Goal: Task Accomplishment & Management: Complete application form

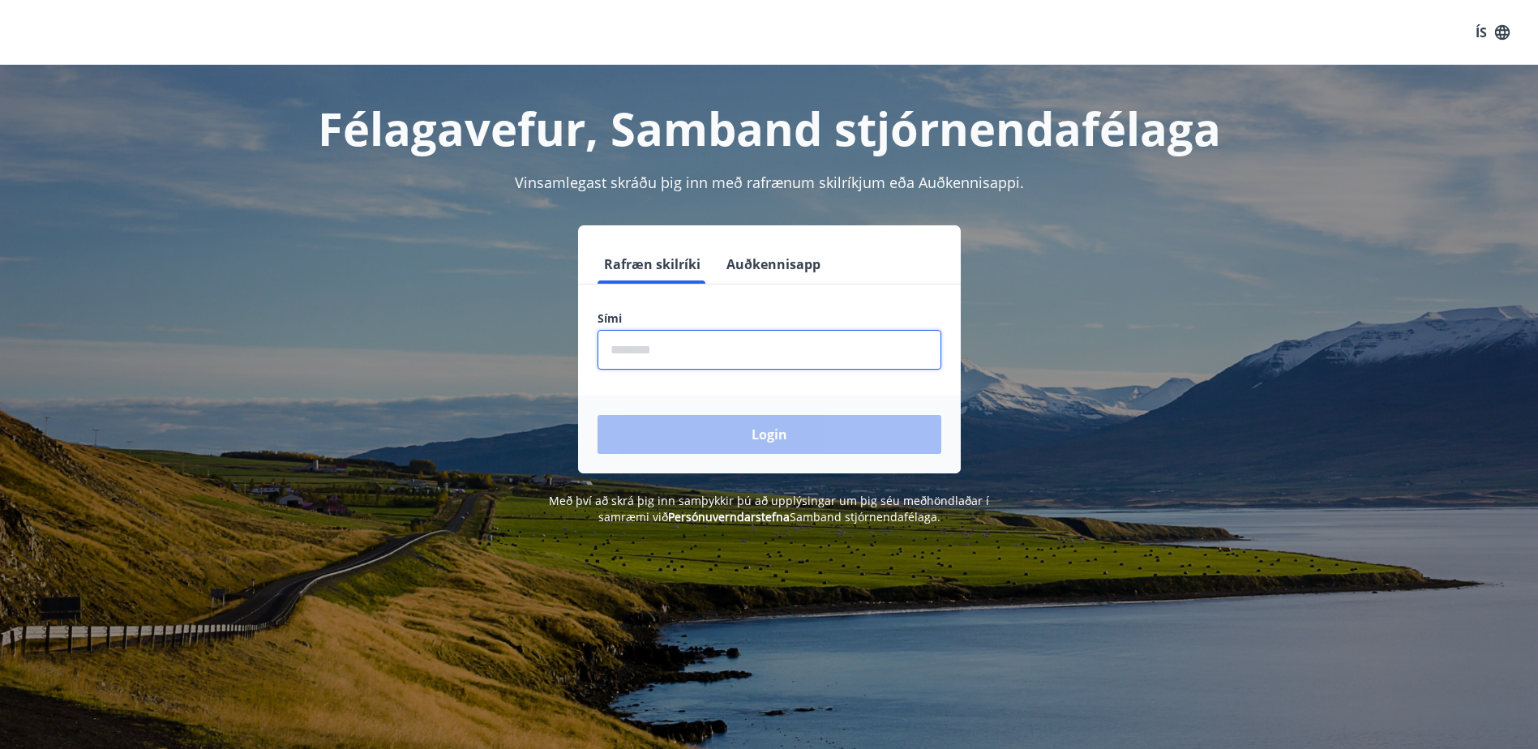
click at [696, 365] on input "phone" at bounding box center [770, 350] width 344 height 40
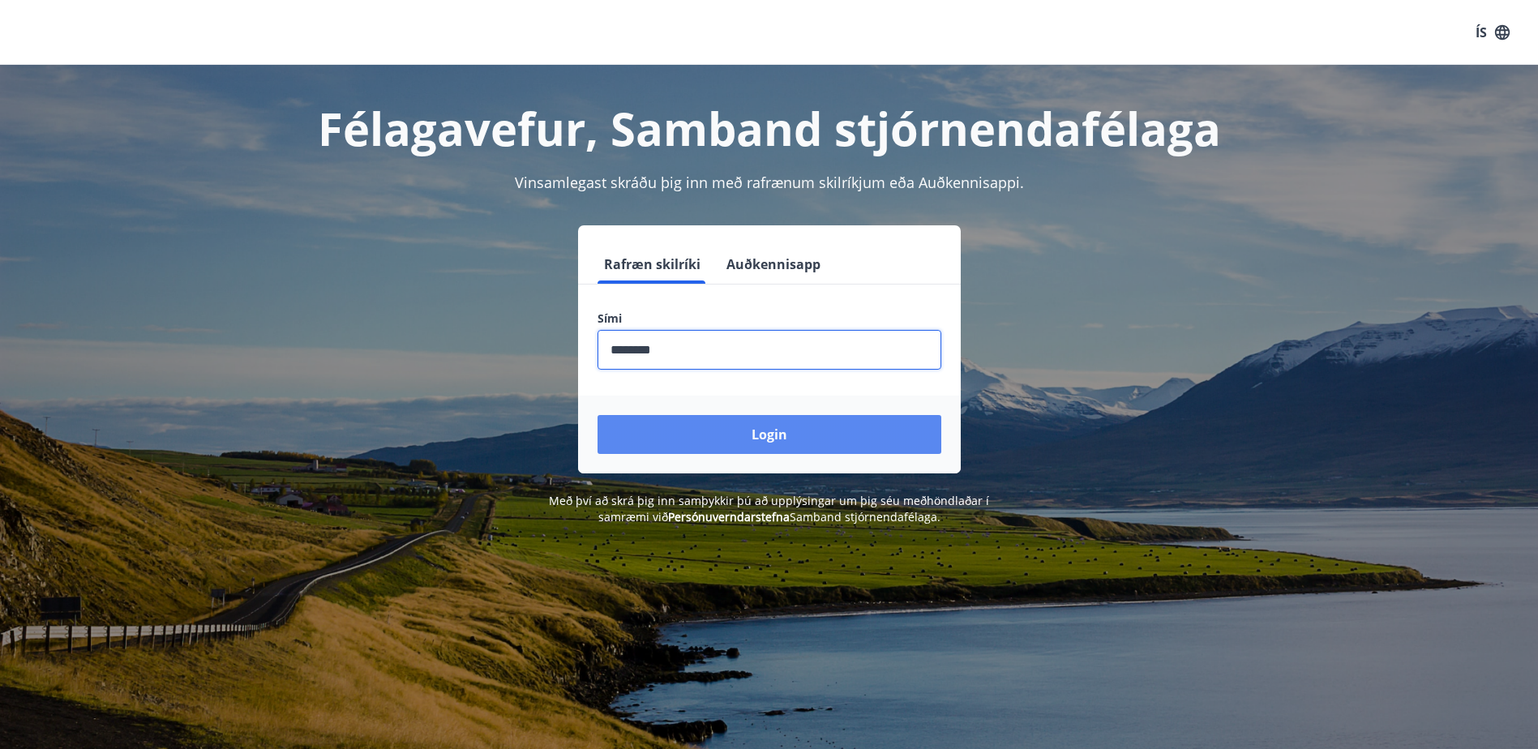
type input "********"
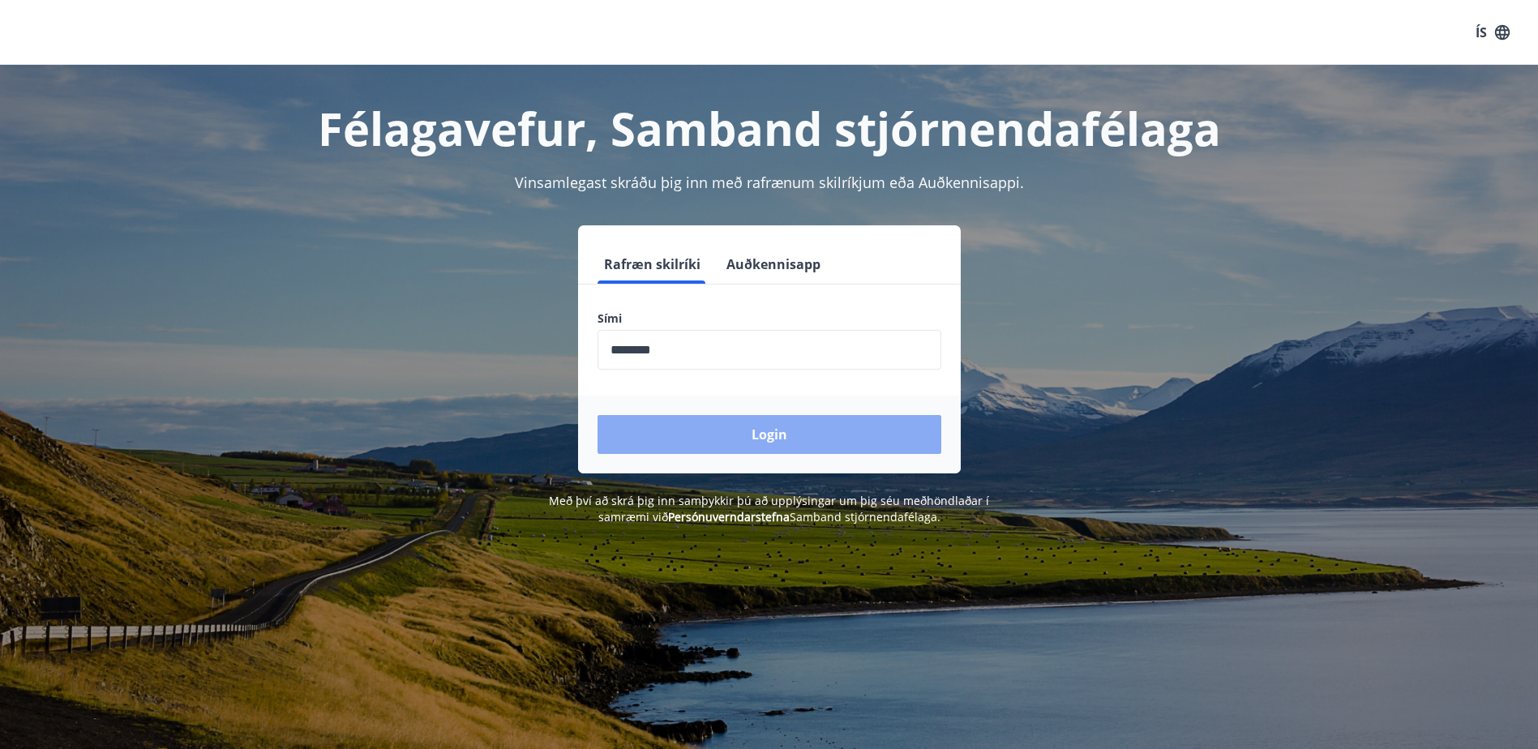
click at [792, 439] on button "Login" at bounding box center [770, 434] width 344 height 39
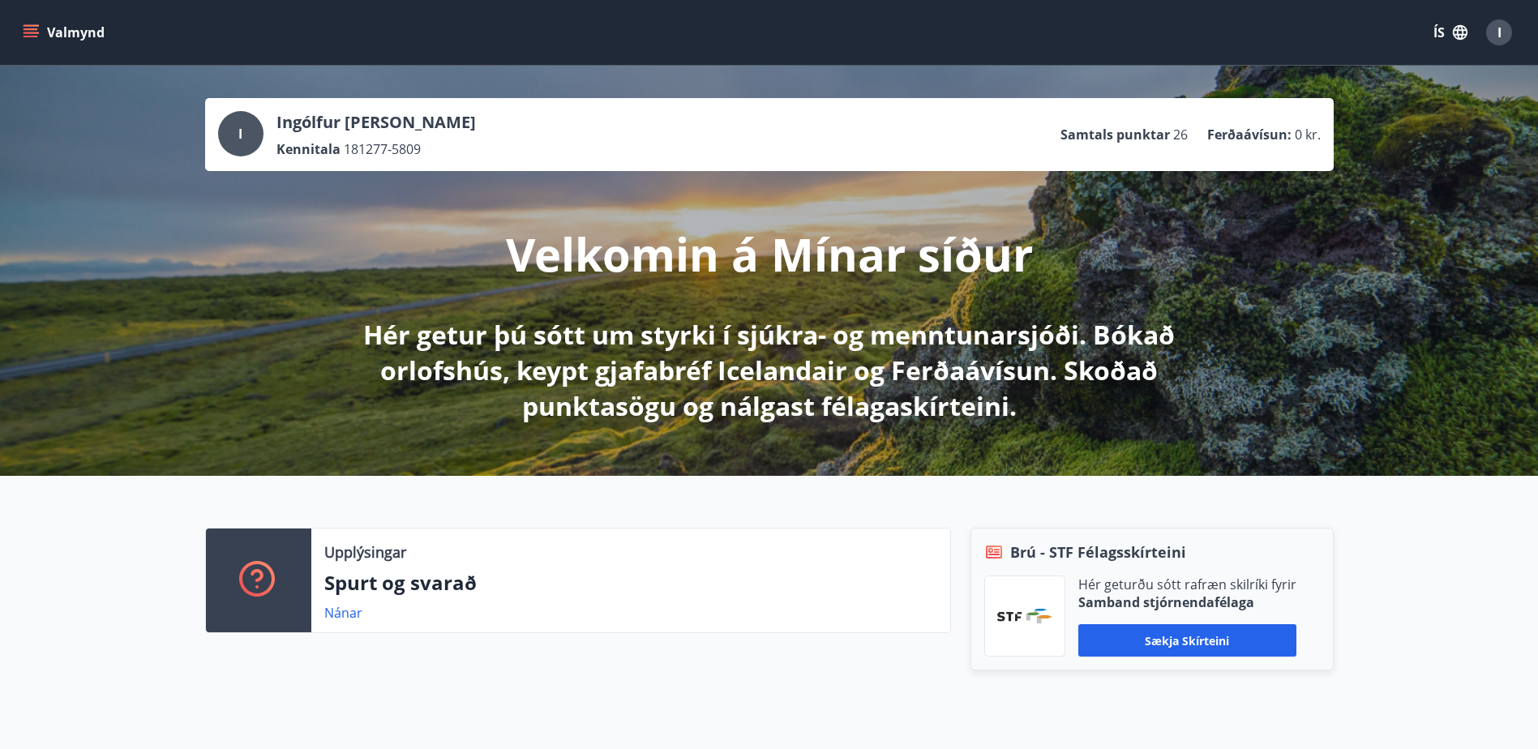
click at [25, 30] on icon "menu" at bounding box center [31, 29] width 15 height 2
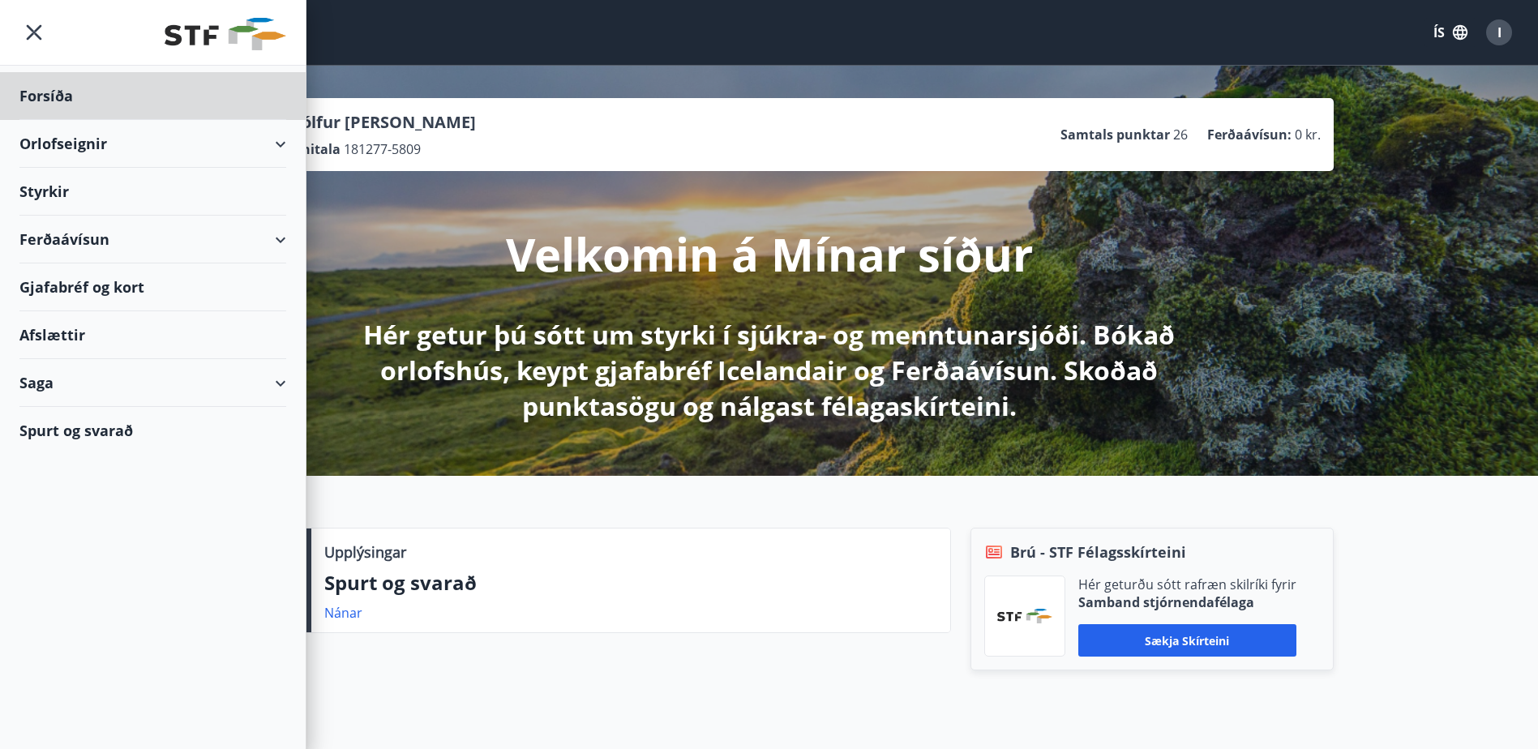
click at [54, 191] on div "Styrkir" at bounding box center [152, 192] width 267 height 48
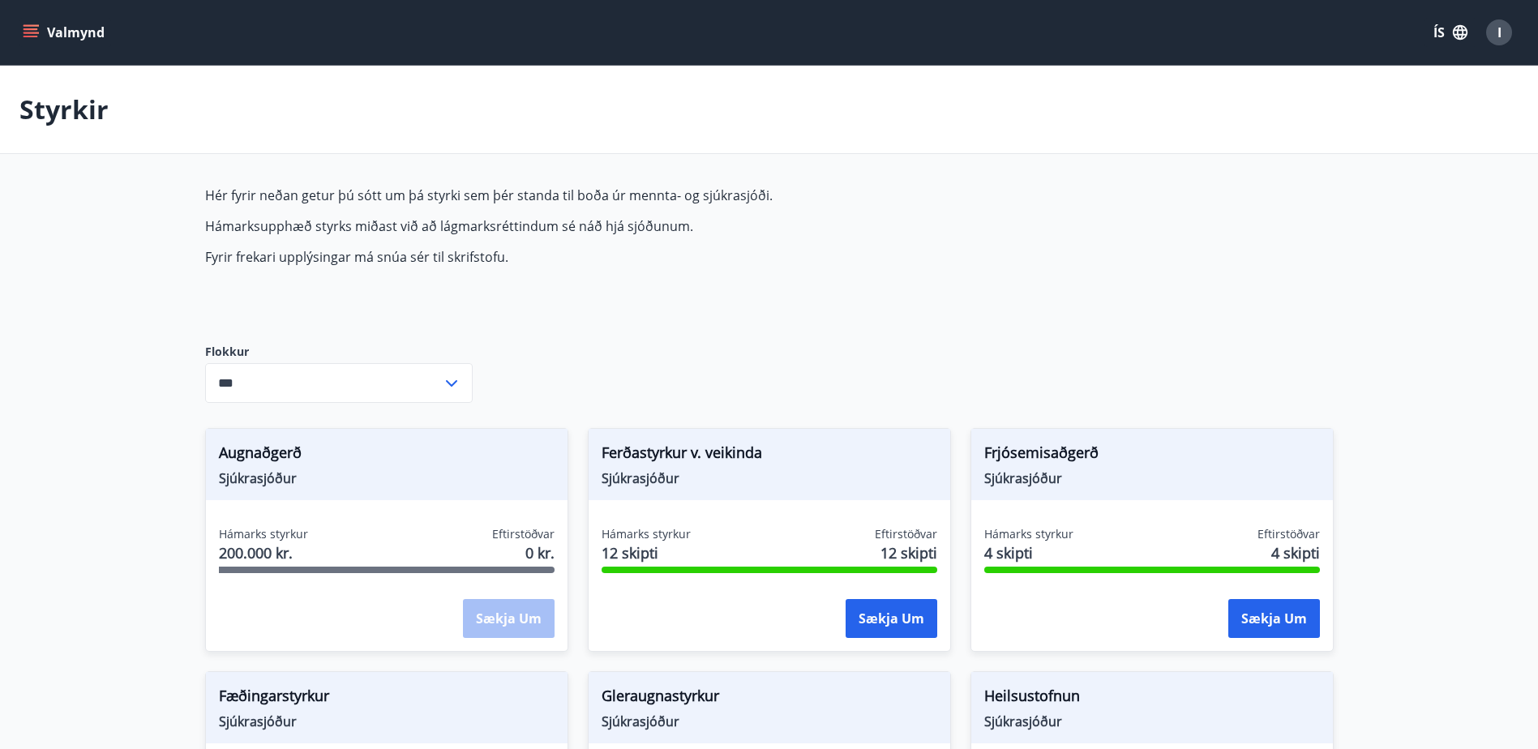
type input "***"
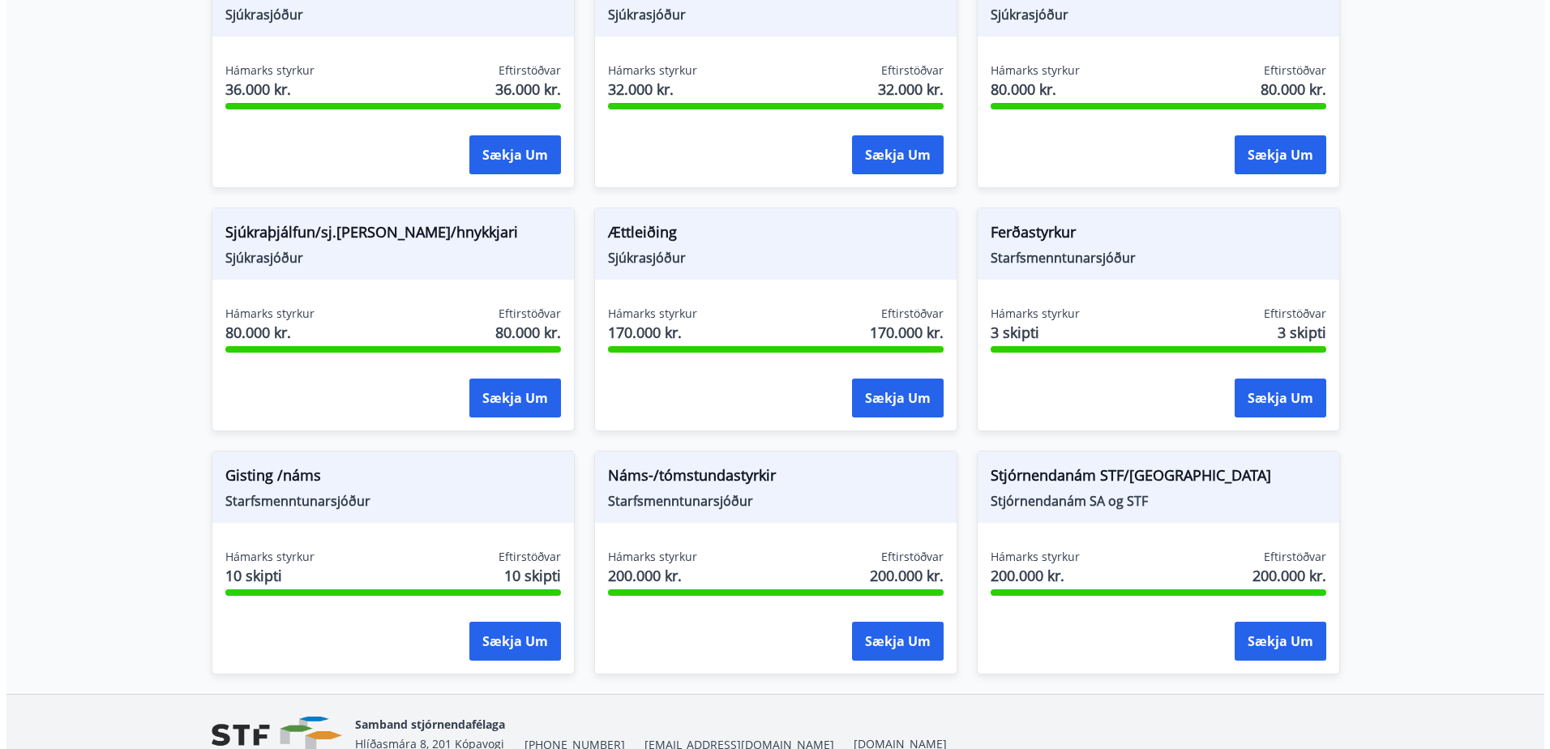
scroll to position [1112, 0]
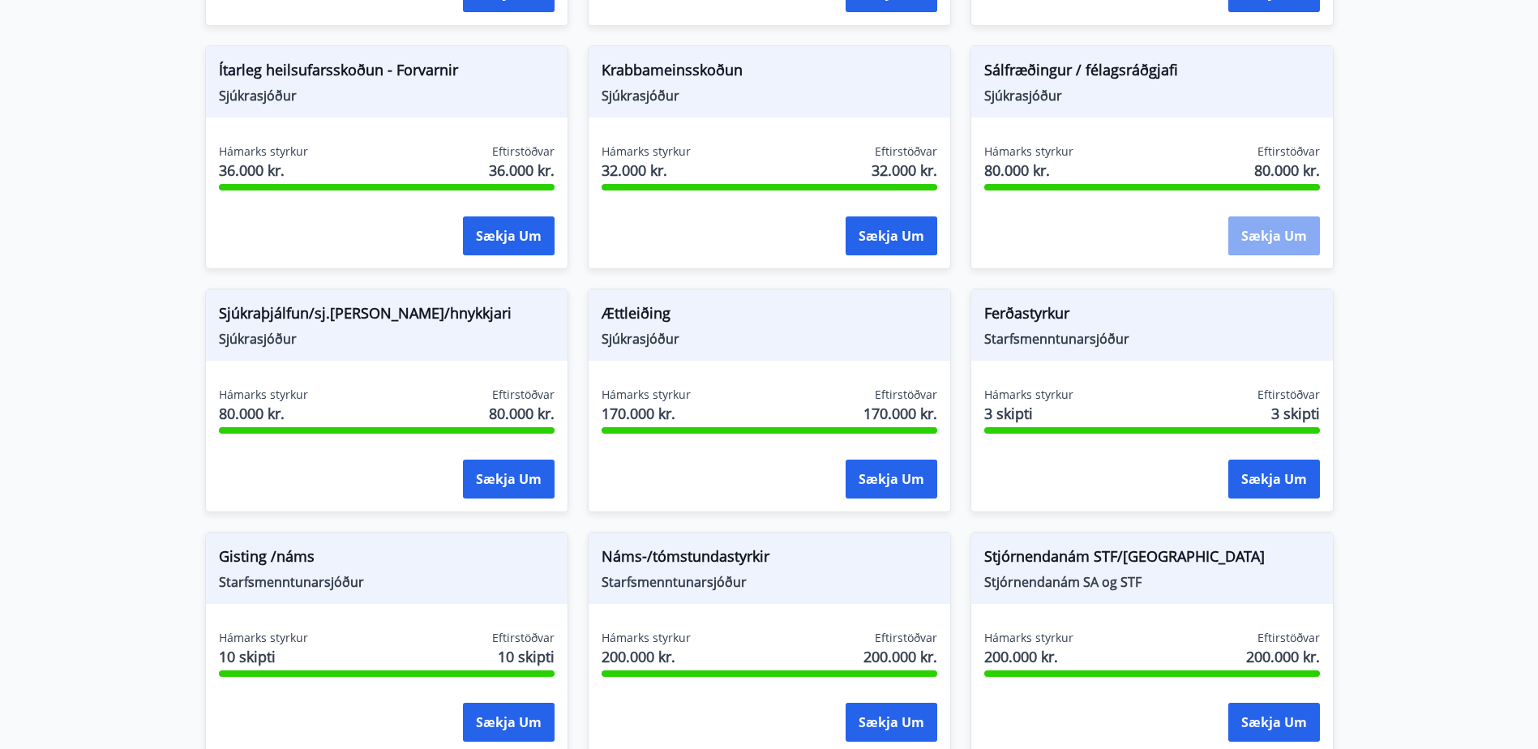
click at [1271, 239] on button "Sækja um" at bounding box center [1274, 235] width 92 height 39
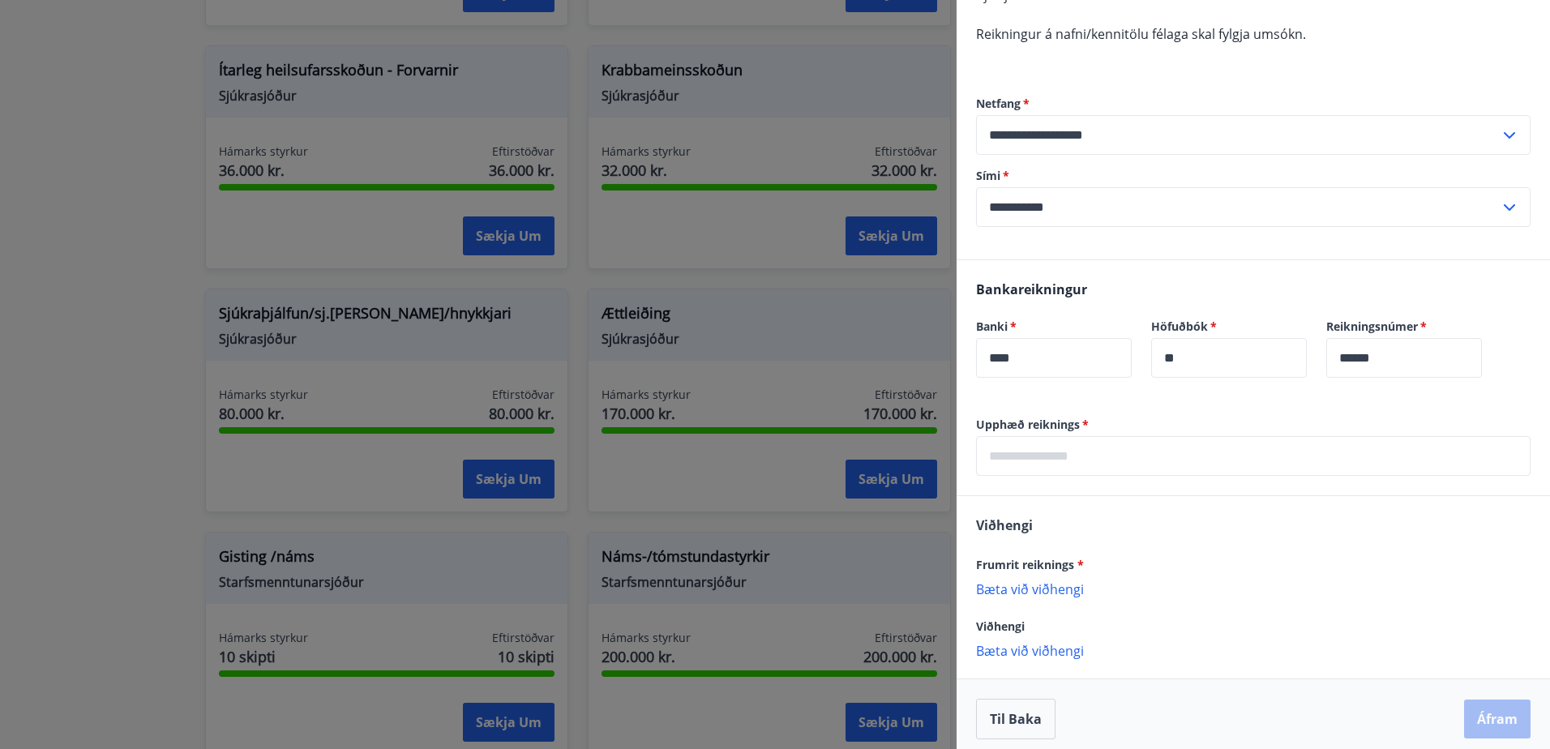
scroll to position [215, 0]
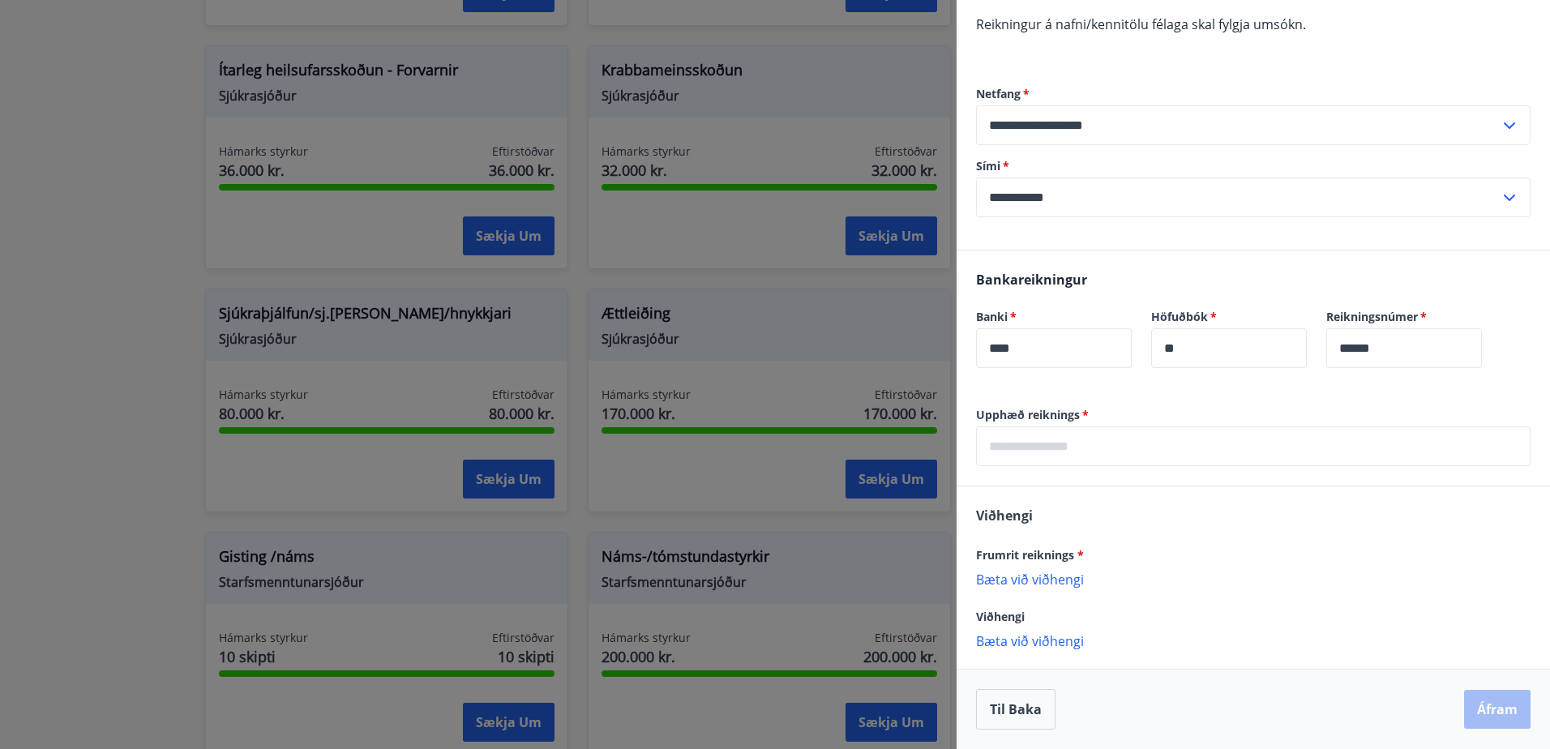
click at [1057, 578] on p "Bæta við viðhengi" at bounding box center [1253, 579] width 555 height 16
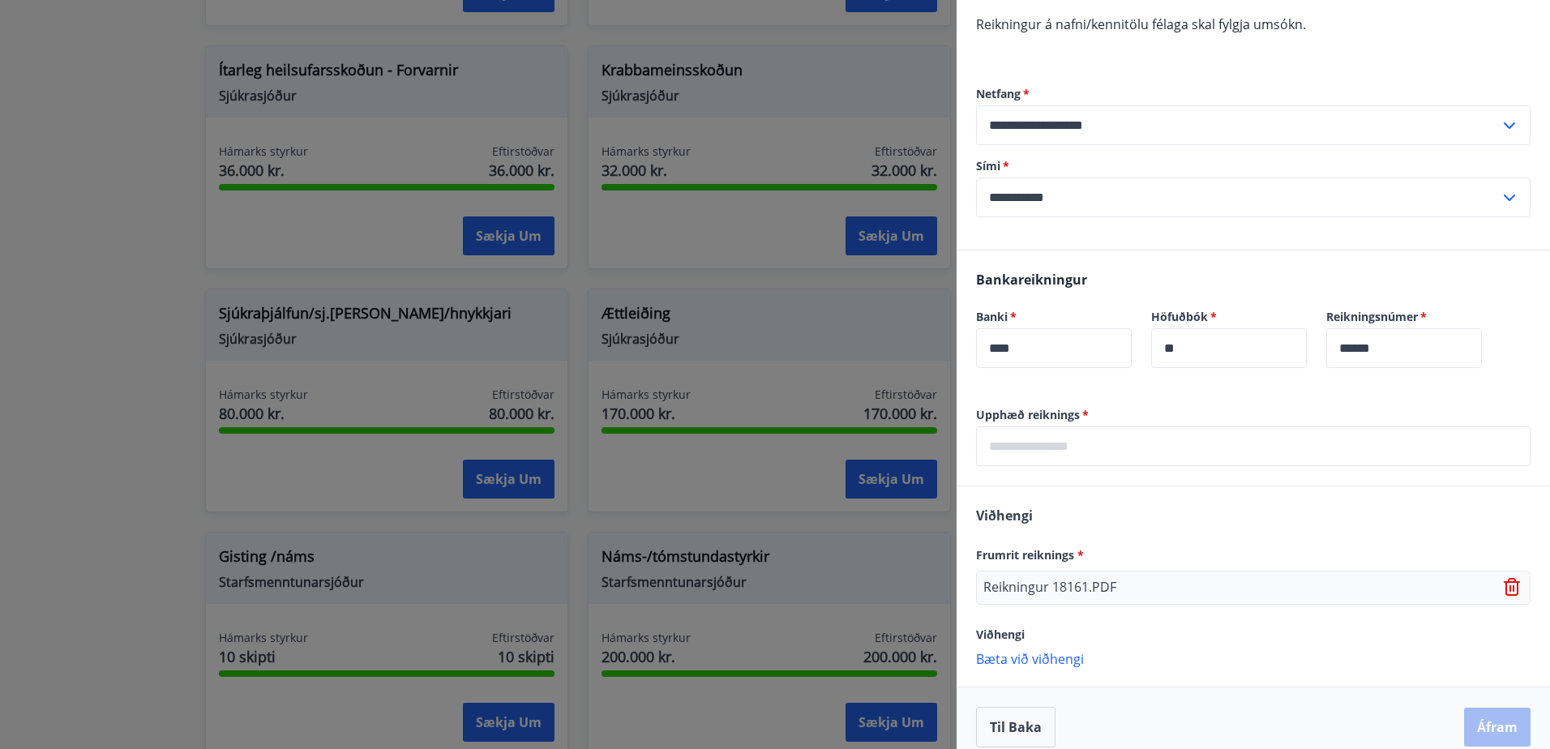
click at [1142, 643] on div "Viðhengi" at bounding box center [1253, 633] width 555 height 19
click at [1065, 593] on p "Reikningur 18161.PDF" at bounding box center [1050, 587] width 133 height 19
drag, startPoint x: 1065, startPoint y: 593, endPoint x: 1118, endPoint y: 611, distance: 56.7
click at [1118, 611] on div "Viðhengi Frumrit reiknings * Reikningur 18161.PDF Viðhengi Bæta við viðhengi {e…" at bounding box center [1254, 585] width 594 height 199
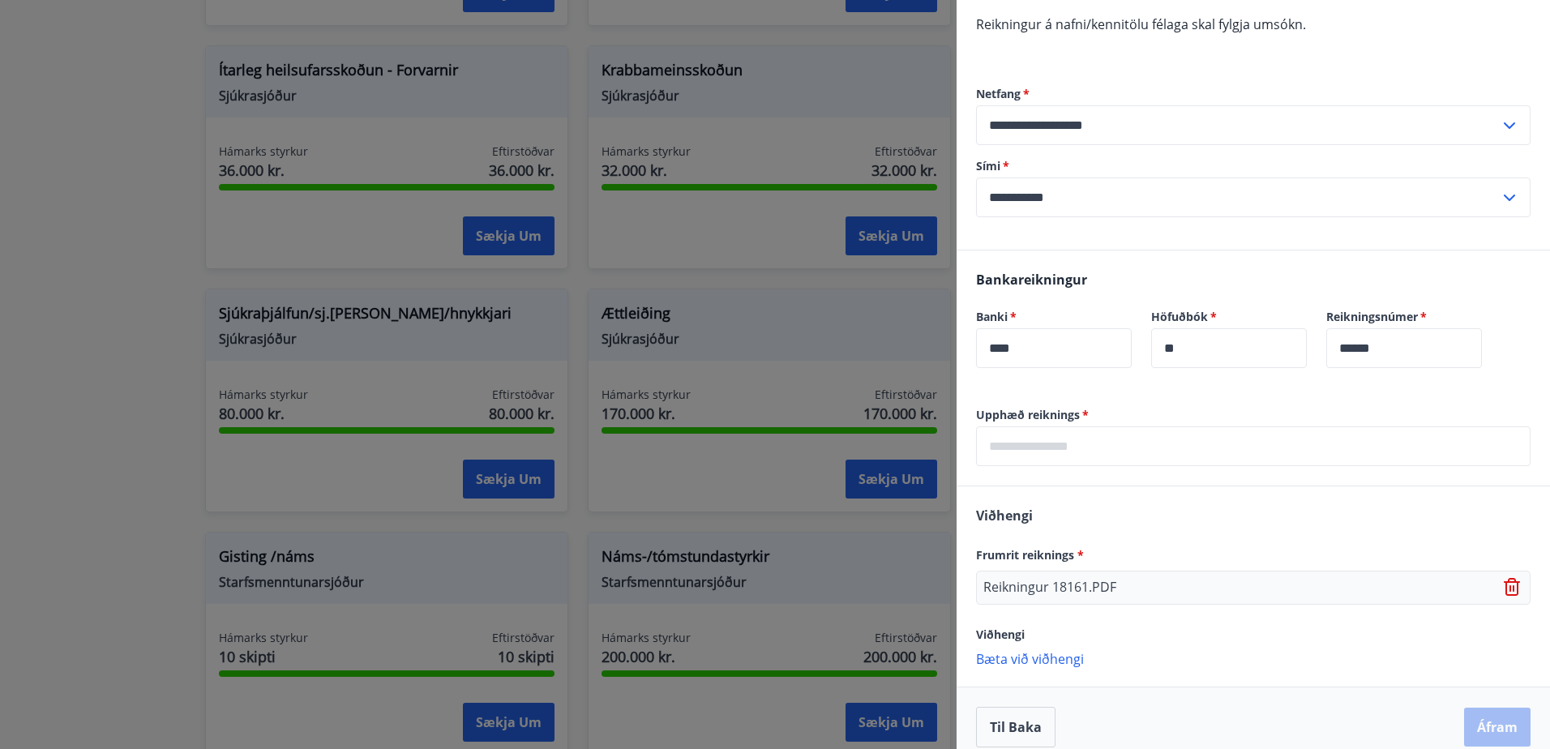
click at [1504, 585] on icon at bounding box center [1513, 587] width 19 height 19
click at [1044, 585] on p "Bæta við viðhengi" at bounding box center [1253, 579] width 555 height 16
click at [1151, 612] on div "Viðhengi Frumrit reiknings * Bæta við viðhengi Viðhengi er nauðsynlegt! Viðheng…" at bounding box center [1254, 585] width 594 height 198
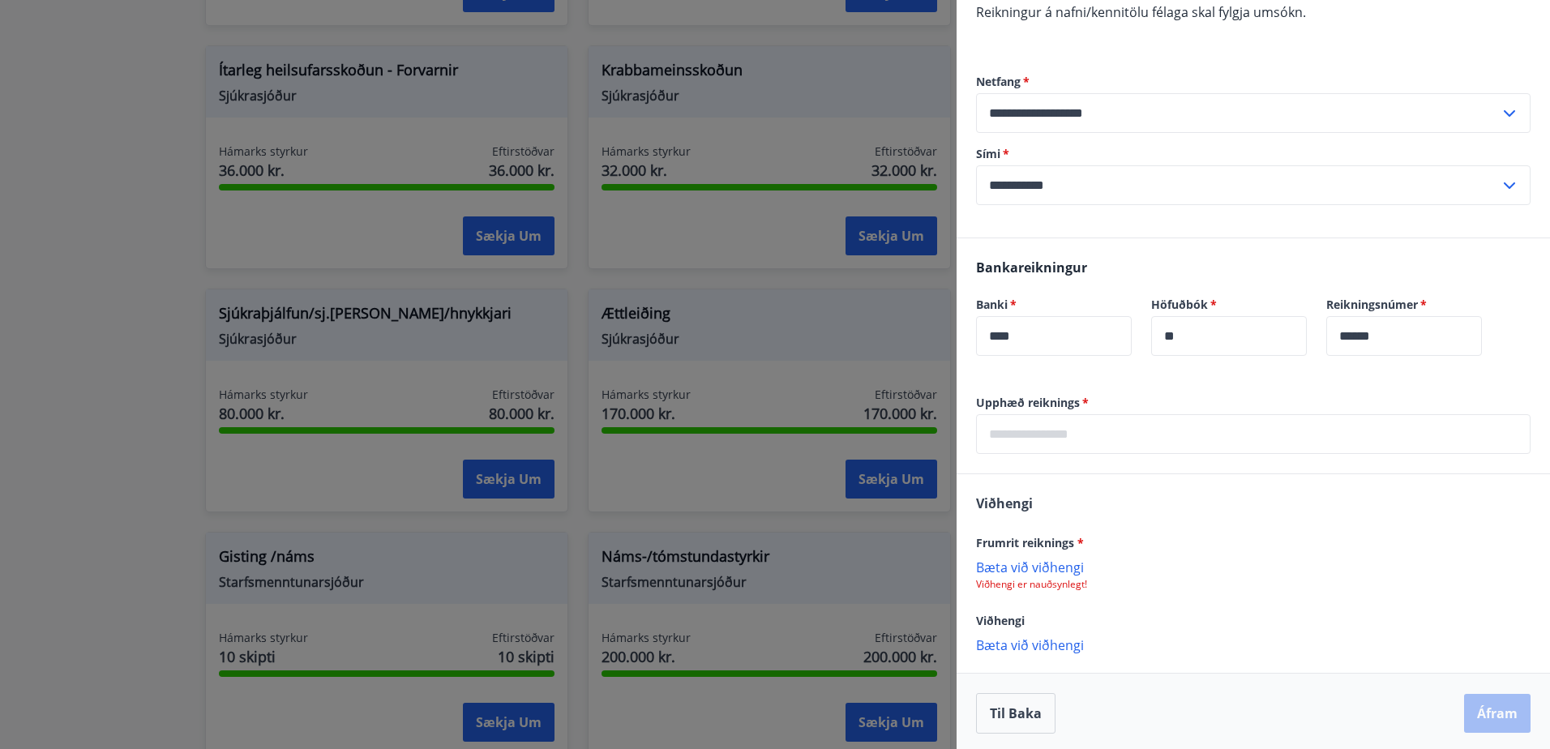
scroll to position [231, 0]
click at [1085, 436] on input "text" at bounding box center [1253, 430] width 555 height 40
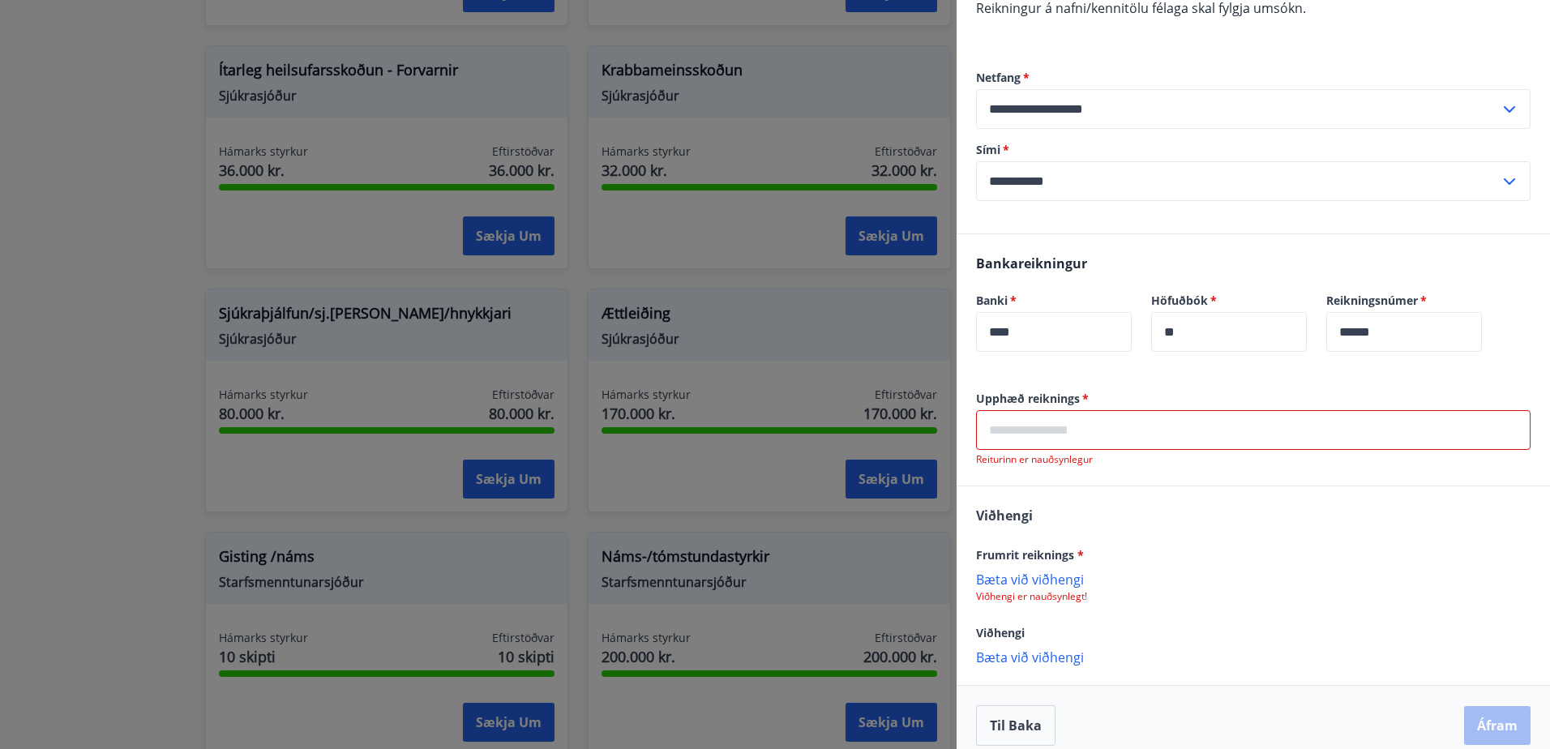
click at [1039, 598] on p "Viðhengi er nauðsynlegt!" at bounding box center [1253, 596] width 555 height 13
drag, startPoint x: 1039, startPoint y: 596, endPoint x: 1185, endPoint y: 639, distance: 152.1
click at [1185, 639] on div "Viðhengi" at bounding box center [1253, 632] width 555 height 19
click at [1059, 660] on p "Bæta við viðhengi" at bounding box center [1253, 657] width 555 height 16
click at [1039, 693] on p "Bæta við viðhengi" at bounding box center [1253, 691] width 555 height 16
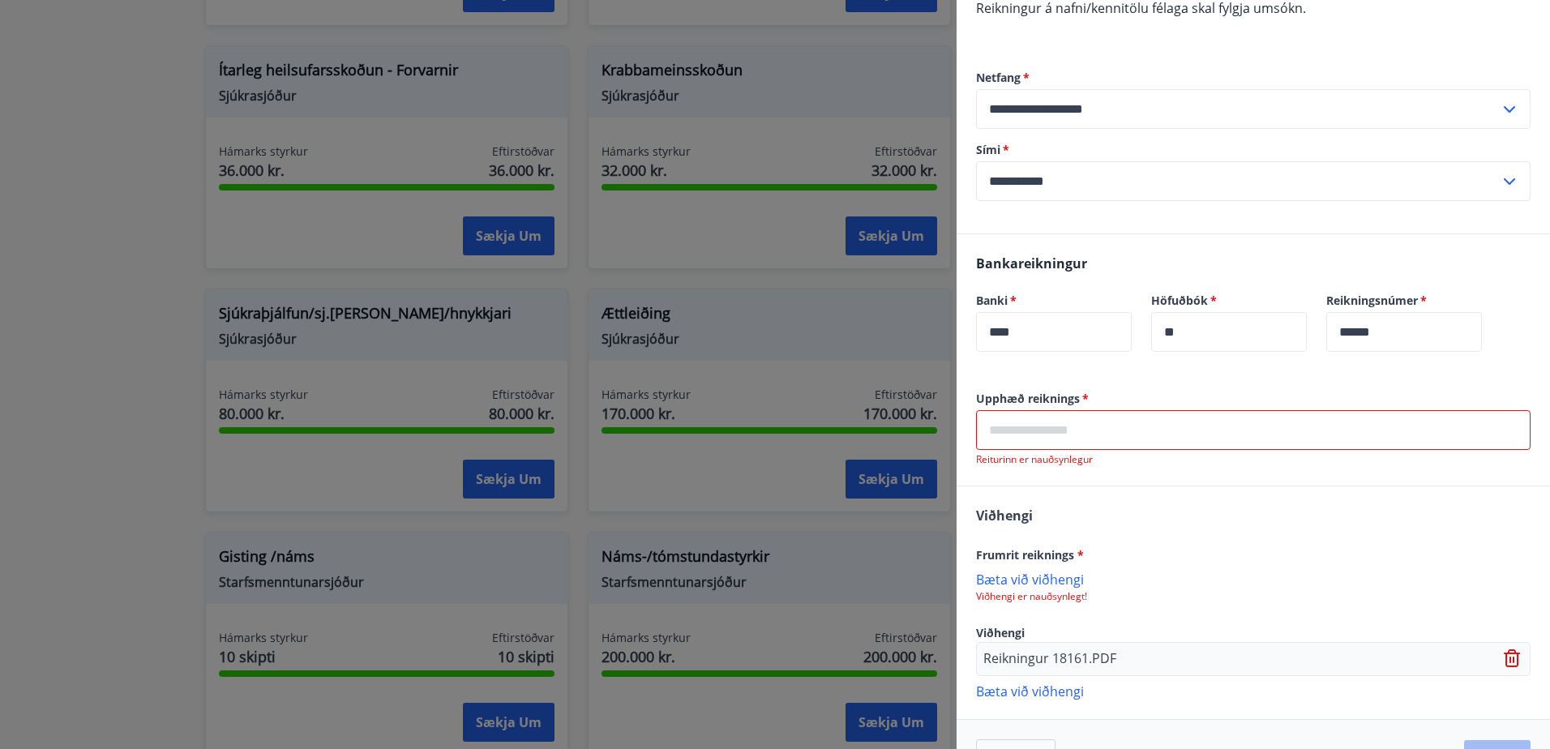
click at [1513, 658] on icon at bounding box center [1514, 660] width 2 height 6
click at [1031, 577] on p "Bæta við viðhengi" at bounding box center [1253, 579] width 555 height 16
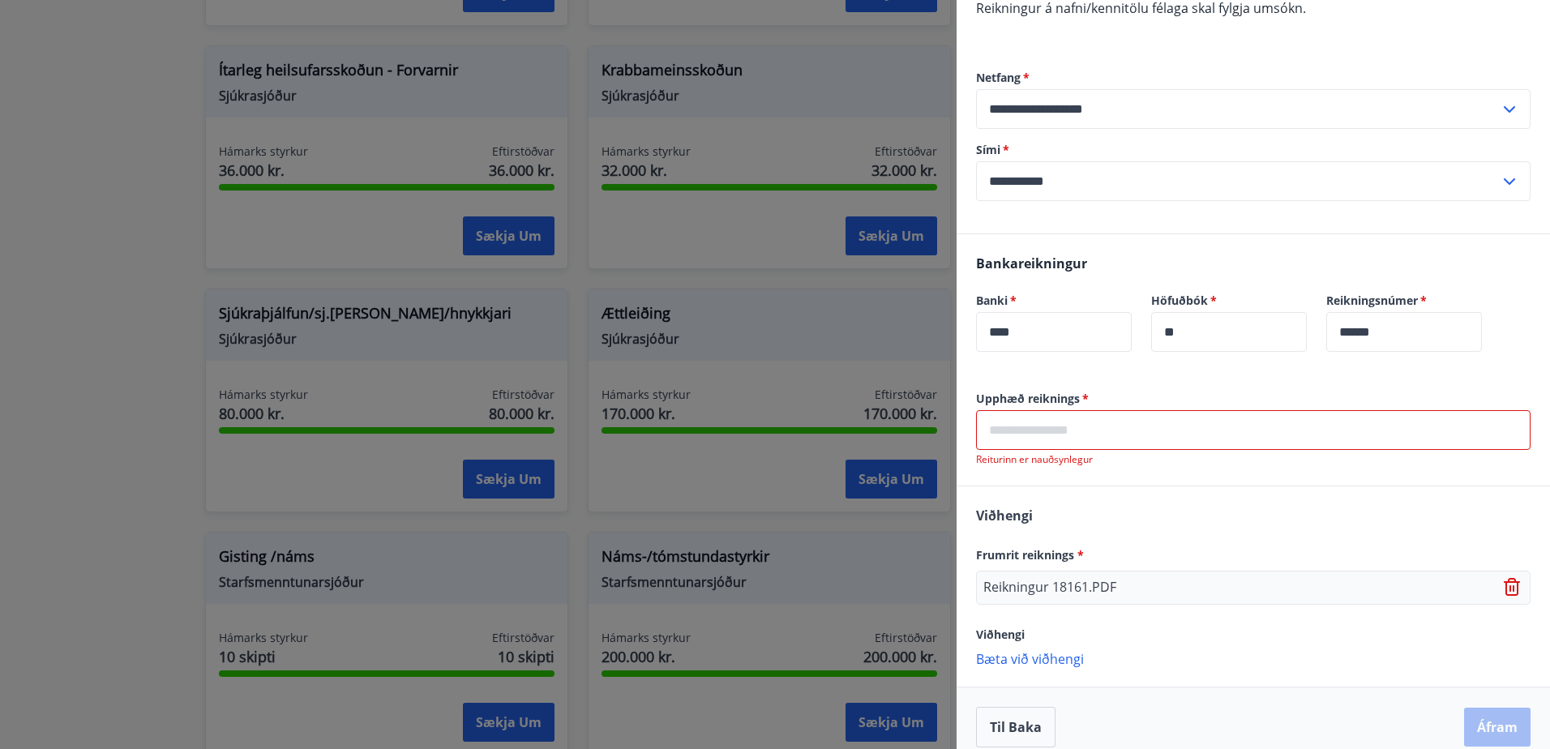
click at [1202, 620] on div "Viðhengi Frumrit reiknings * Reikningur 18161.PDF Viðhengi Bæta við viðhengi {e…" at bounding box center [1254, 585] width 594 height 199
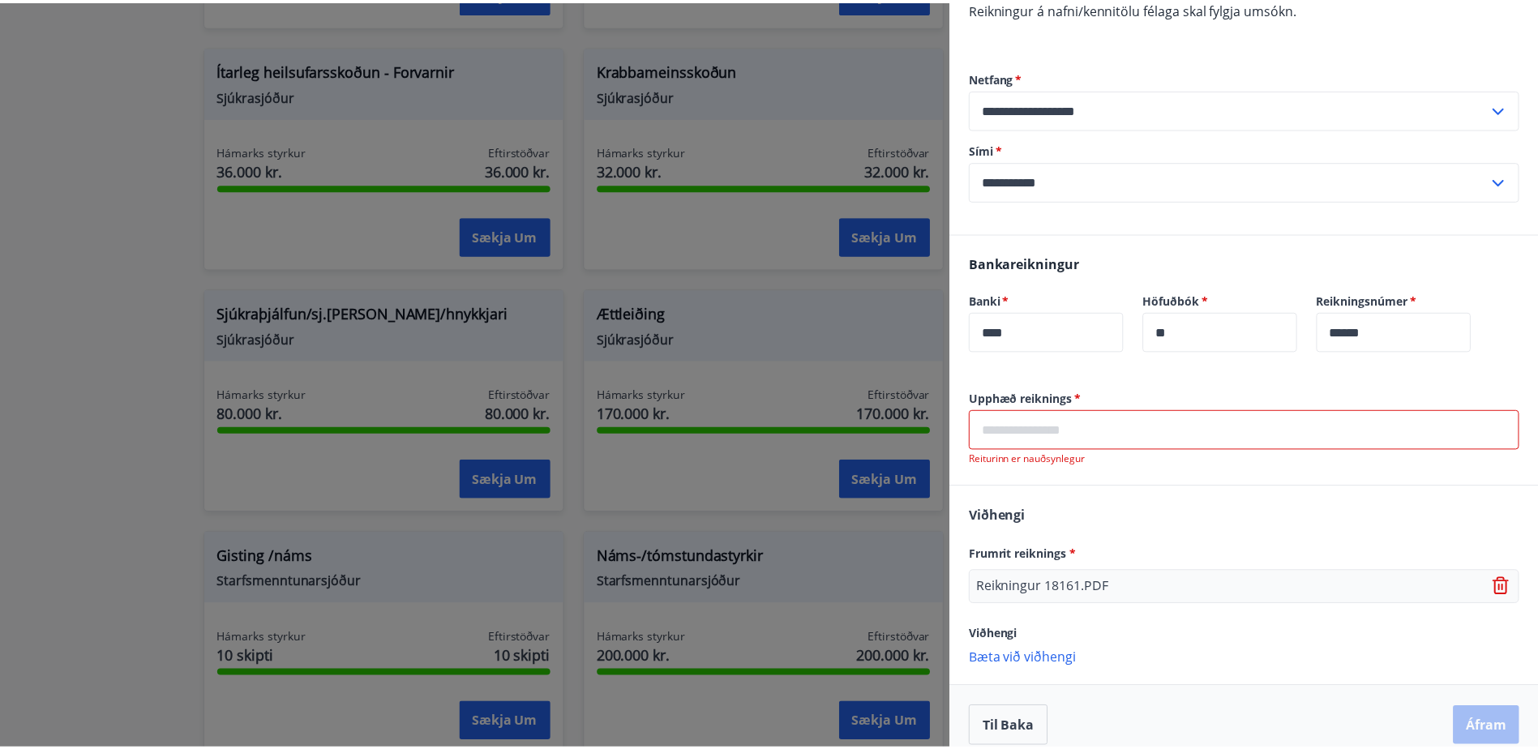
scroll to position [249, 0]
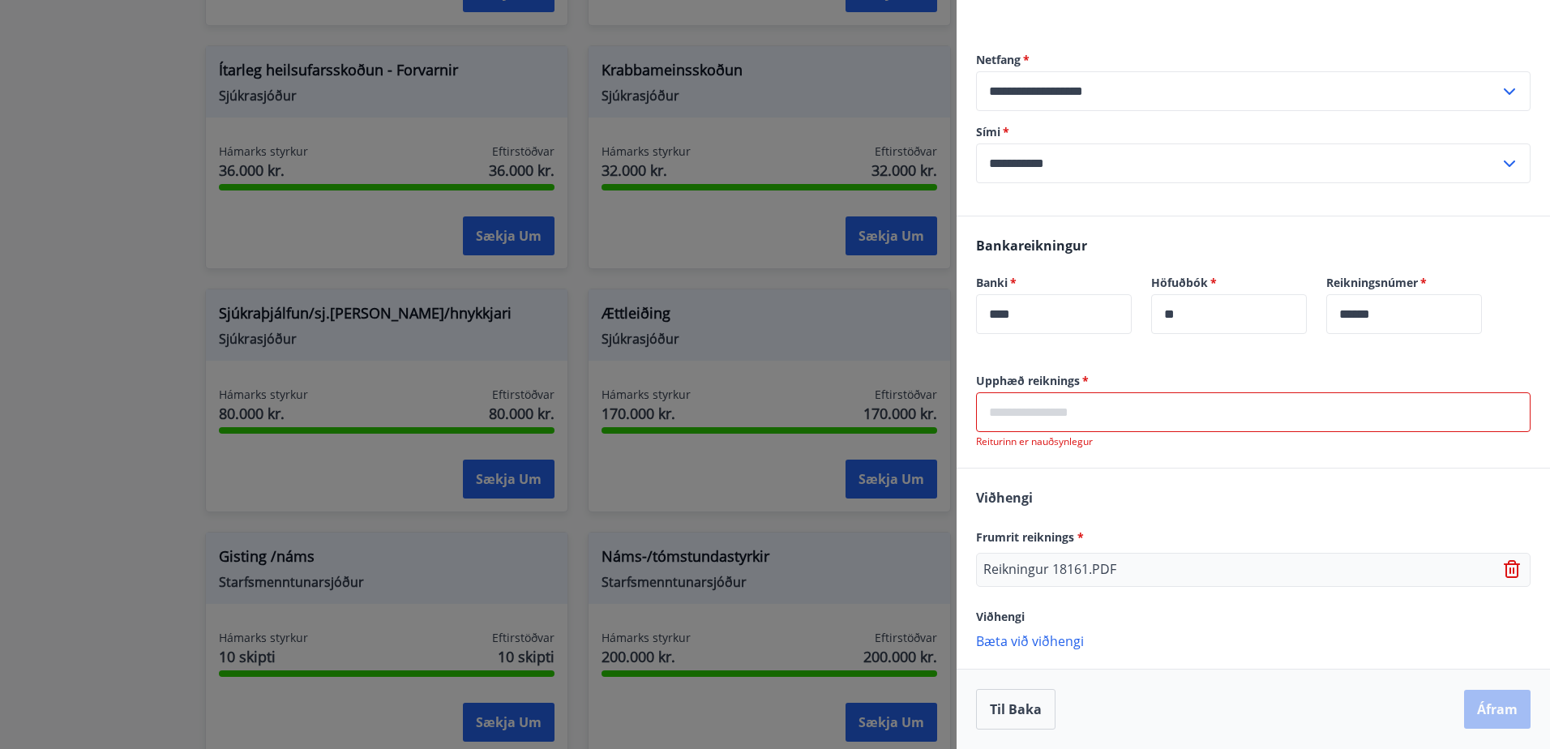
click at [1157, 510] on div "Viðhengi Frumrit reiknings * Reikningur 18161.PDF Viðhengi Bæta við viðhengi {e…" at bounding box center [1254, 568] width 594 height 199
click at [1193, 562] on div "Reikningur 18161.PDF" at bounding box center [1253, 570] width 555 height 34
click at [1183, 575] on div "Reikningur 18161.PDF" at bounding box center [1253, 570] width 555 height 34
drag, startPoint x: 1129, startPoint y: 599, endPoint x: 1060, endPoint y: 507, distance: 115.3
click at [1060, 507] on div "Viðhengi Frumrit reiknings * Reikningur 18161.PDF Viðhengi Bæta við viðhengi {e…" at bounding box center [1254, 568] width 594 height 199
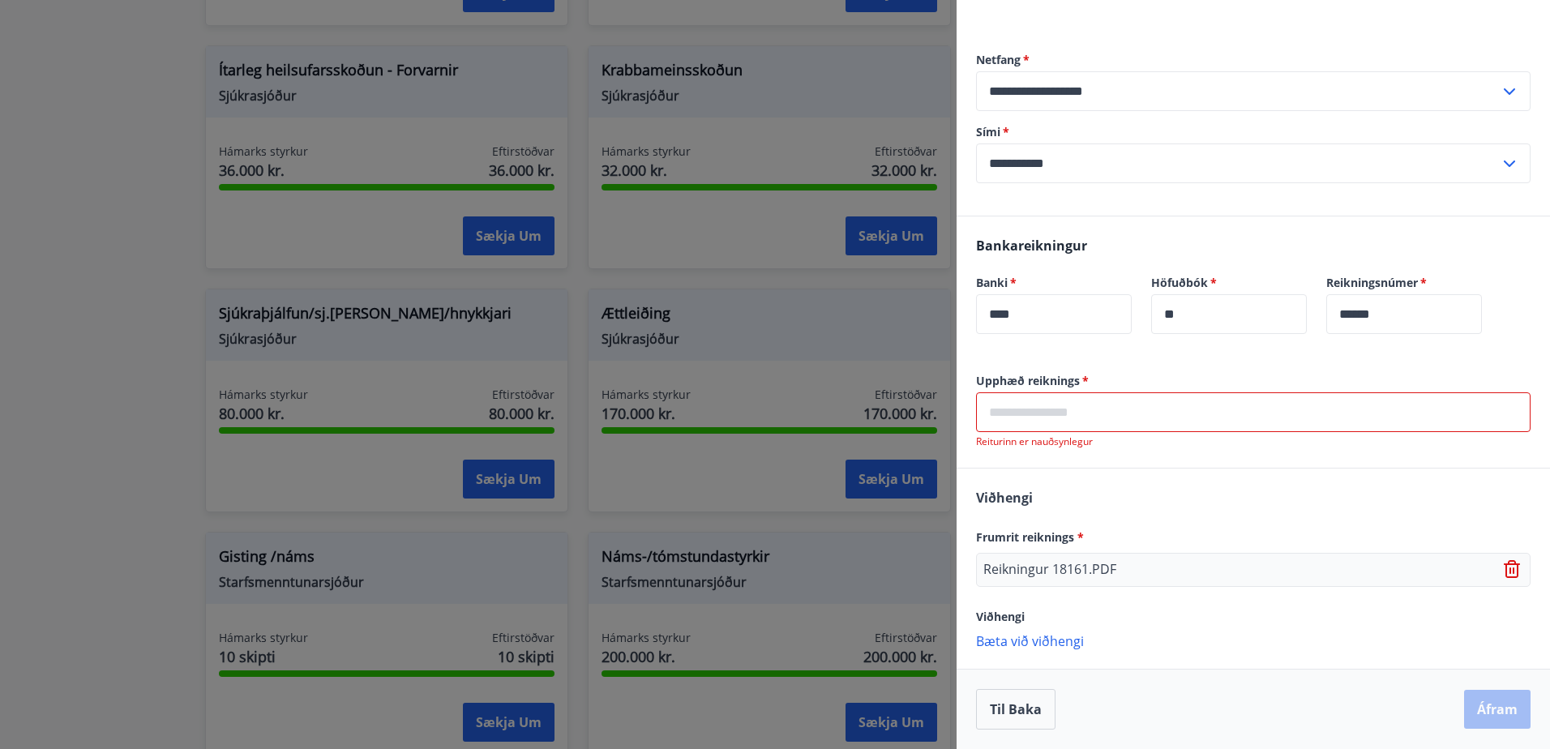
drag, startPoint x: 1042, startPoint y: 567, endPoint x: 1211, endPoint y: 632, distance: 181.5
click at [1211, 632] on div "Viðhengi Frumrit reiknings * Reikningur 18161.PDF Viðhengi Bæta við viðhengi {e…" at bounding box center [1254, 568] width 594 height 199
click at [1025, 642] on p "Bæta við viðhengi" at bounding box center [1253, 640] width 555 height 16
click at [1136, 409] on input "text" at bounding box center [1253, 412] width 555 height 40
click at [55, 573] on div at bounding box center [775, 374] width 1550 height 749
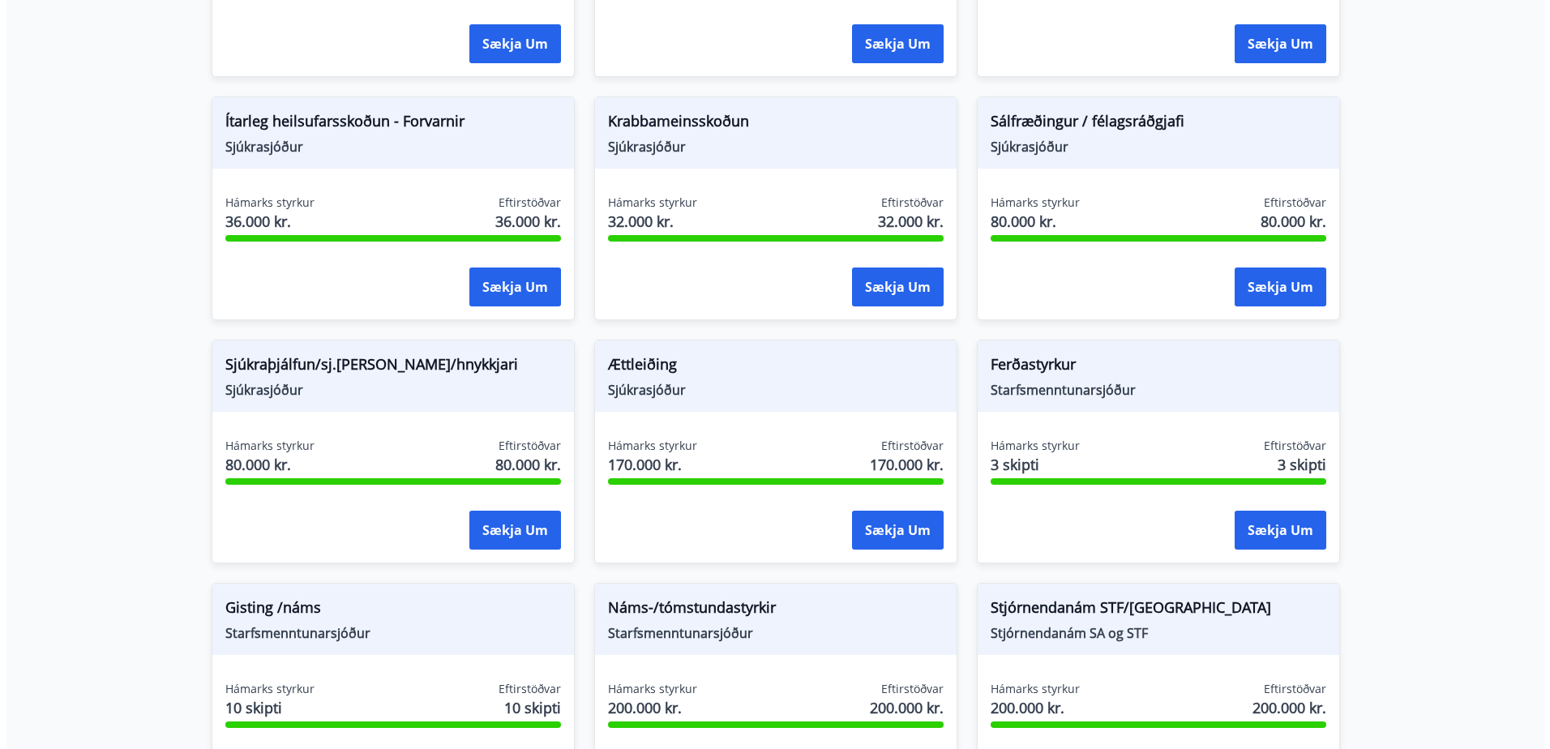
scroll to position [950, 0]
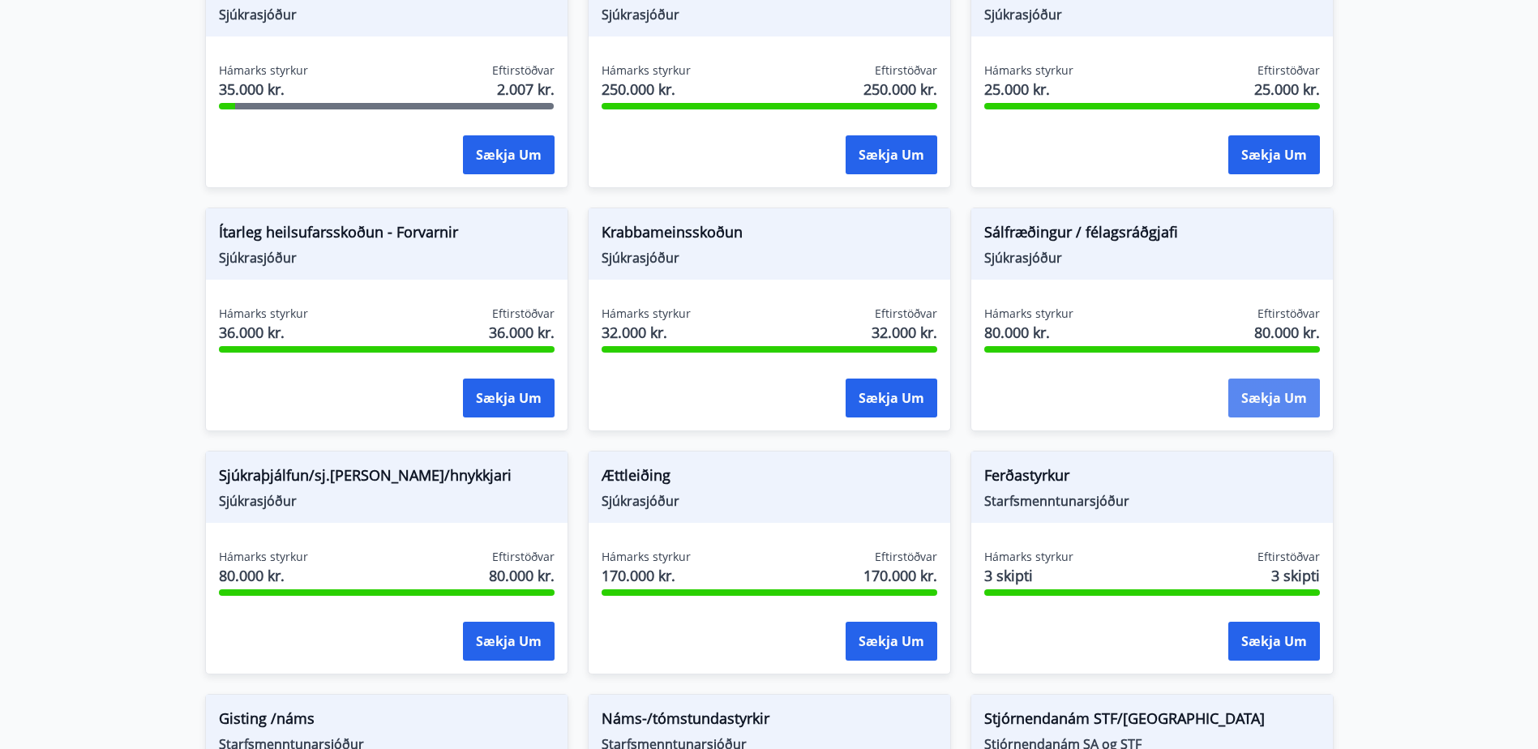
click at [1277, 396] on button "Sækja um" at bounding box center [1274, 398] width 92 height 39
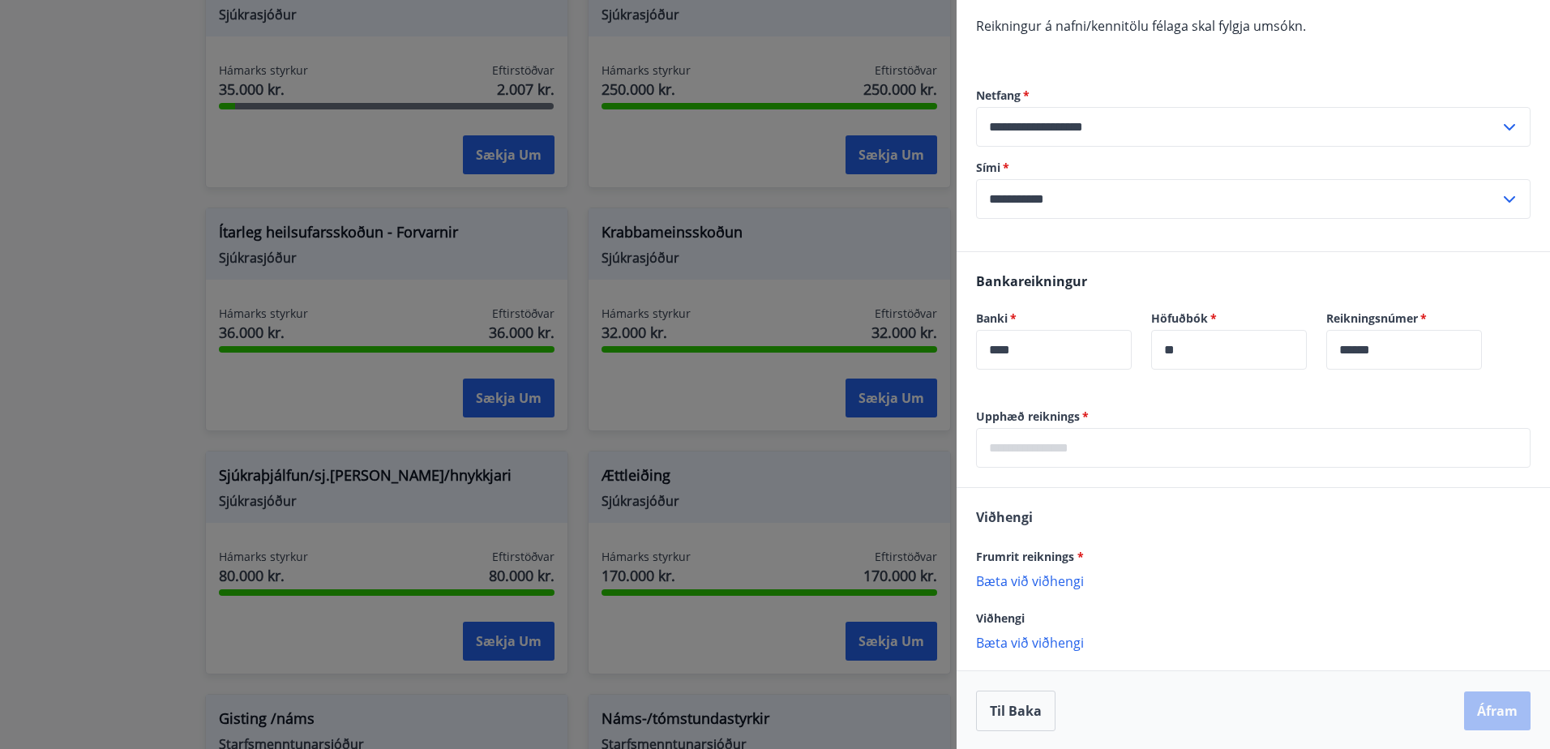
scroll to position [215, 0]
click at [1082, 456] on input "text" at bounding box center [1253, 446] width 555 height 40
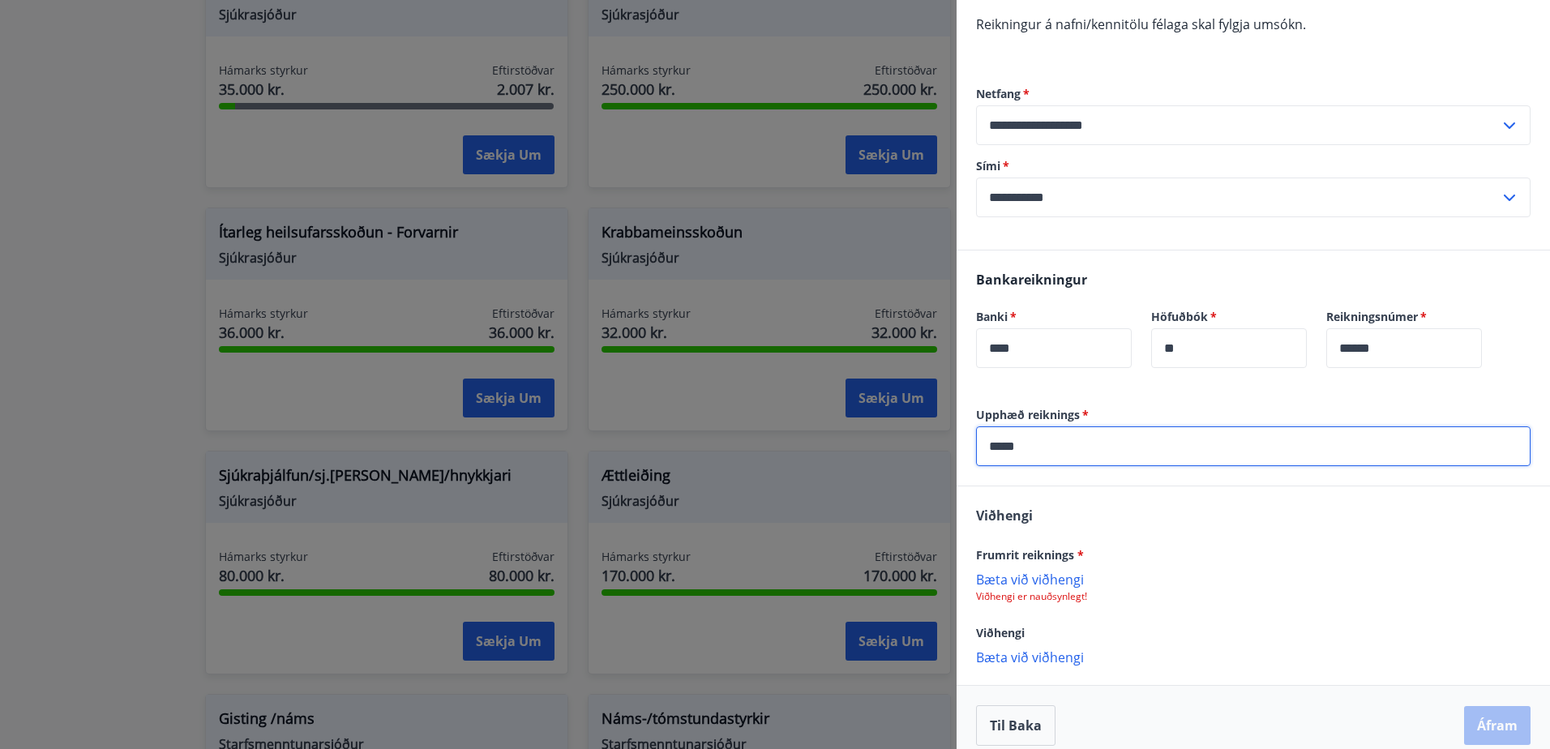
type input "******"
click at [1015, 449] on input "******" at bounding box center [1253, 446] width 555 height 40
drag, startPoint x: 1048, startPoint y: 448, endPoint x: 954, endPoint y: 452, distance: 93.4
click at [954, 452] on div "**********" at bounding box center [775, 374] width 1550 height 749
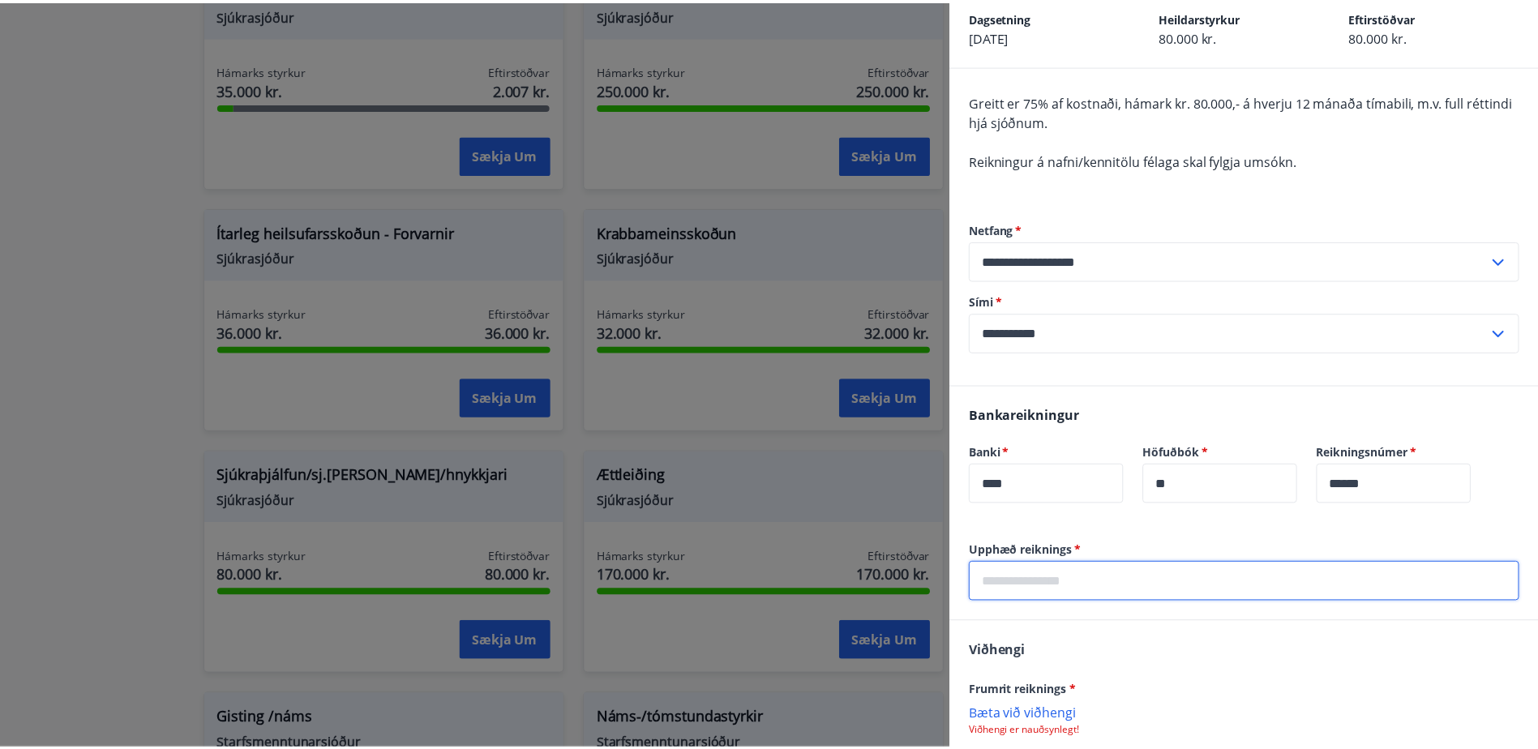
scroll to position [0, 0]
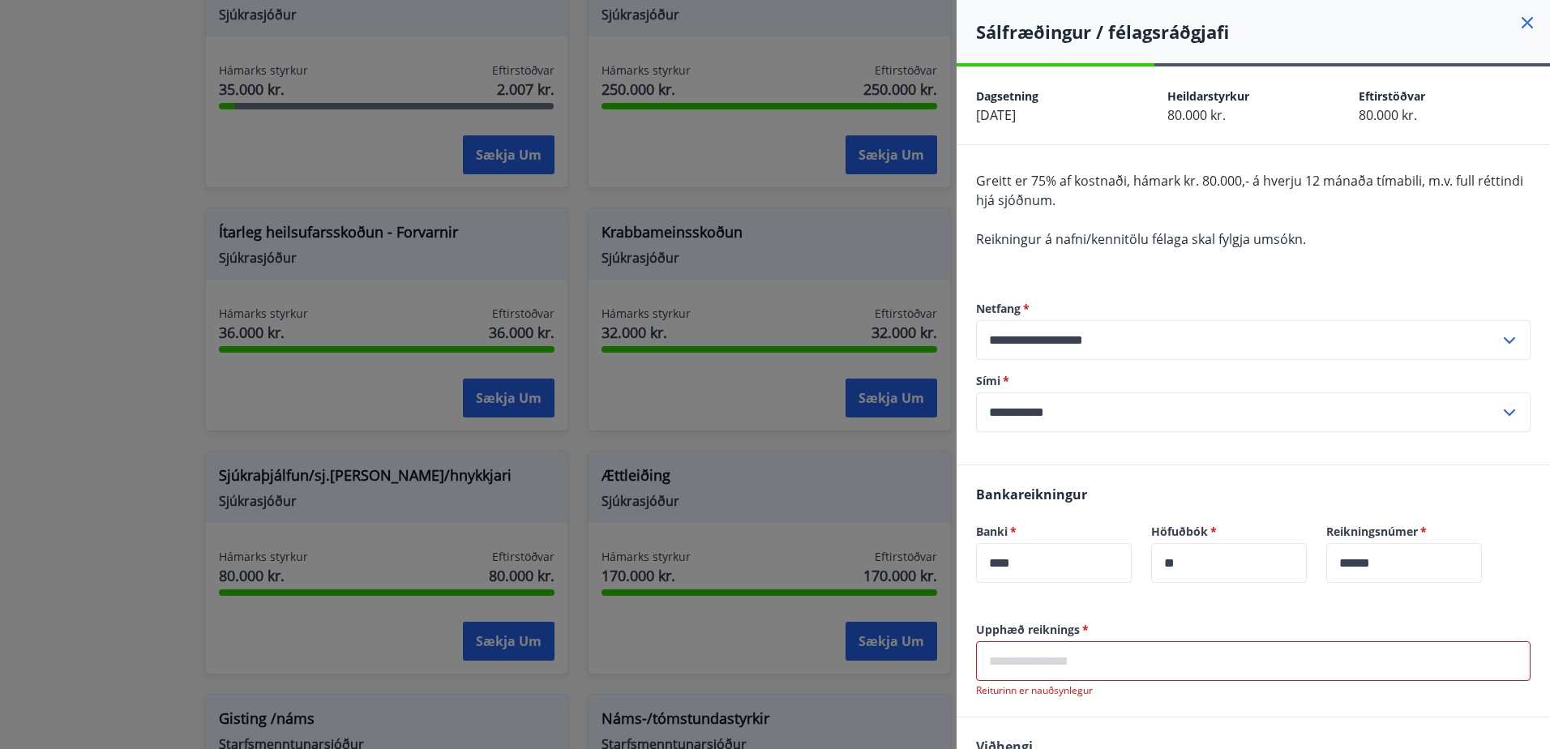
click at [1518, 19] on icon at bounding box center [1527, 22] width 19 height 19
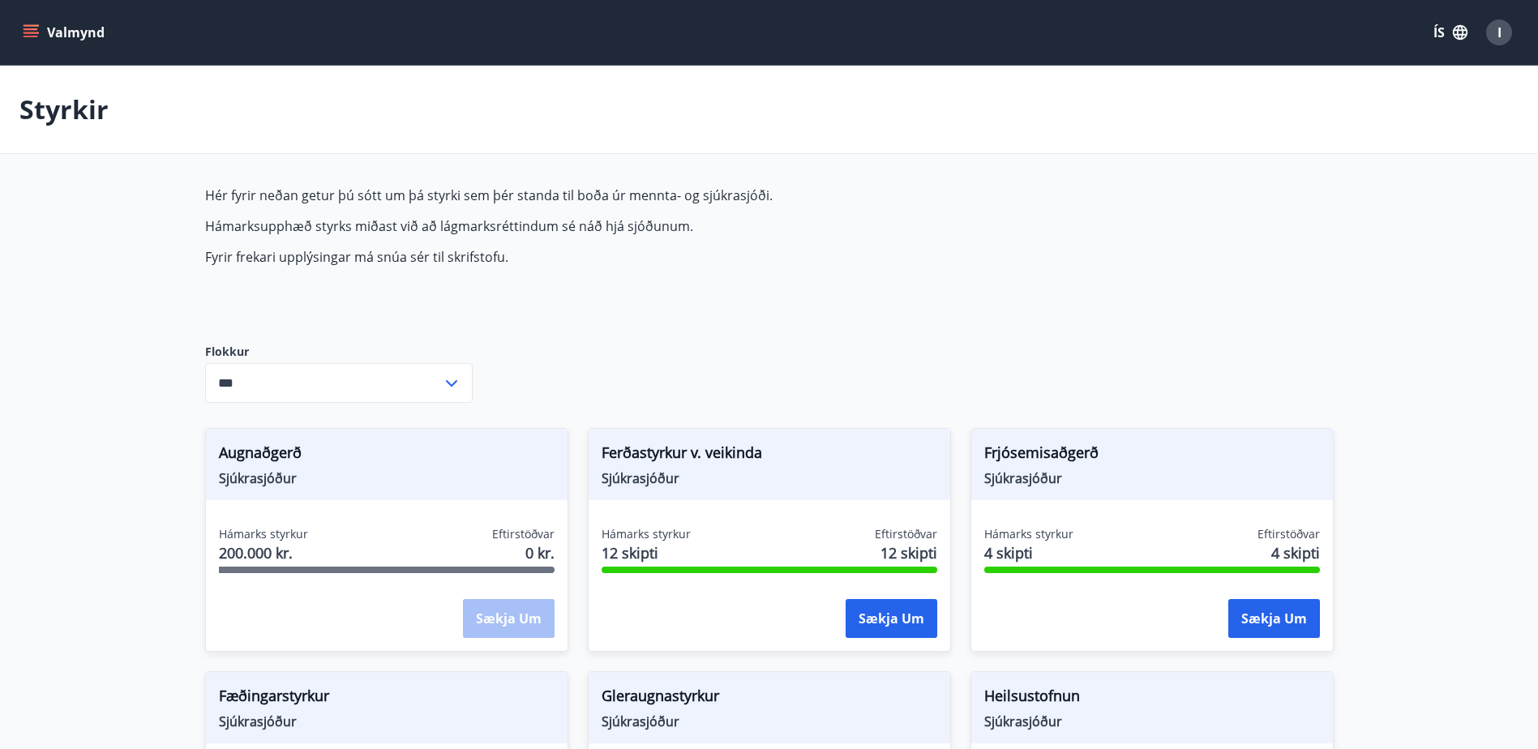
click at [34, 29] on icon "menu" at bounding box center [31, 29] width 15 height 2
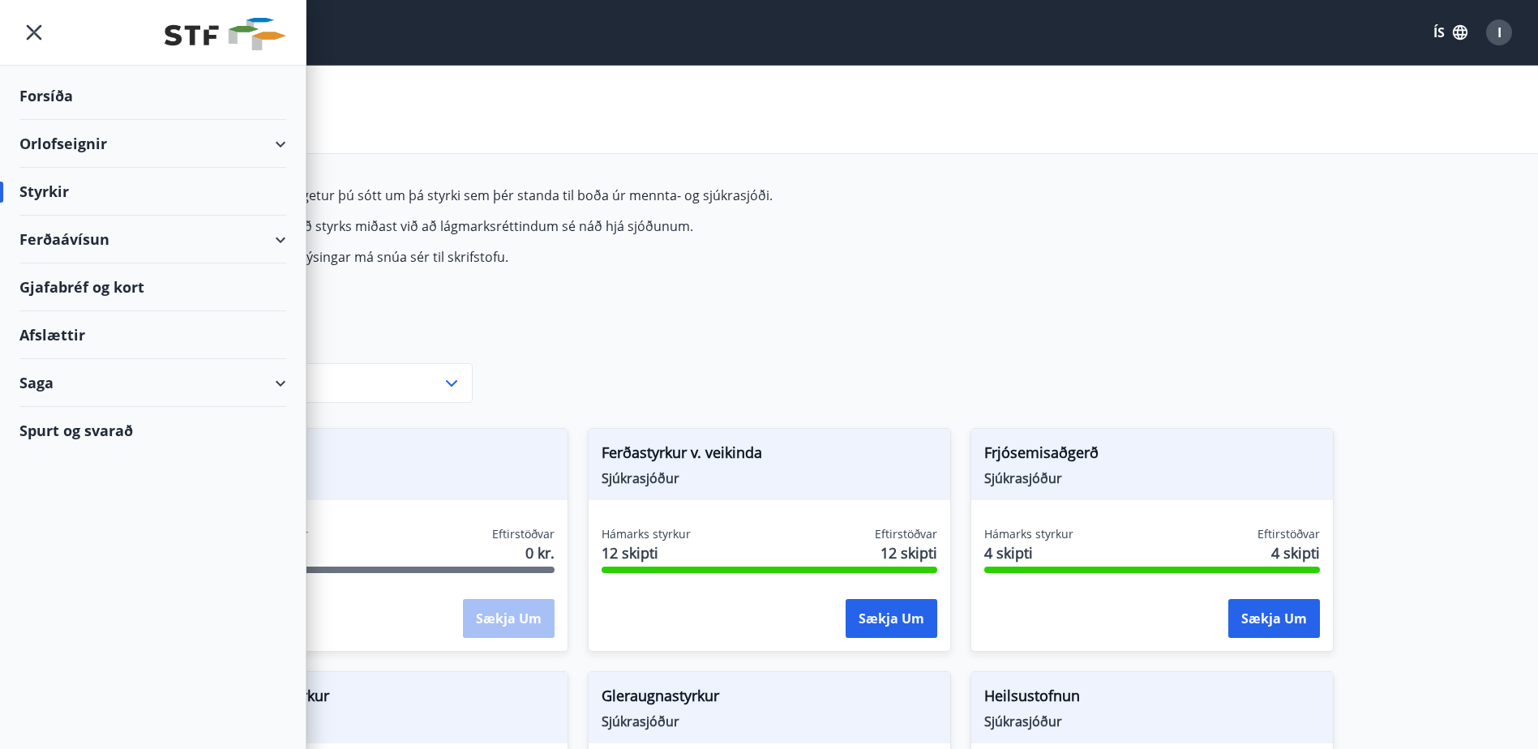
click at [79, 428] on div "Spurt og svarað" at bounding box center [152, 430] width 267 height 47
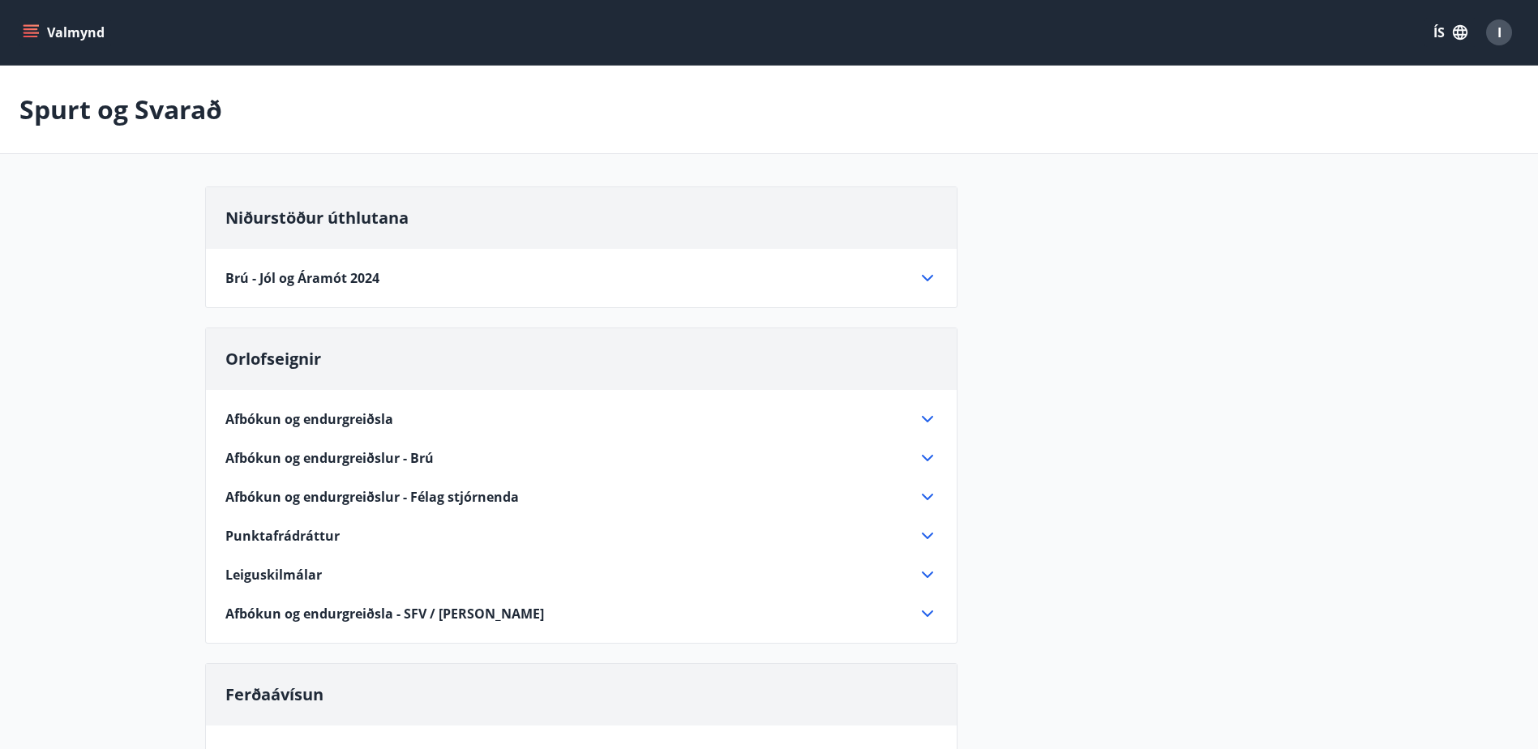
click at [396, 275] on div "Brú - Jól og Áramót 2024" at bounding box center [571, 278] width 692 height 18
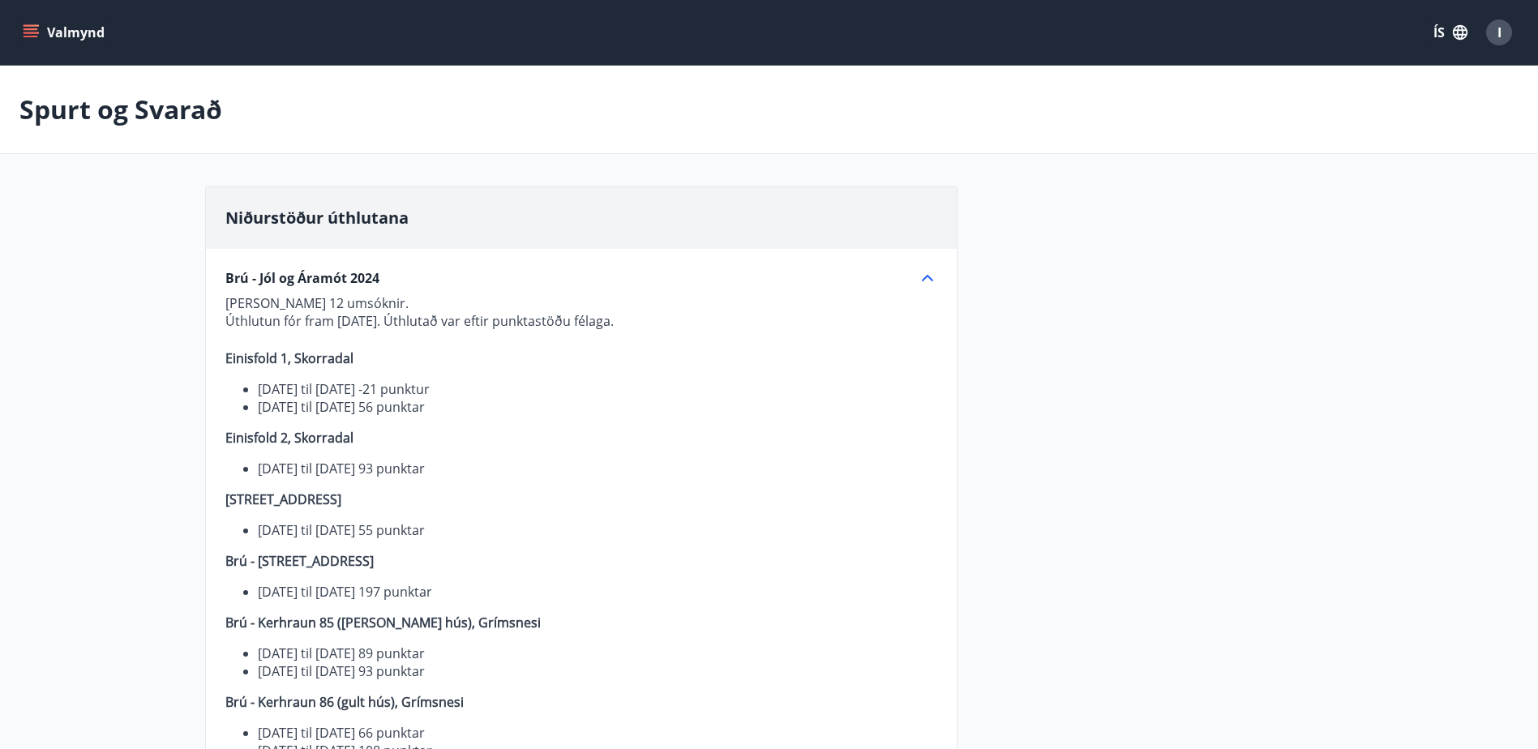
click at [925, 280] on icon at bounding box center [927, 277] width 19 height 19
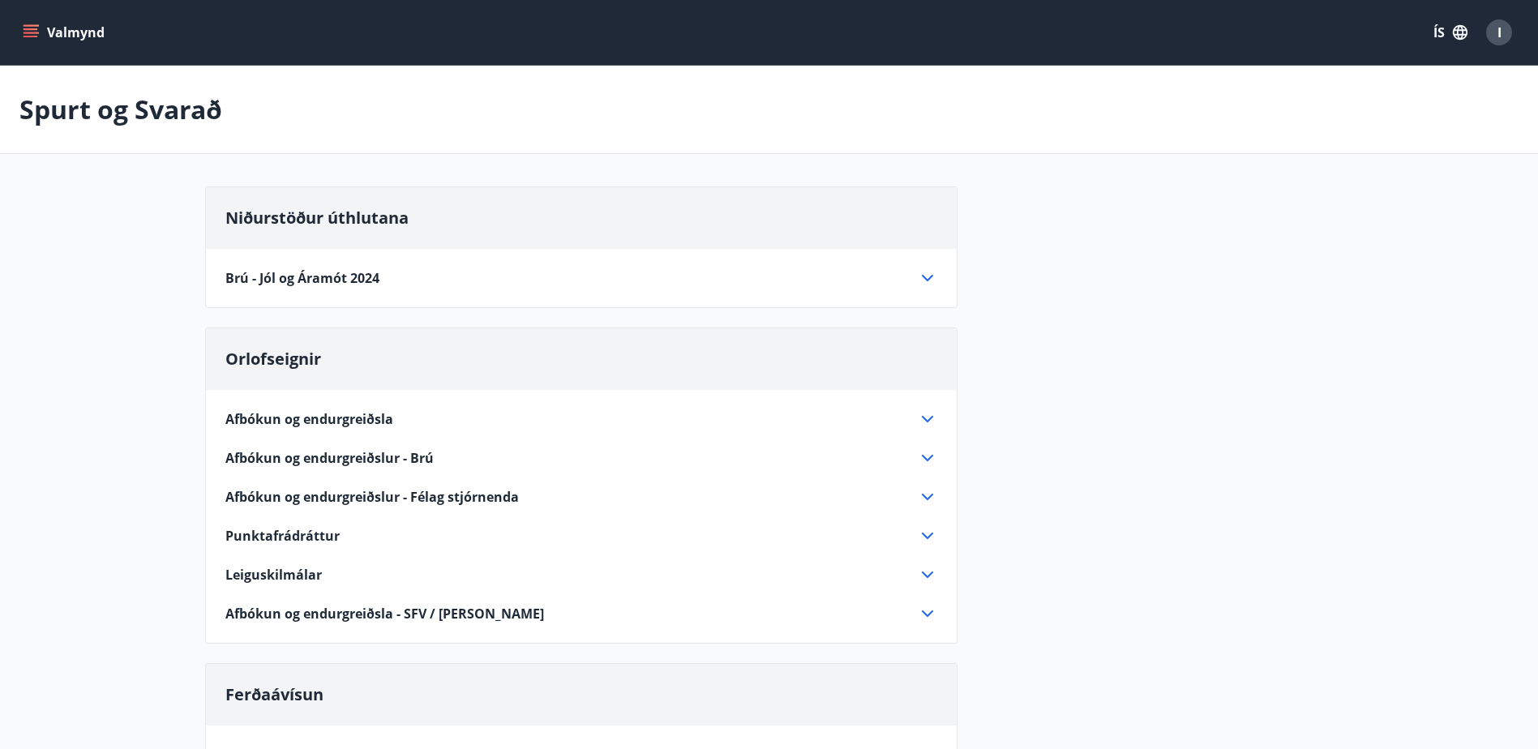
click at [29, 32] on icon "menu" at bounding box center [31, 32] width 16 height 16
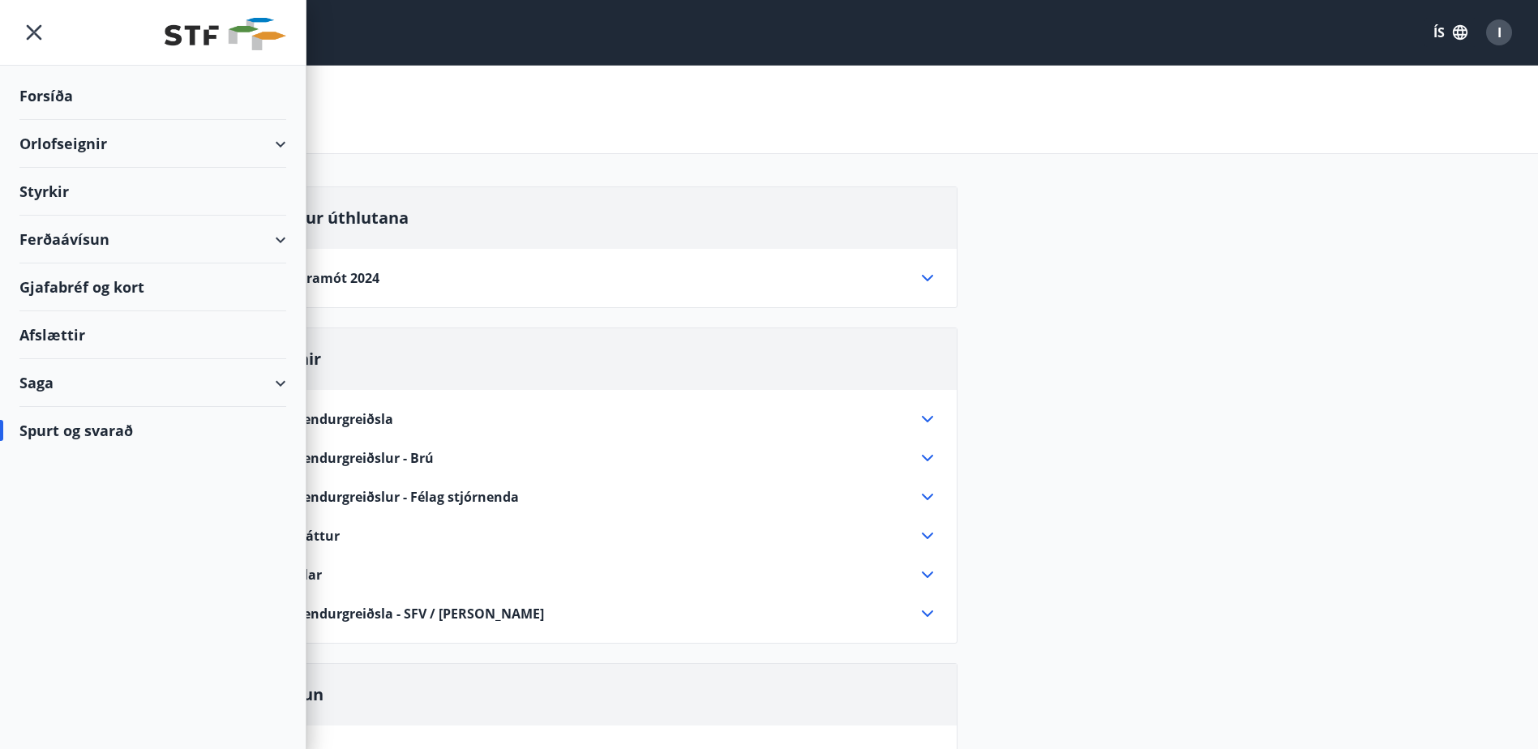
click at [625, 101] on div "Spurt og Svarað" at bounding box center [769, 110] width 1538 height 88
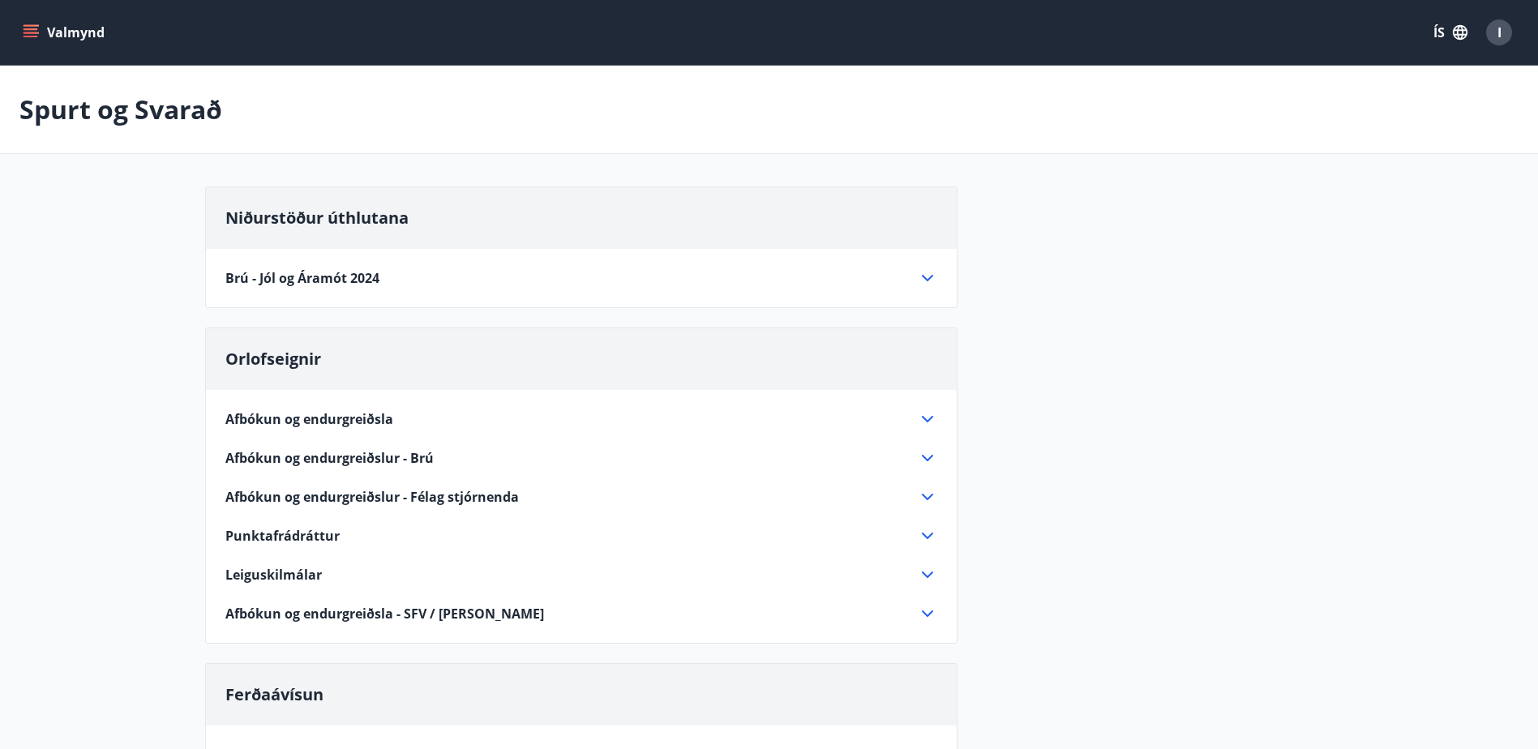
click at [24, 32] on icon "menu" at bounding box center [31, 32] width 16 height 16
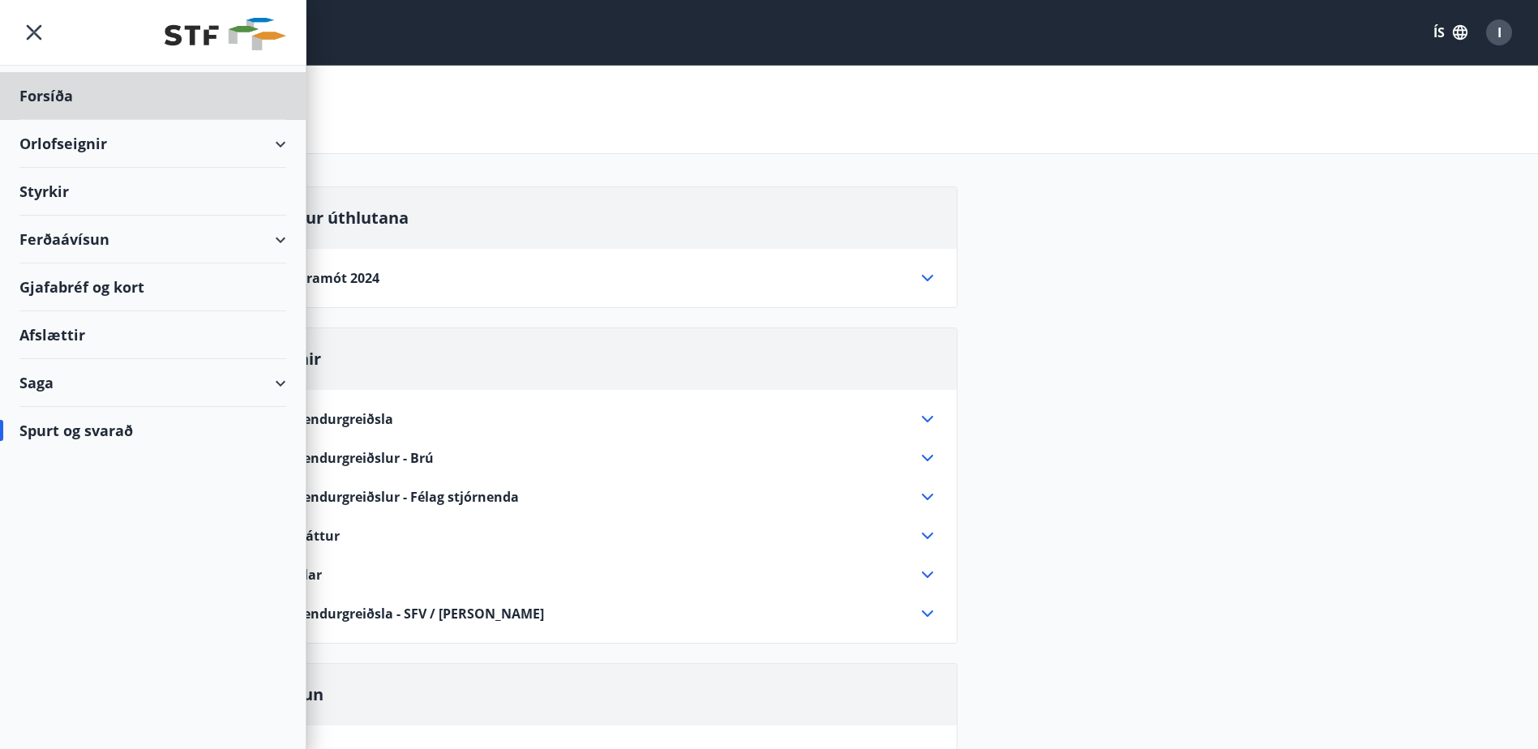
click at [55, 191] on div "Styrkir" at bounding box center [152, 192] width 267 height 48
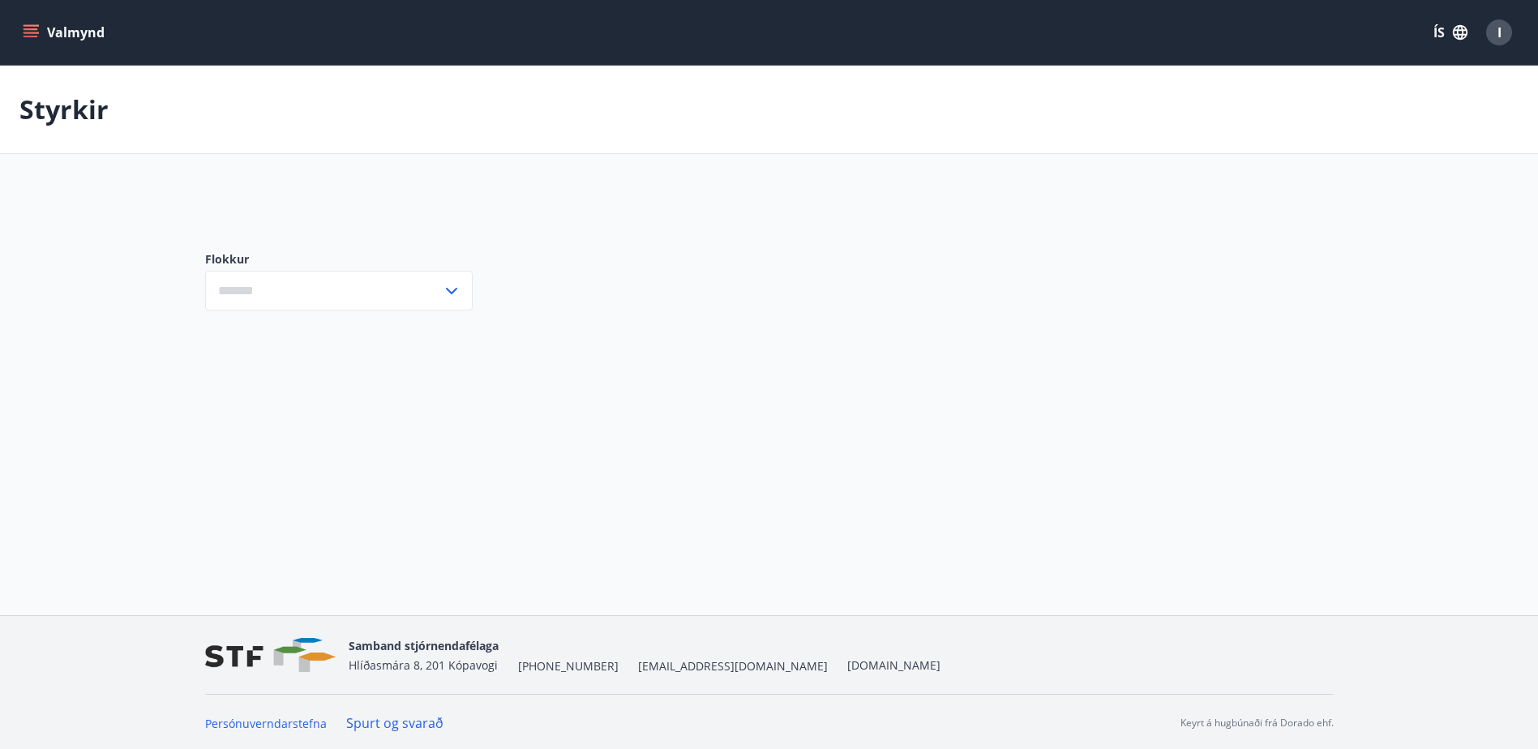
type input "***"
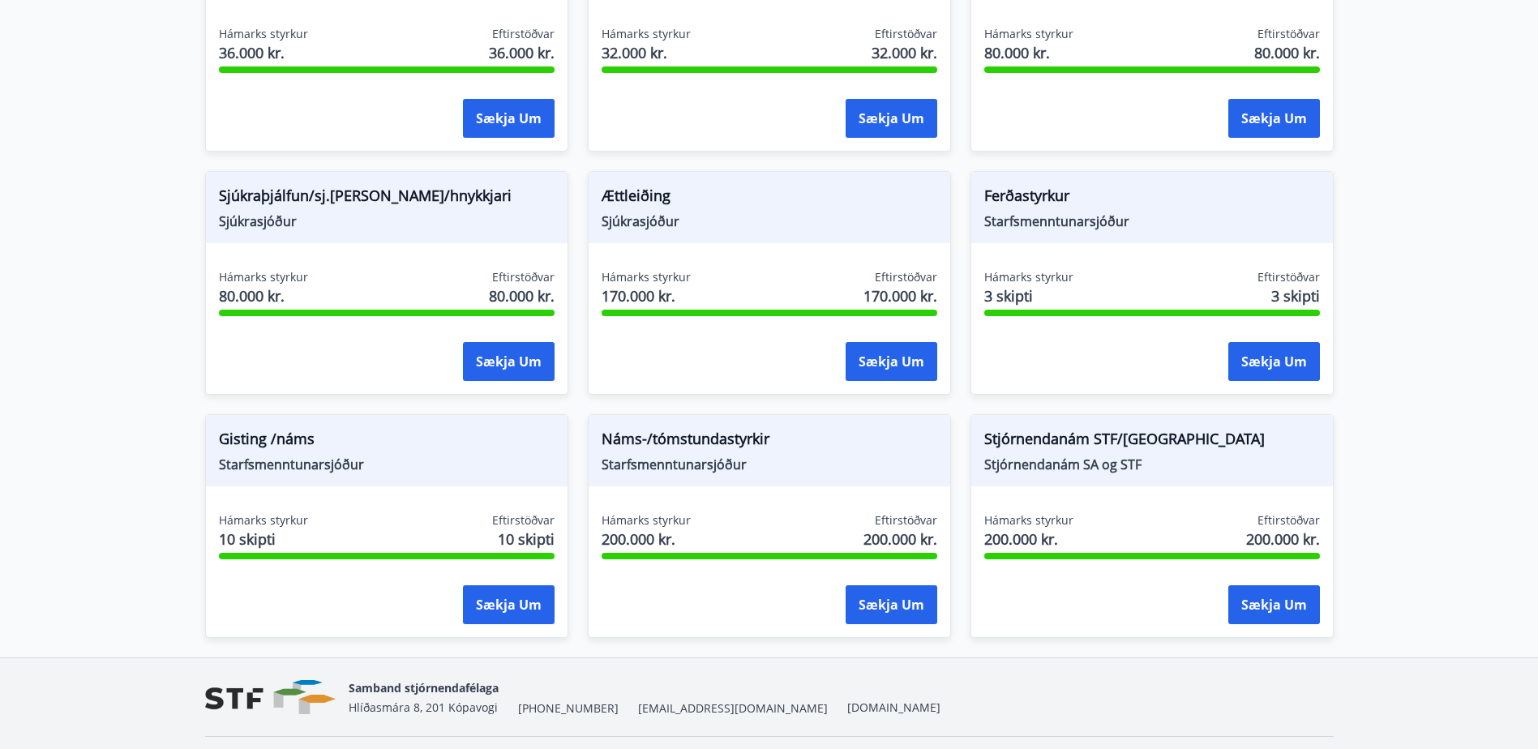
scroll to position [1275, 0]
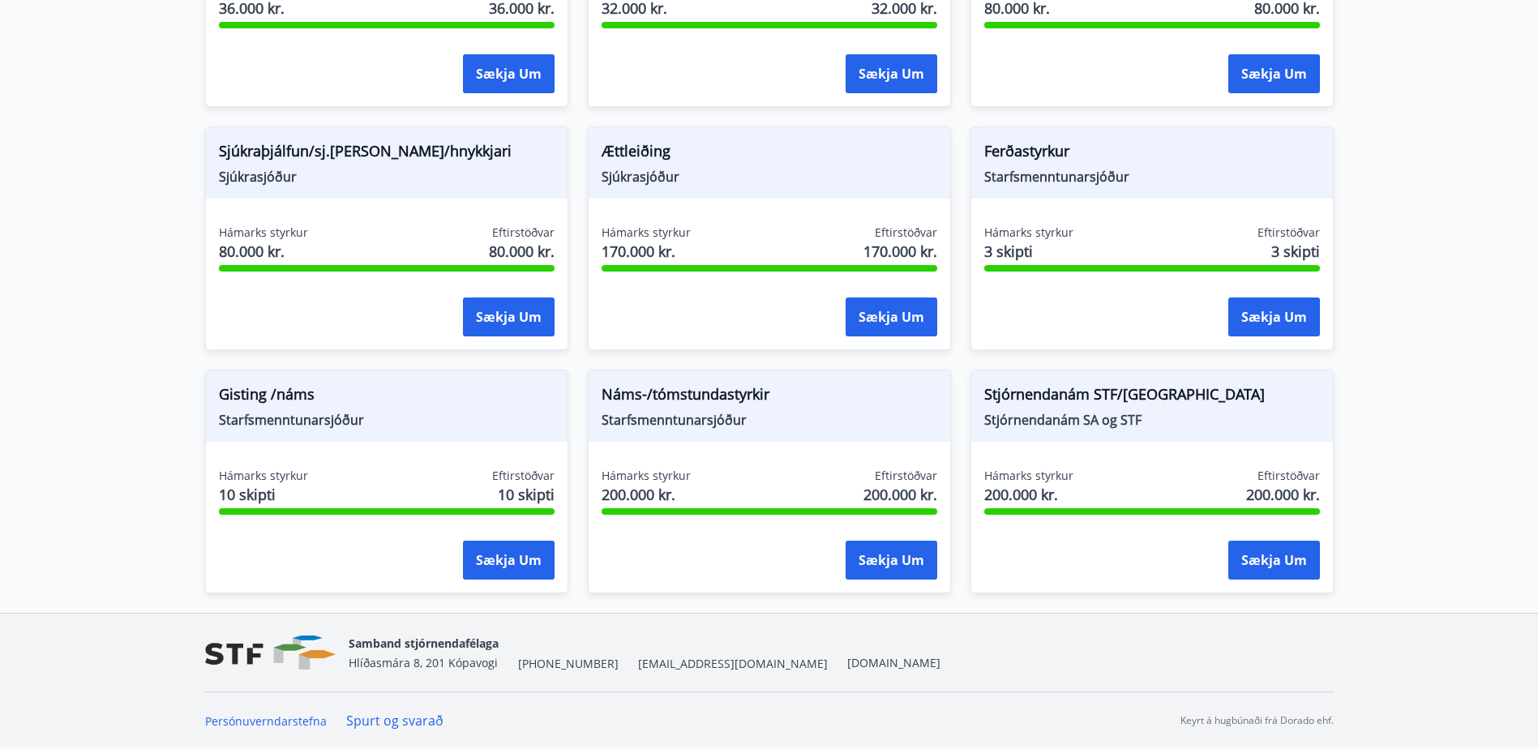
click at [392, 722] on link "Spurt og svarað" at bounding box center [394, 721] width 97 height 18
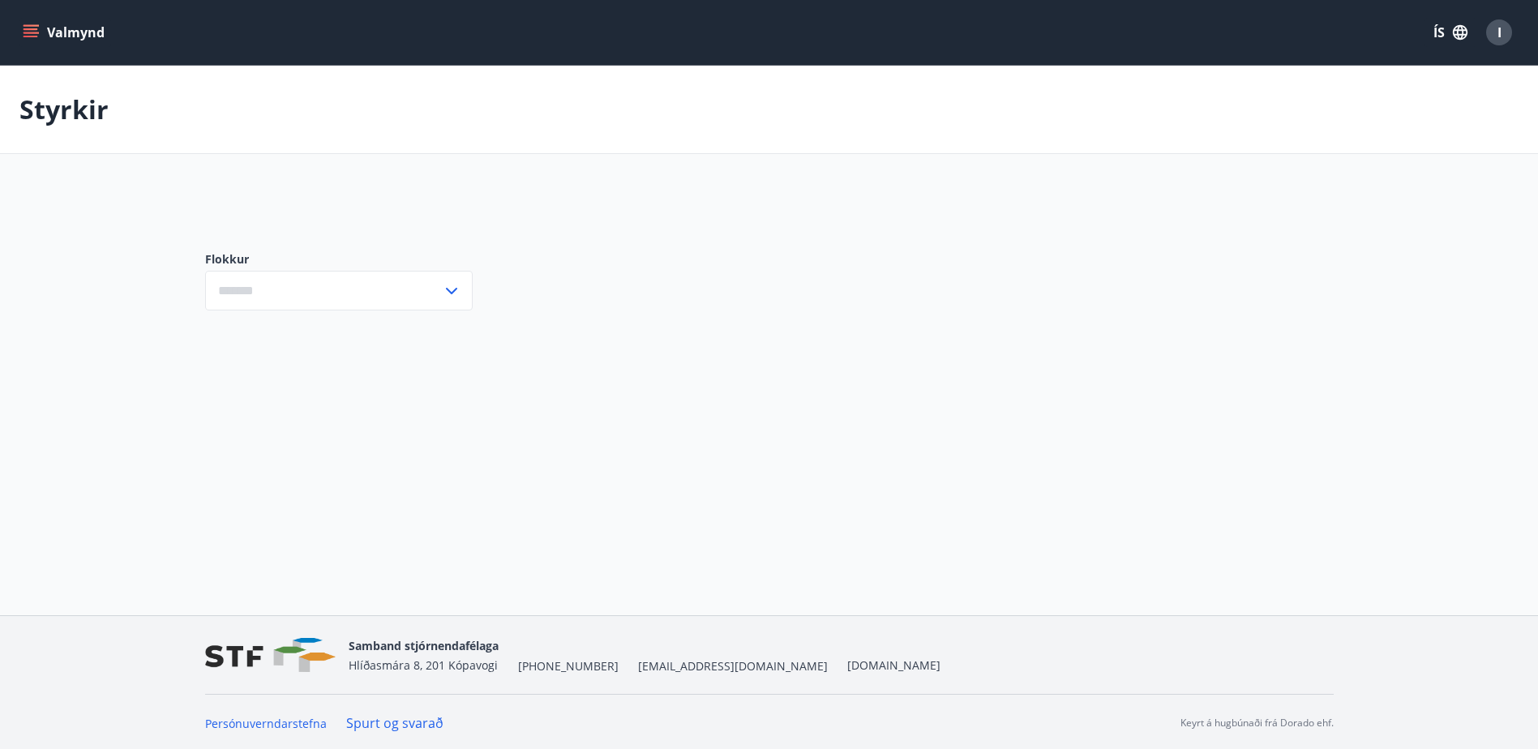
scroll to position [2, 0]
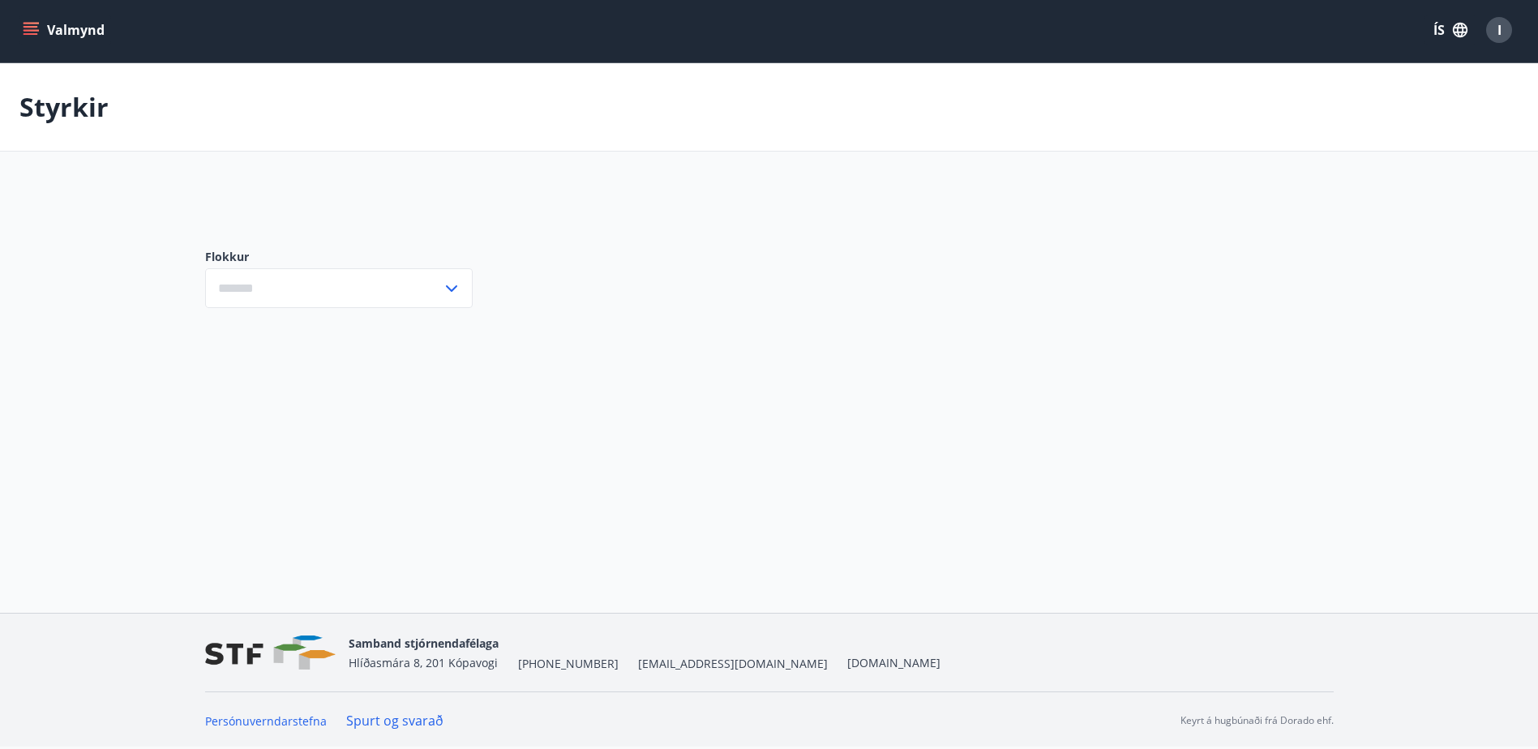
type input "***"
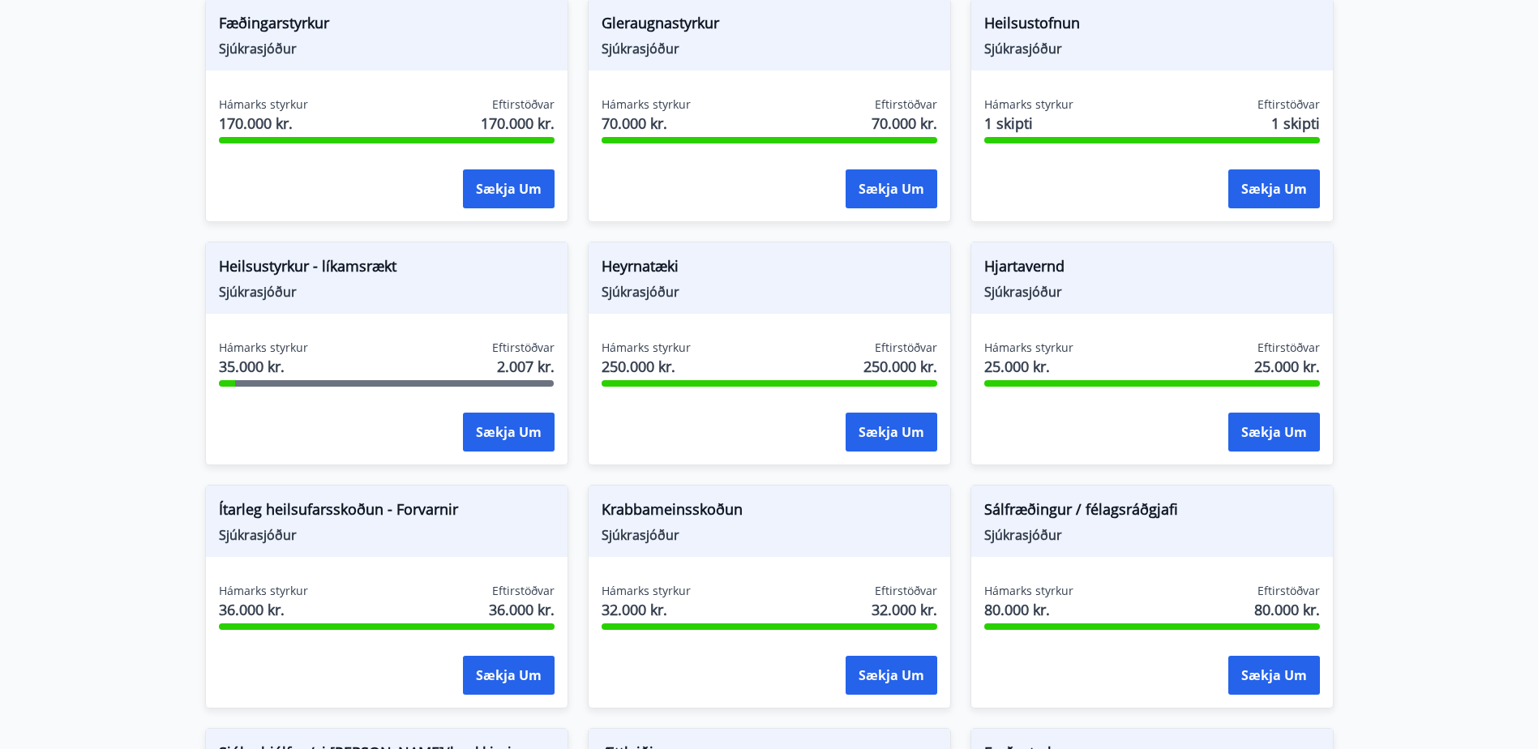
scroll to position [813, 0]
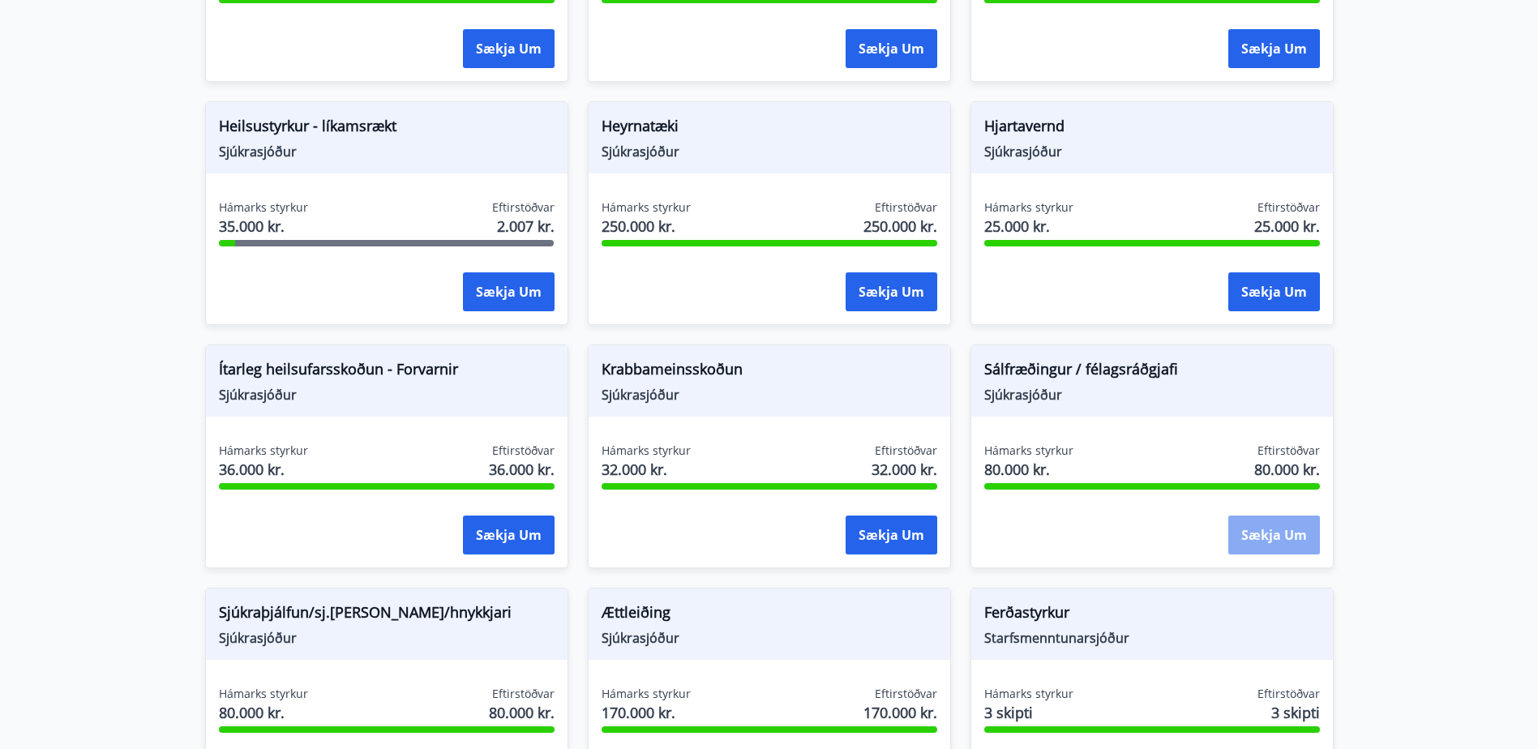
click at [1261, 529] on button "Sækja um" at bounding box center [1274, 535] width 92 height 39
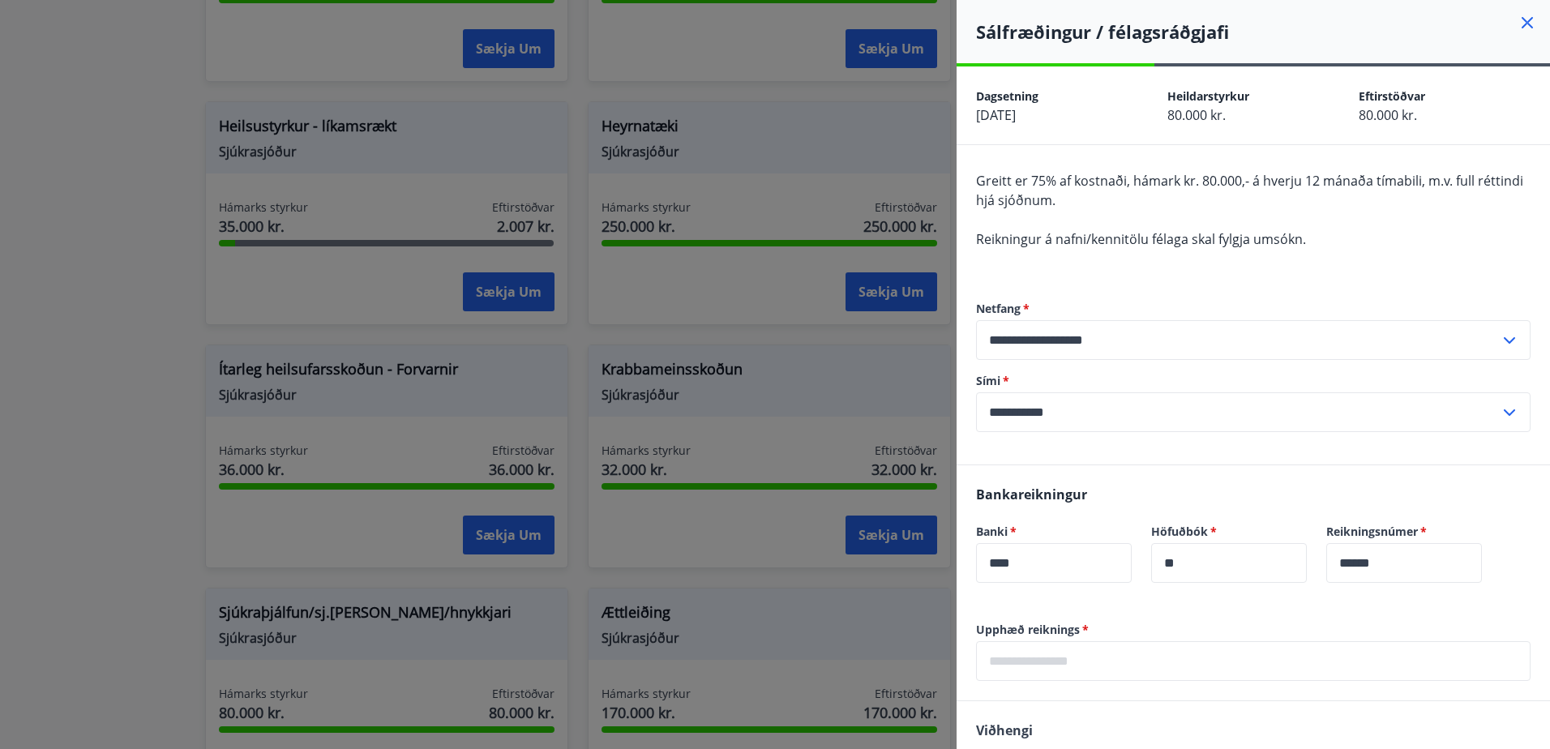
click at [153, 422] on div at bounding box center [775, 374] width 1550 height 749
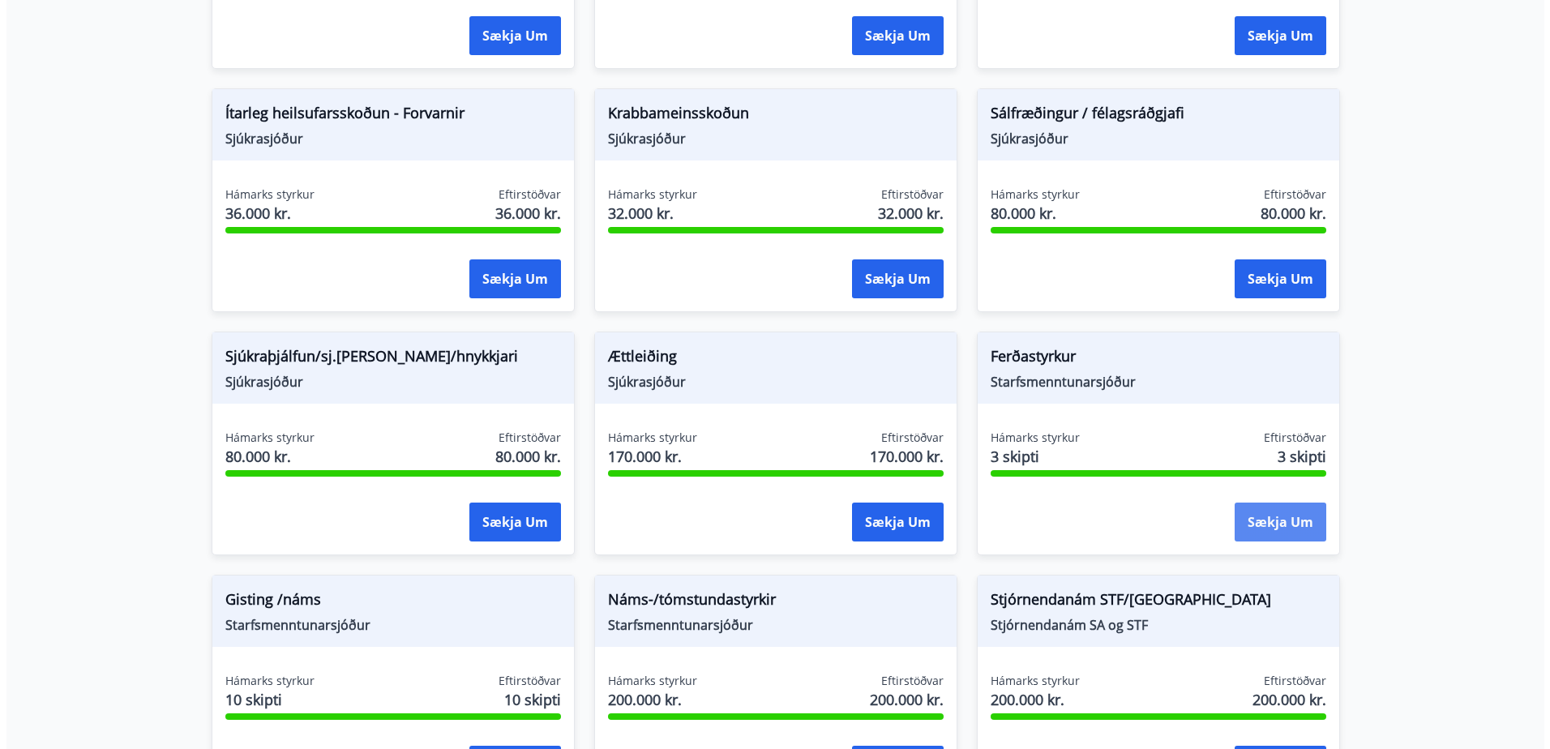
scroll to position [1031, 0]
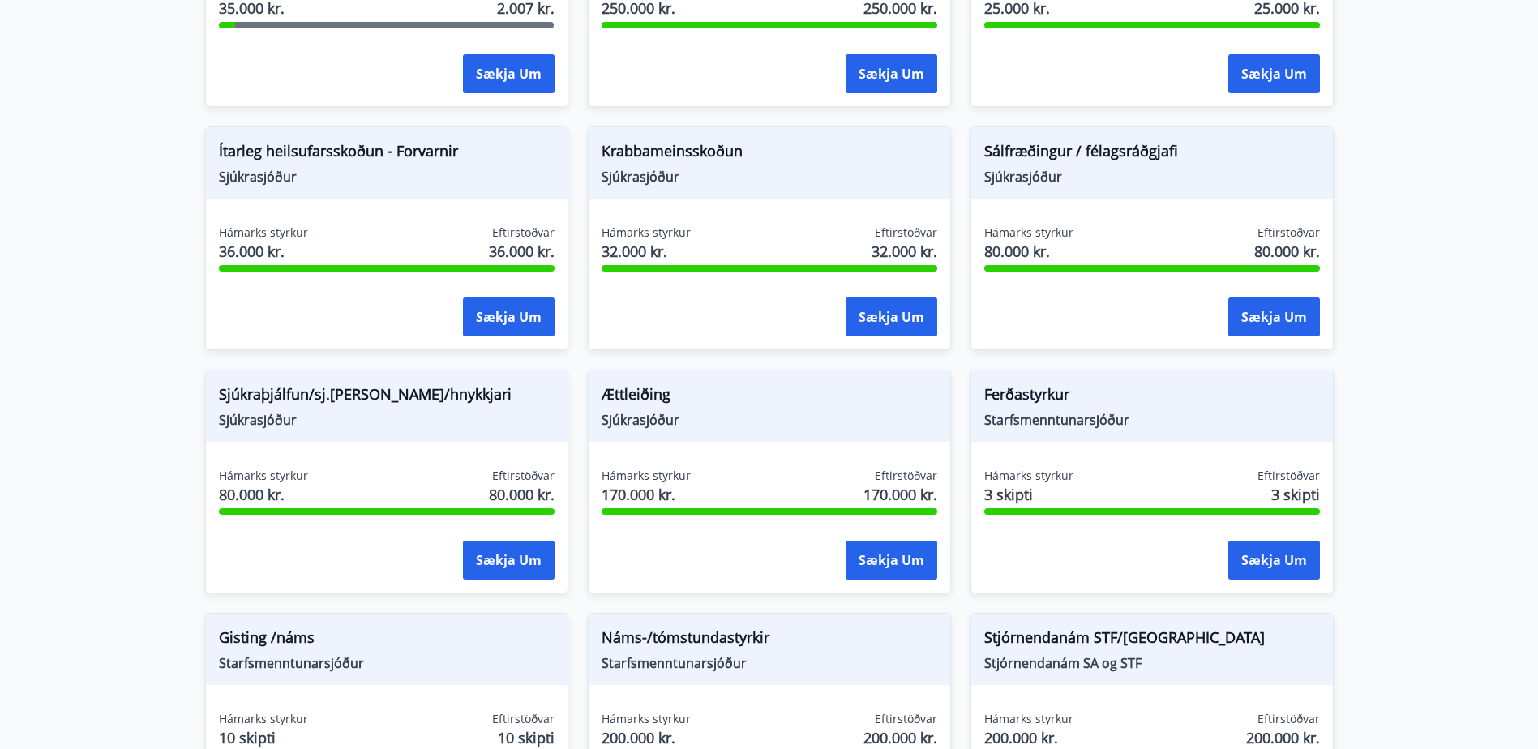
click at [1105, 238] on div "Hámarks styrkur 80.000 kr. Eftirstöðvar 80.000 kr." at bounding box center [1152, 245] width 336 height 41
click at [1278, 317] on button "Sækja um" at bounding box center [1274, 317] width 92 height 39
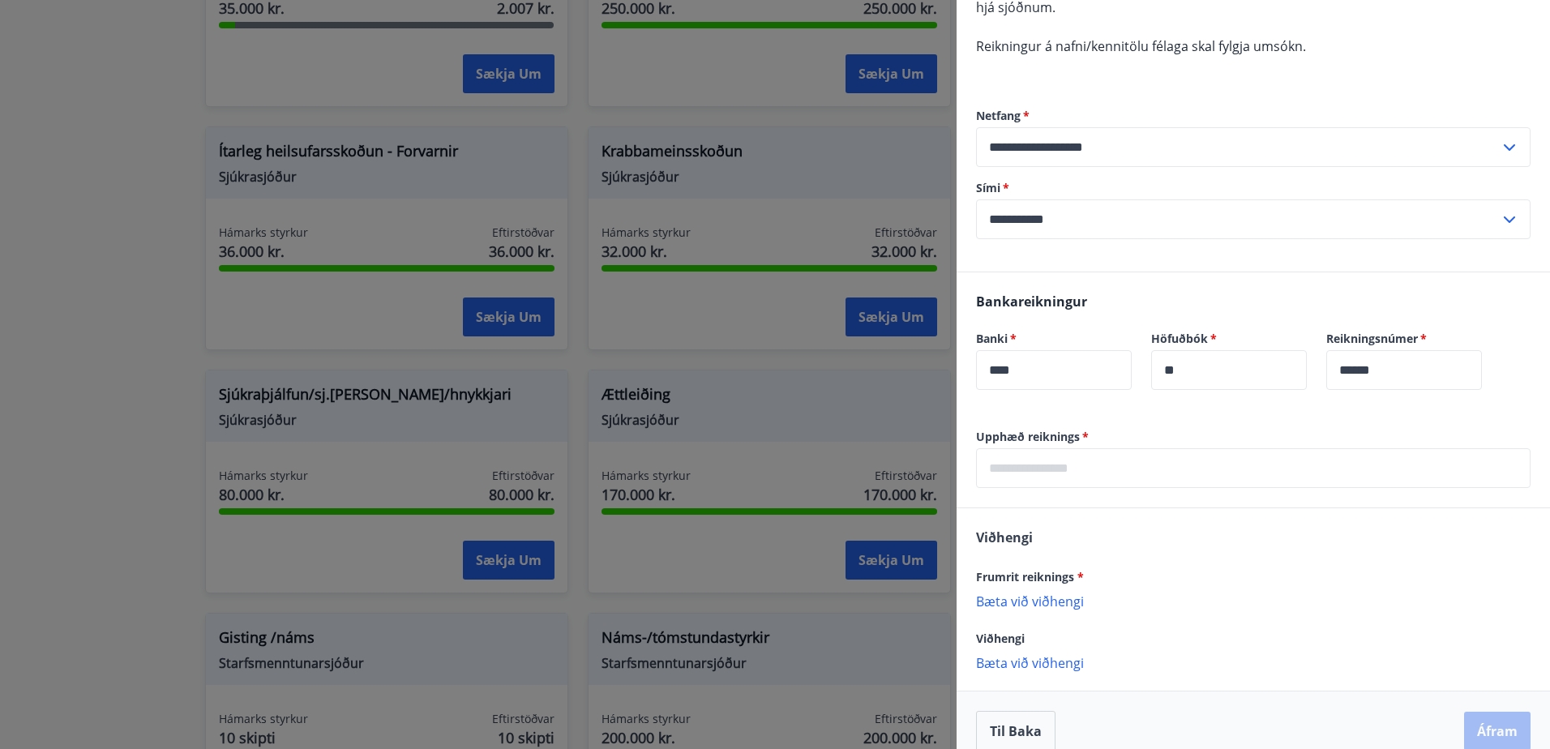
scroll to position [215, 0]
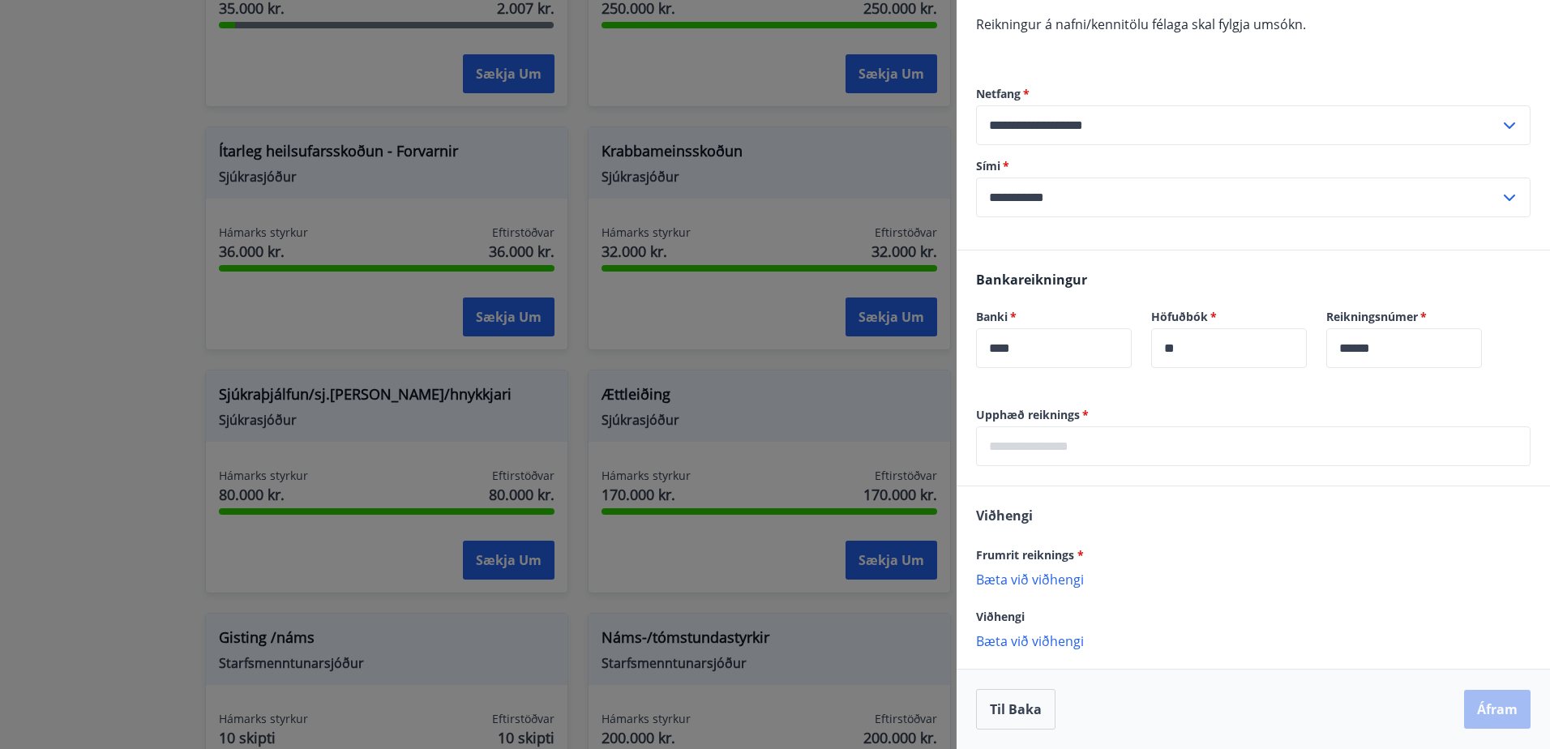
click at [1052, 578] on p "Bæta við viðhengi" at bounding box center [1253, 579] width 555 height 16
click at [1157, 571] on p "Bæta við viðhengi" at bounding box center [1253, 579] width 555 height 16
click at [1034, 637] on p "Bæta við viðhengi" at bounding box center [1253, 640] width 555 height 16
click at [1213, 252] on div "Bankareikningur Banki   * **** ​ Höfuðbók   * ** ​ Reikningsnúmer   * ****** ​" at bounding box center [1254, 329] width 594 height 156
click at [1021, 580] on p "Bæta við viðhengi" at bounding box center [1253, 579] width 555 height 16
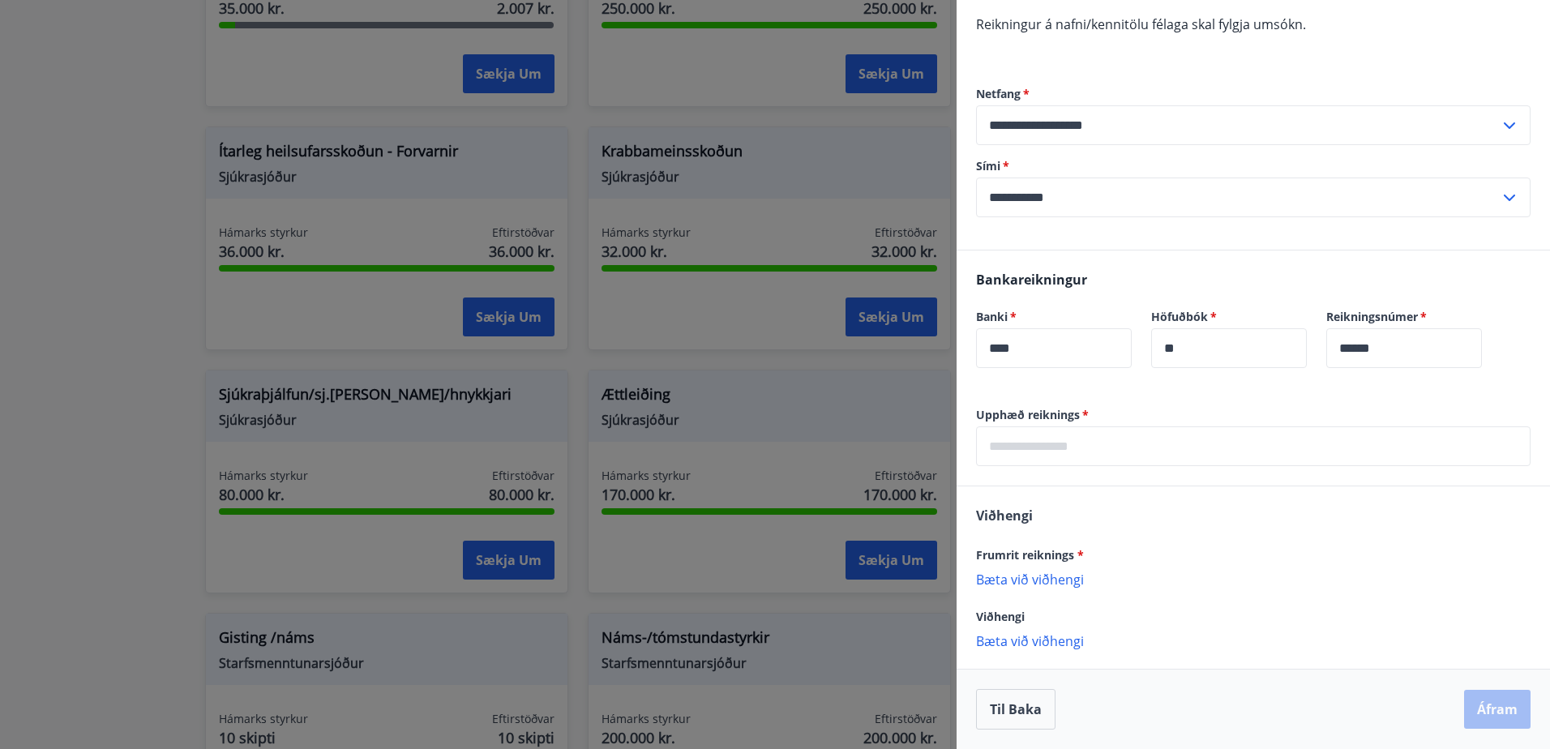
click at [1044, 641] on p "Bæta við viðhengi" at bounding box center [1253, 640] width 555 height 16
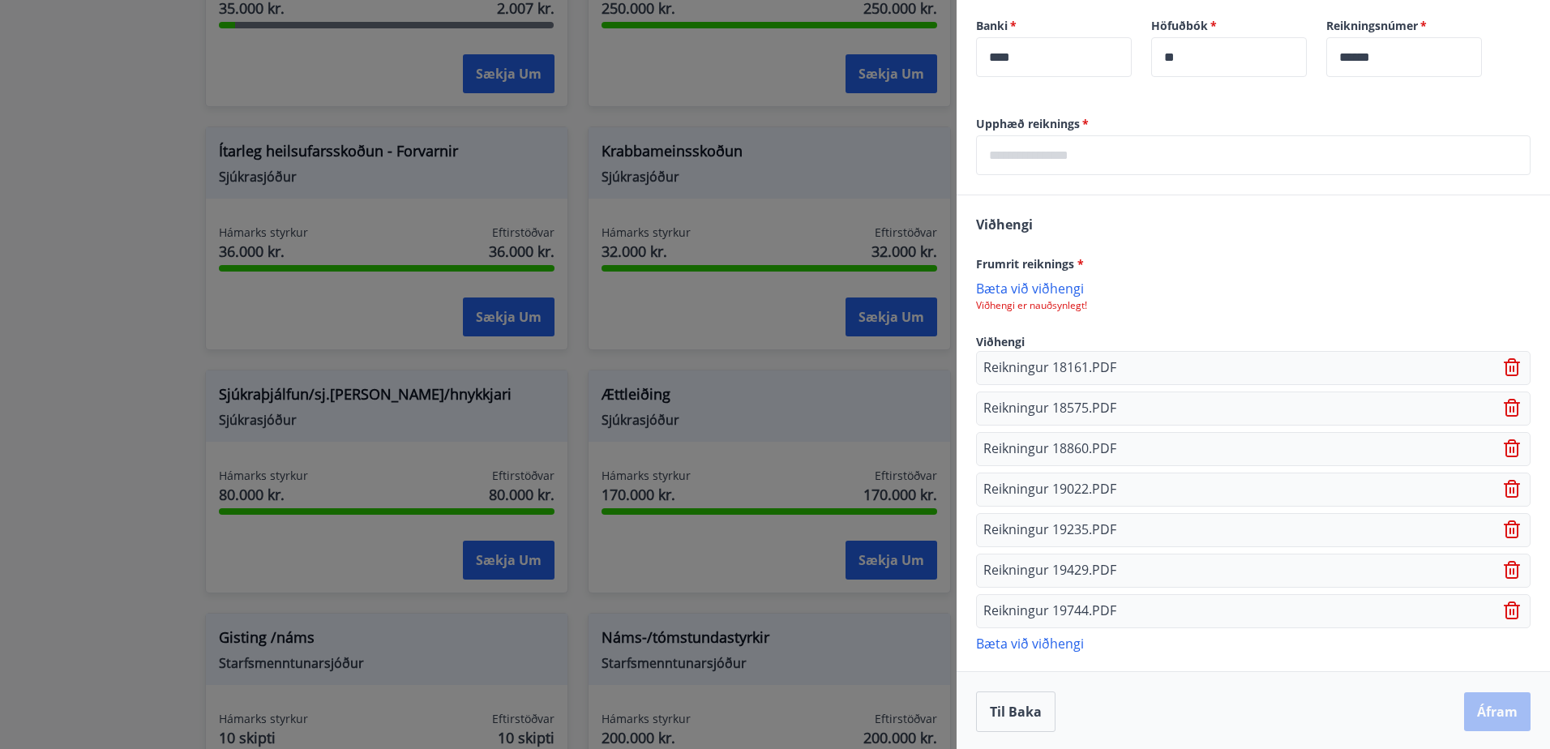
scroll to position [508, 0]
click at [1116, 136] on input "text" at bounding box center [1253, 153] width 555 height 40
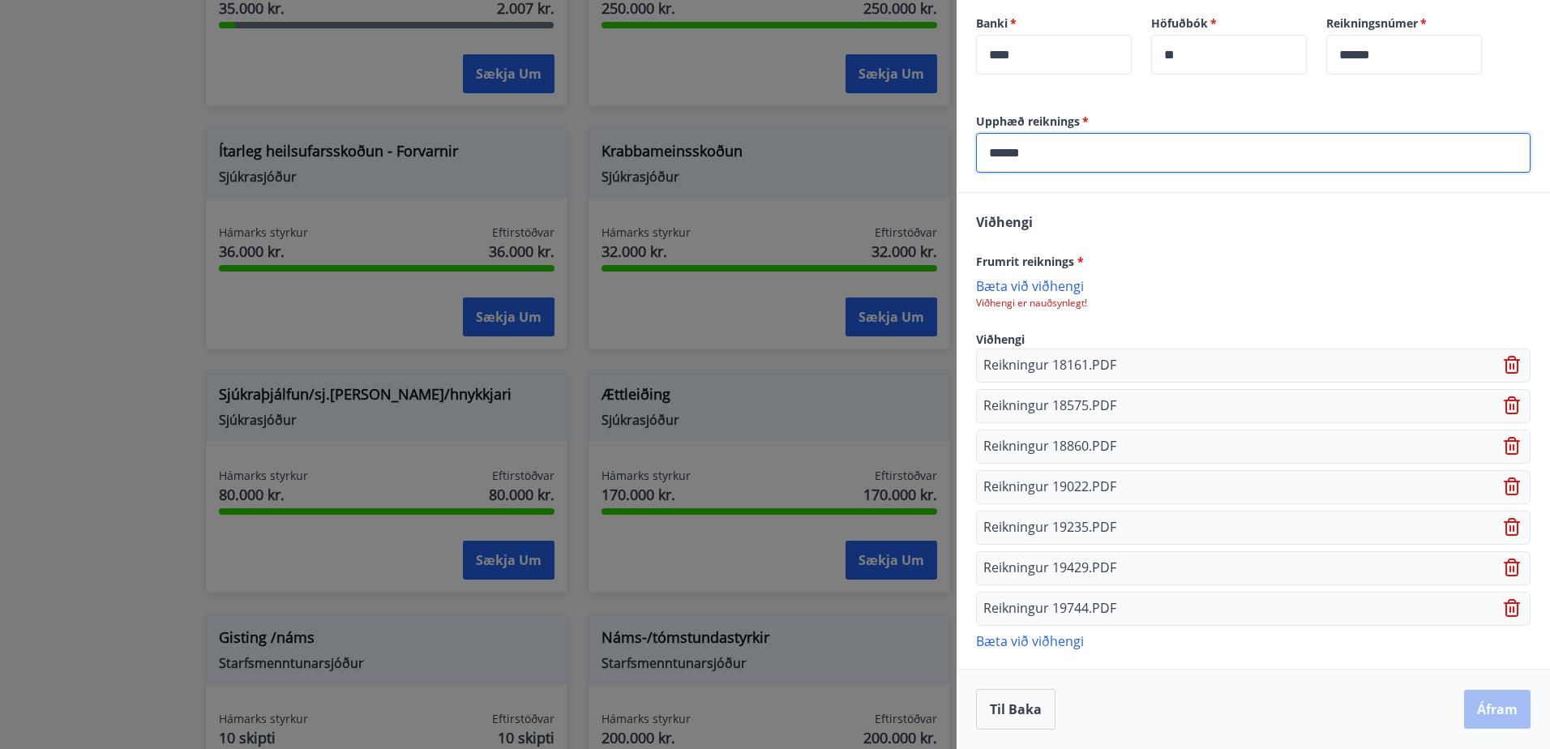
type input "******"
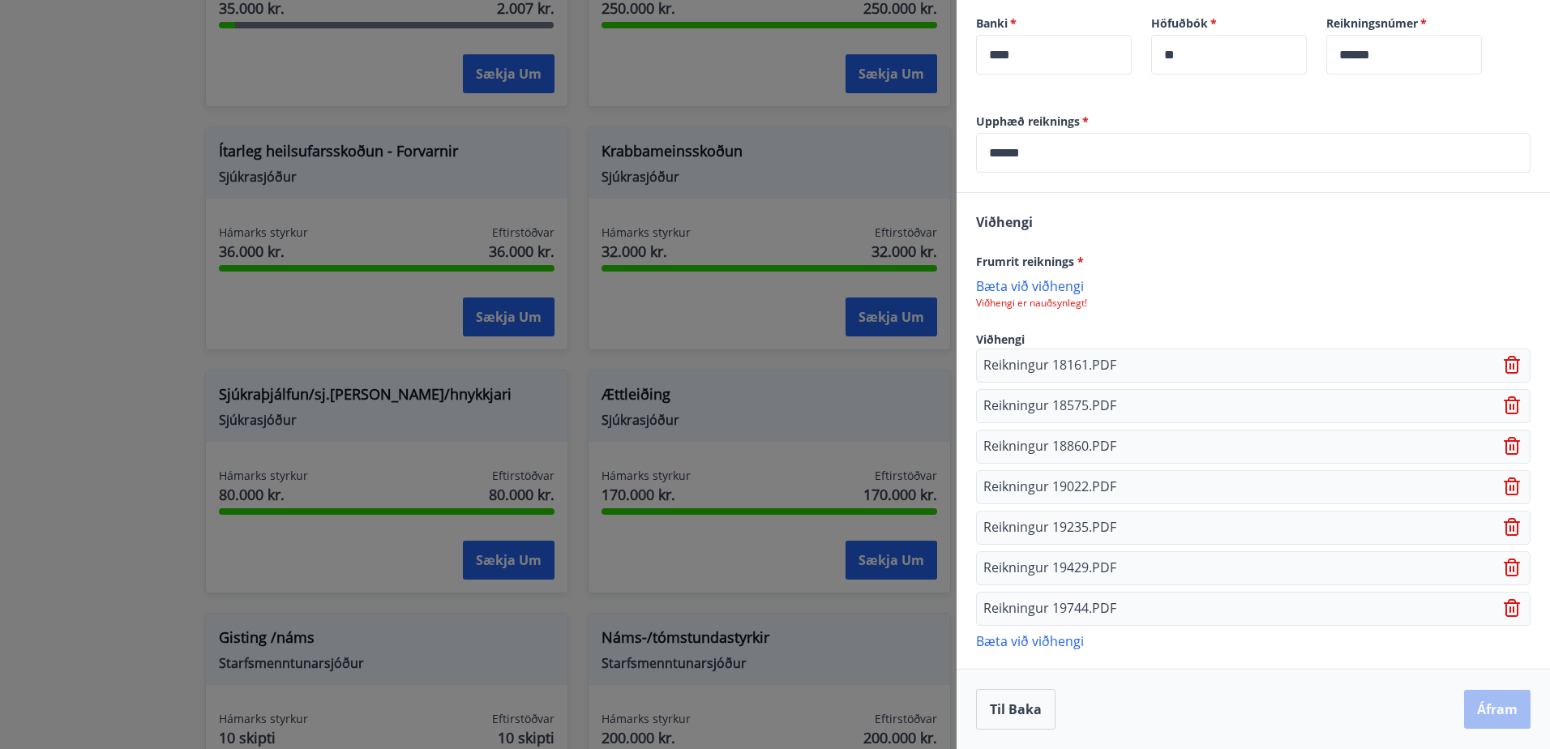
click at [1219, 697] on div "Til baka Áfram" at bounding box center [1253, 709] width 555 height 41
click at [1207, 650] on div "Viðhengi Frumrit reiknings * Bæta við viðhengi Viðhengi er nauðsynlegt! Viðheng…" at bounding box center [1254, 430] width 594 height 475
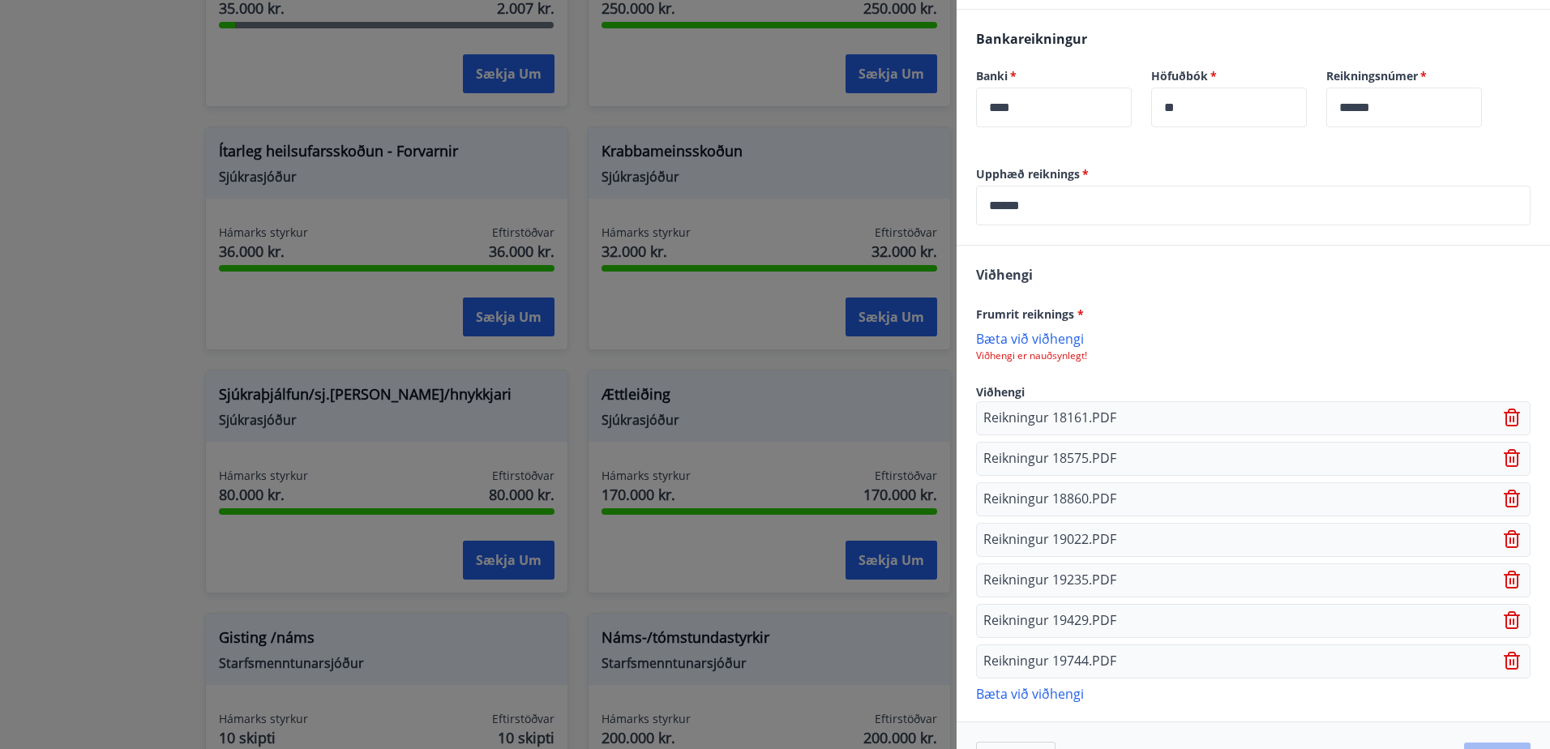
scroll to position [427, 0]
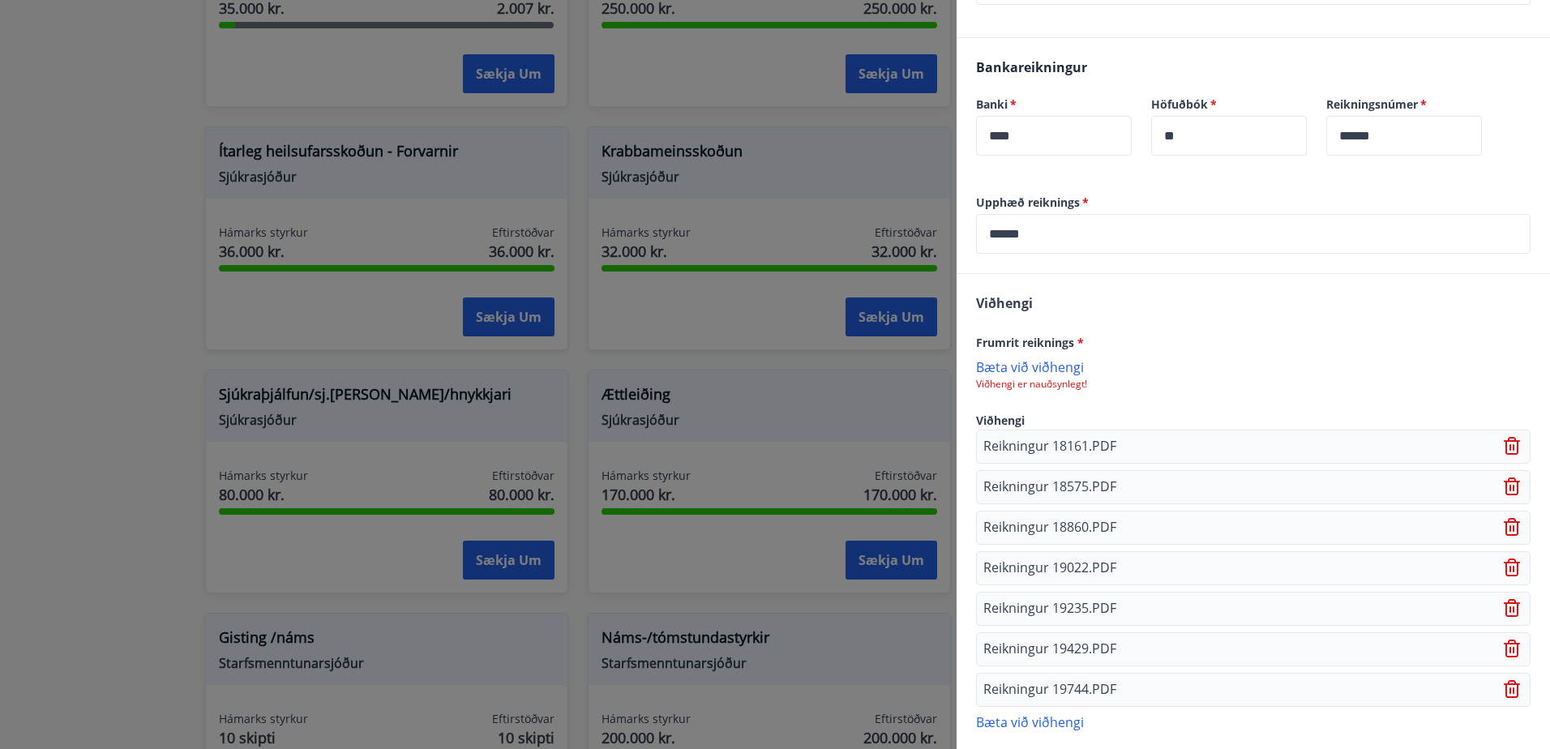
click at [1042, 367] on p "Bæta við viðhengi" at bounding box center [1253, 366] width 555 height 16
click at [1510, 450] on icon at bounding box center [1511, 449] width 2 height 6
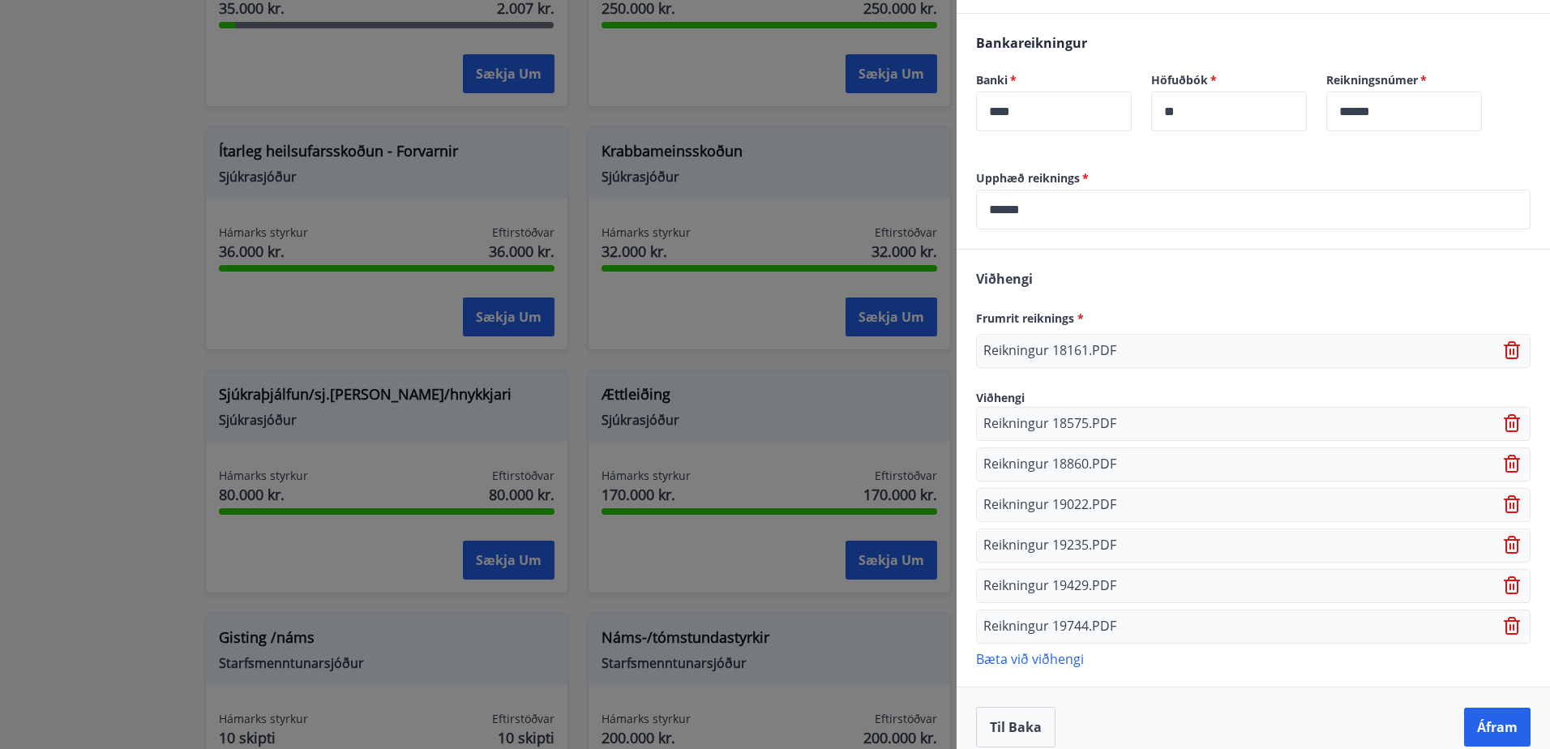
scroll to position [469, 0]
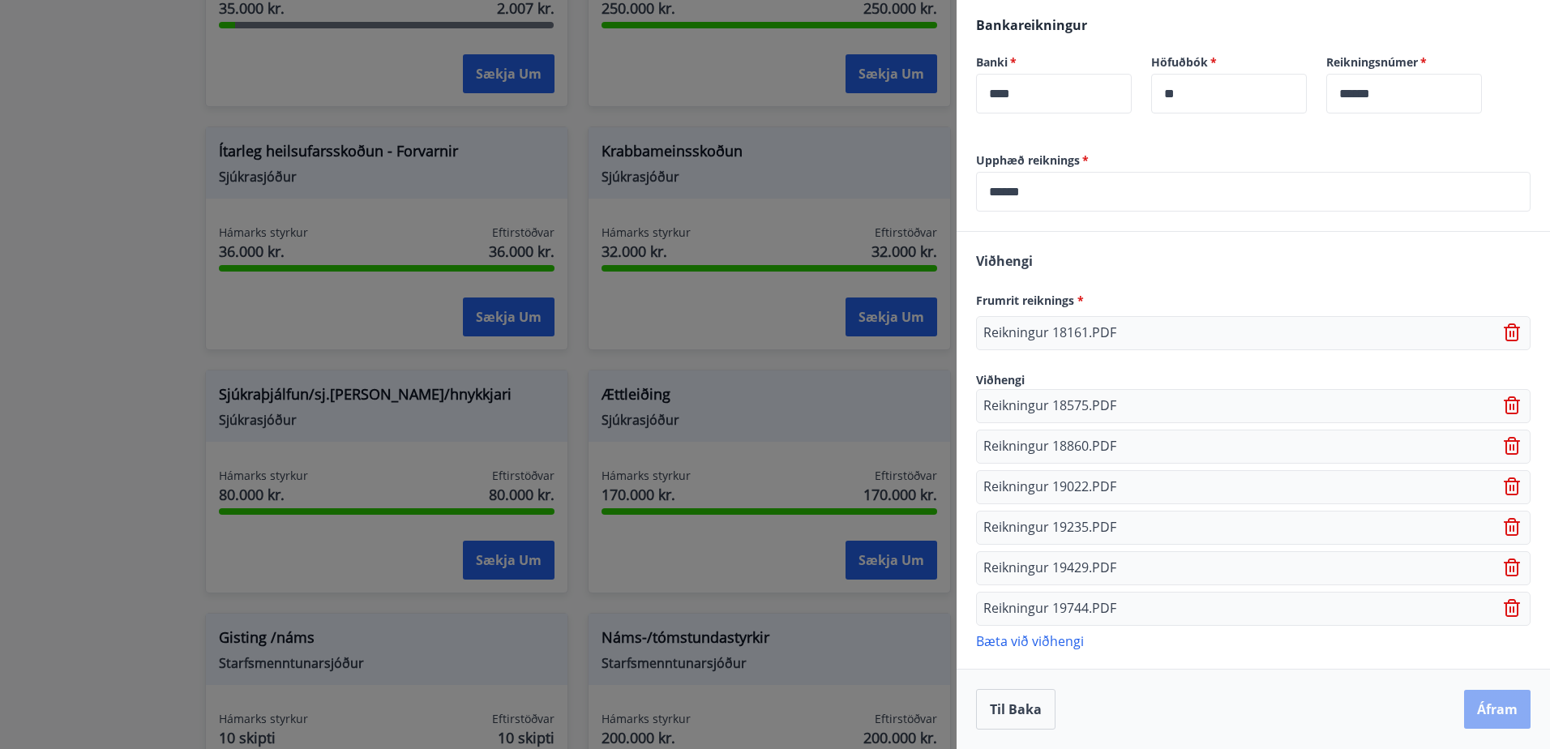
click at [1484, 709] on button "Áfram" at bounding box center [1497, 709] width 66 height 39
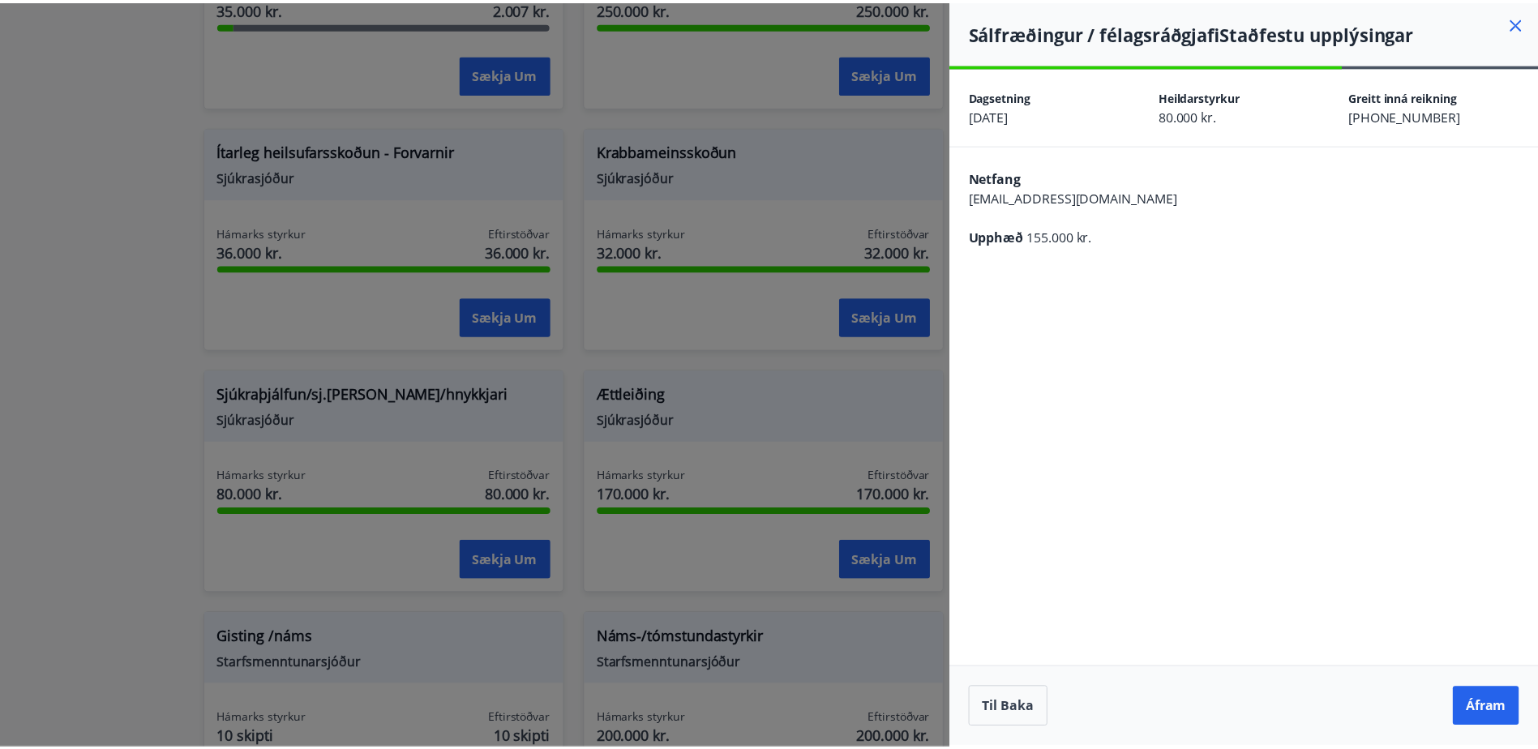
scroll to position [0, 0]
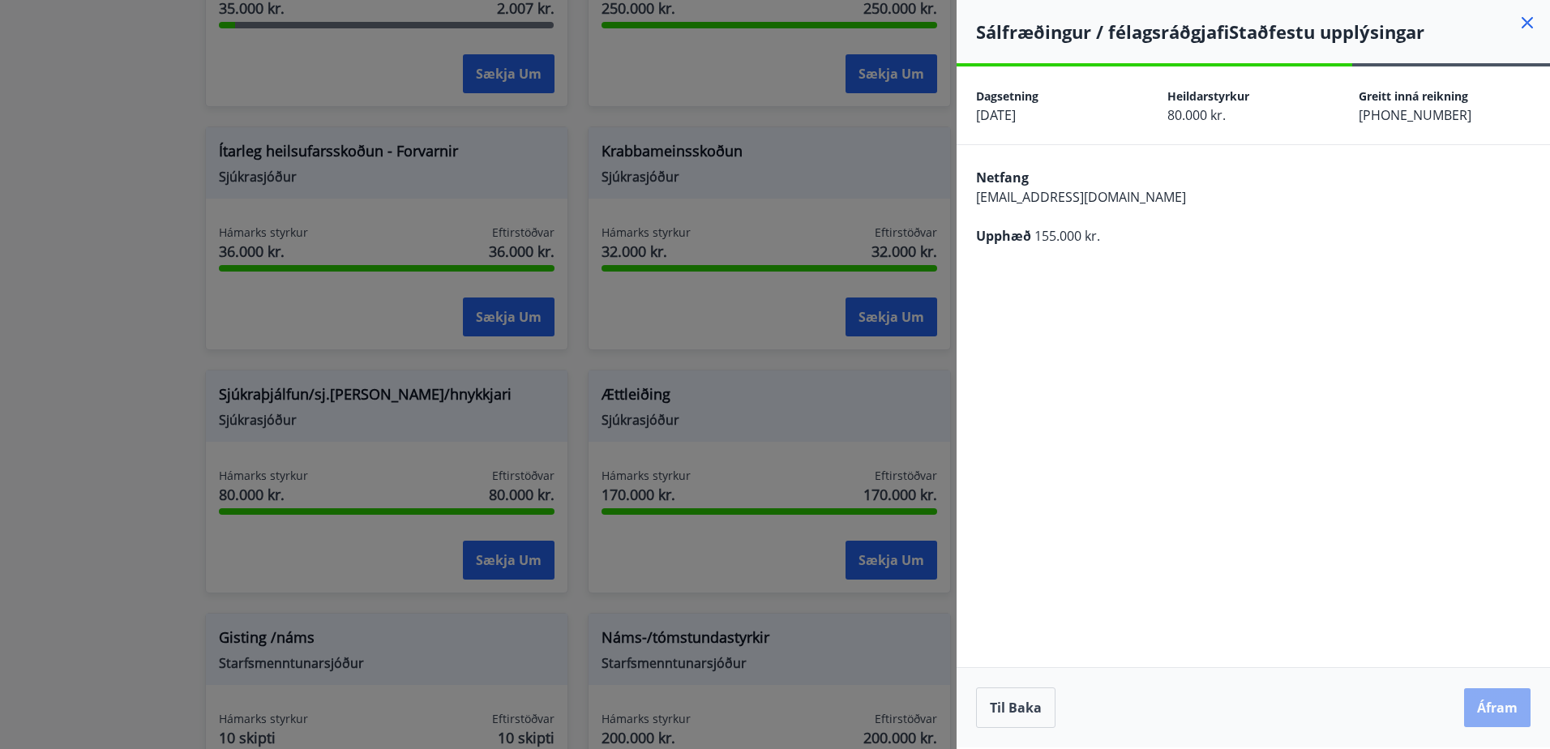
click at [1491, 705] on button "Áfram" at bounding box center [1497, 707] width 66 height 39
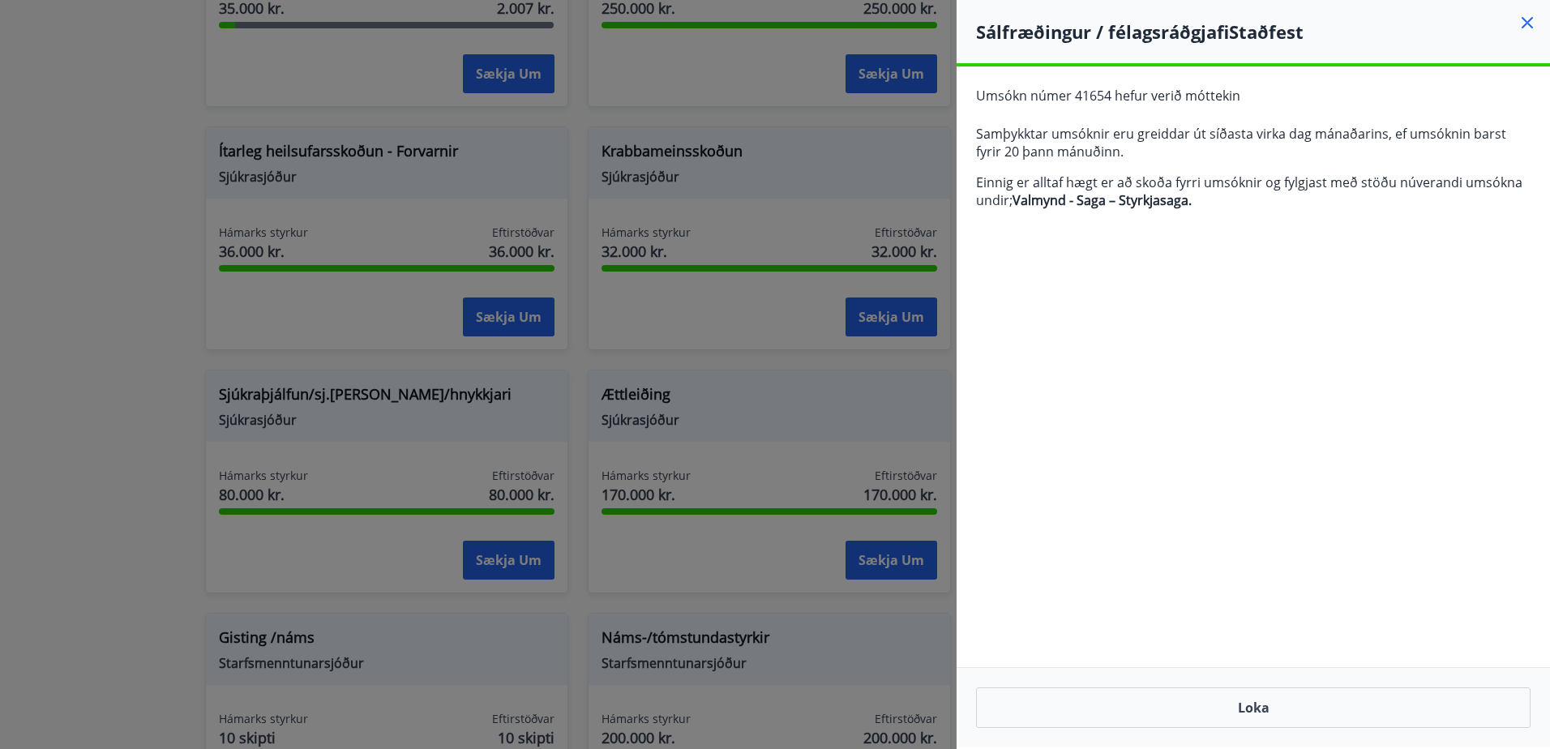
click at [118, 341] on div at bounding box center [775, 374] width 1550 height 749
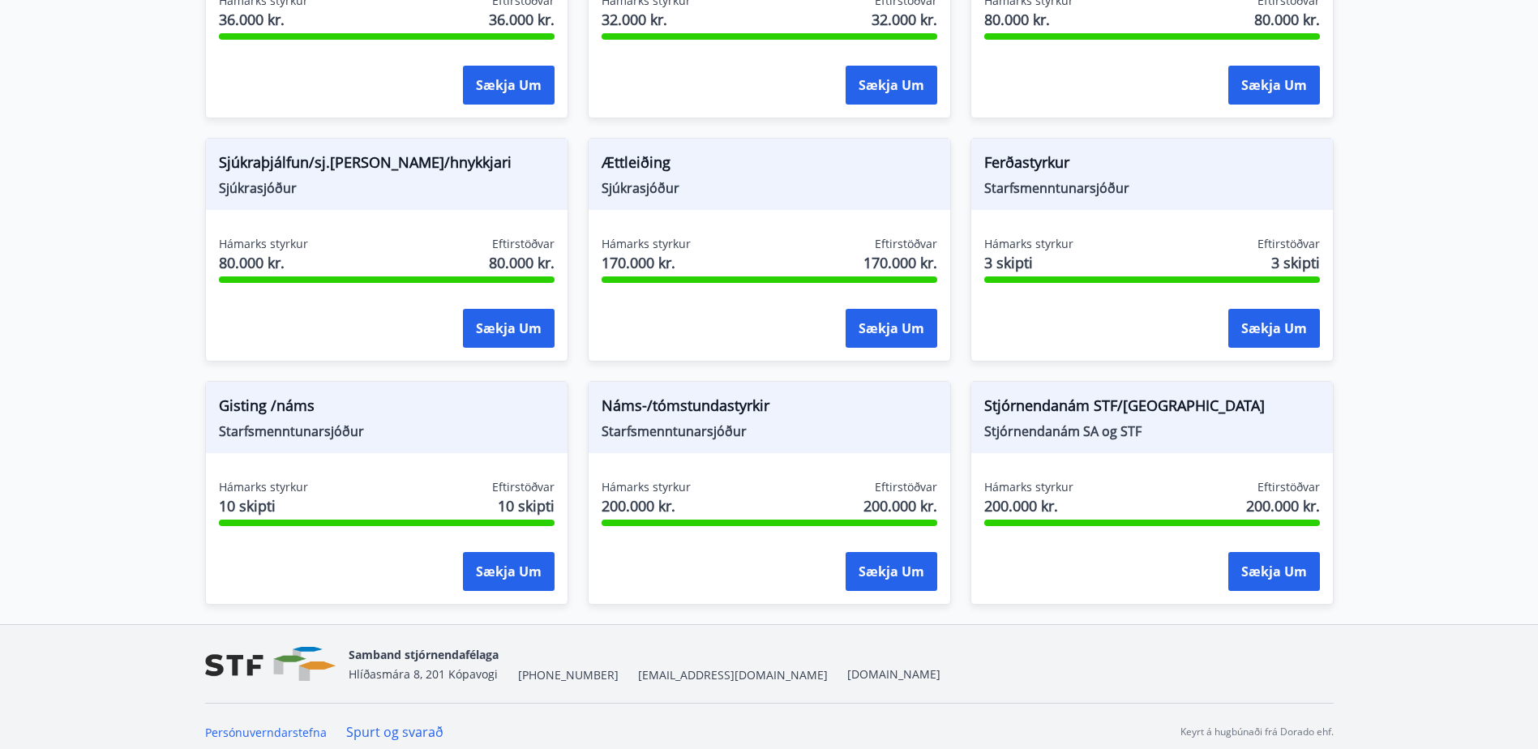
scroll to position [1275, 0]
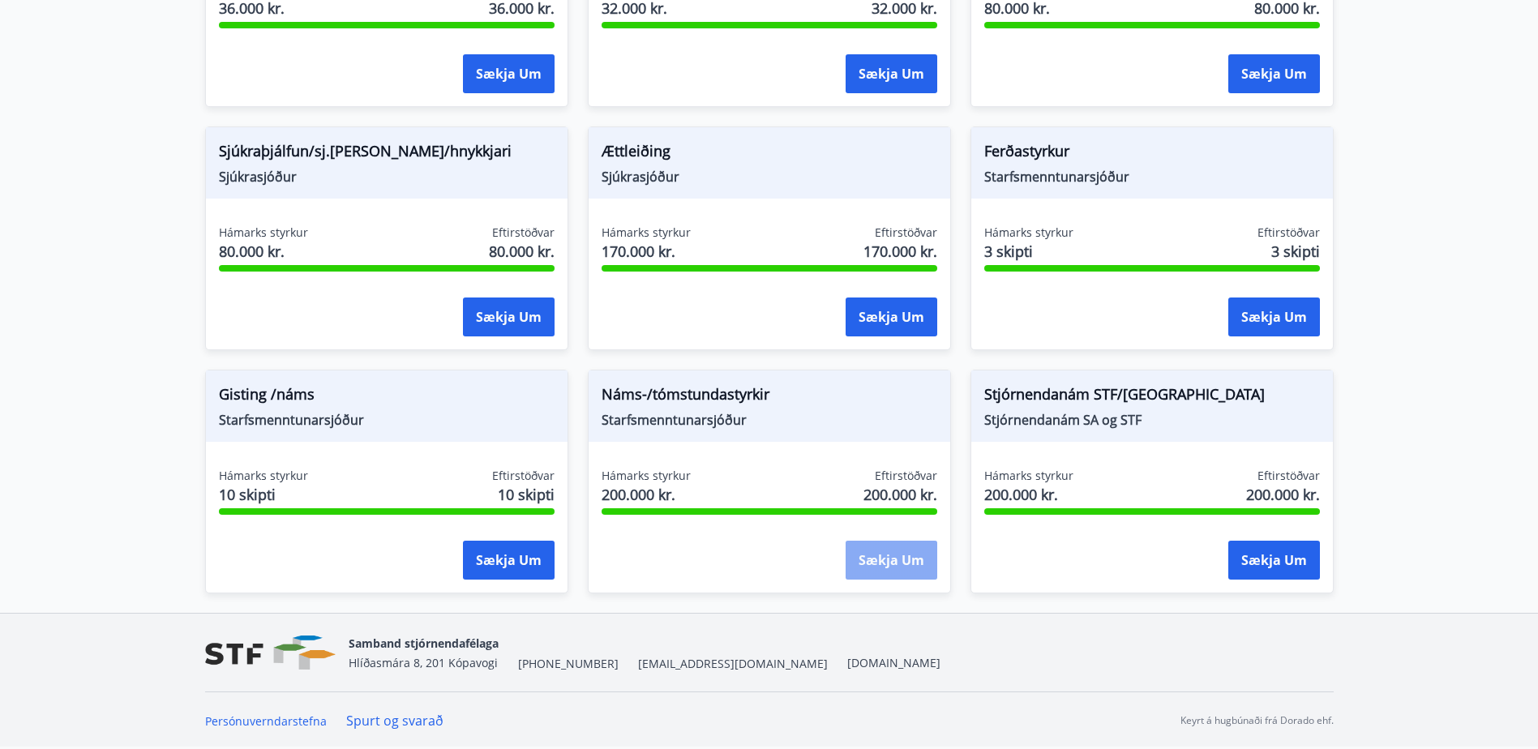
click at [879, 568] on button "Sækja um" at bounding box center [892, 560] width 92 height 39
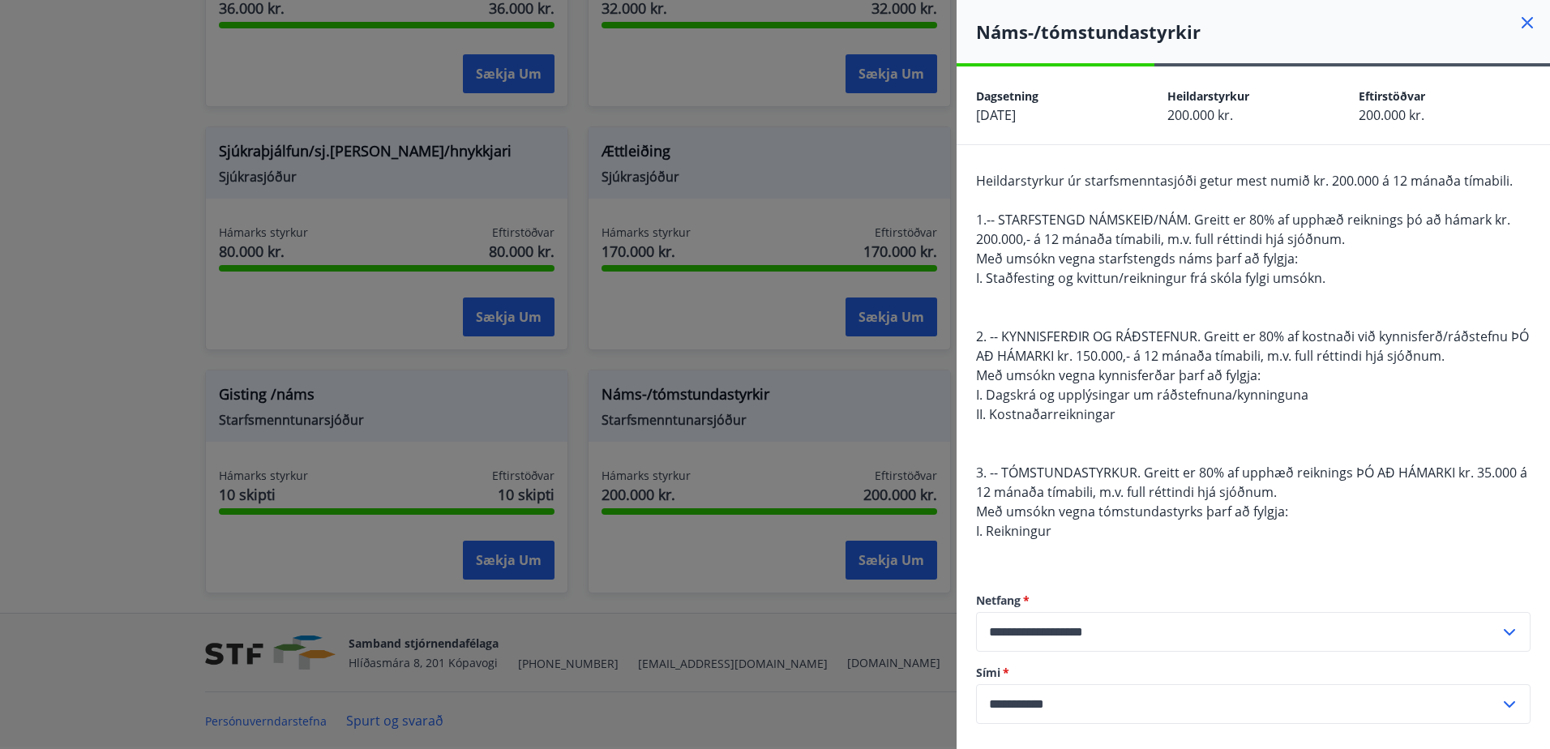
click at [1522, 26] on icon at bounding box center [1527, 22] width 11 height 11
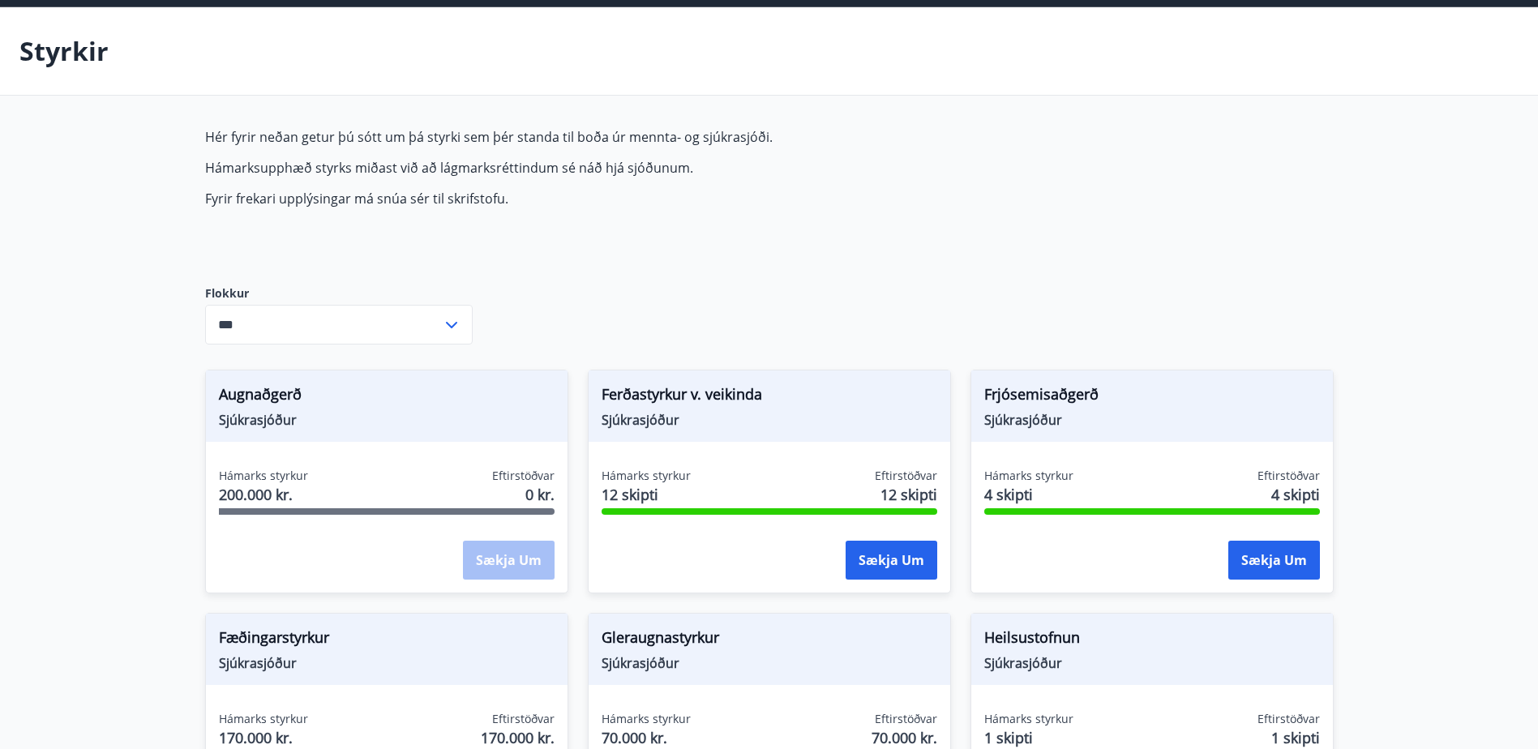
scroll to position [0, 0]
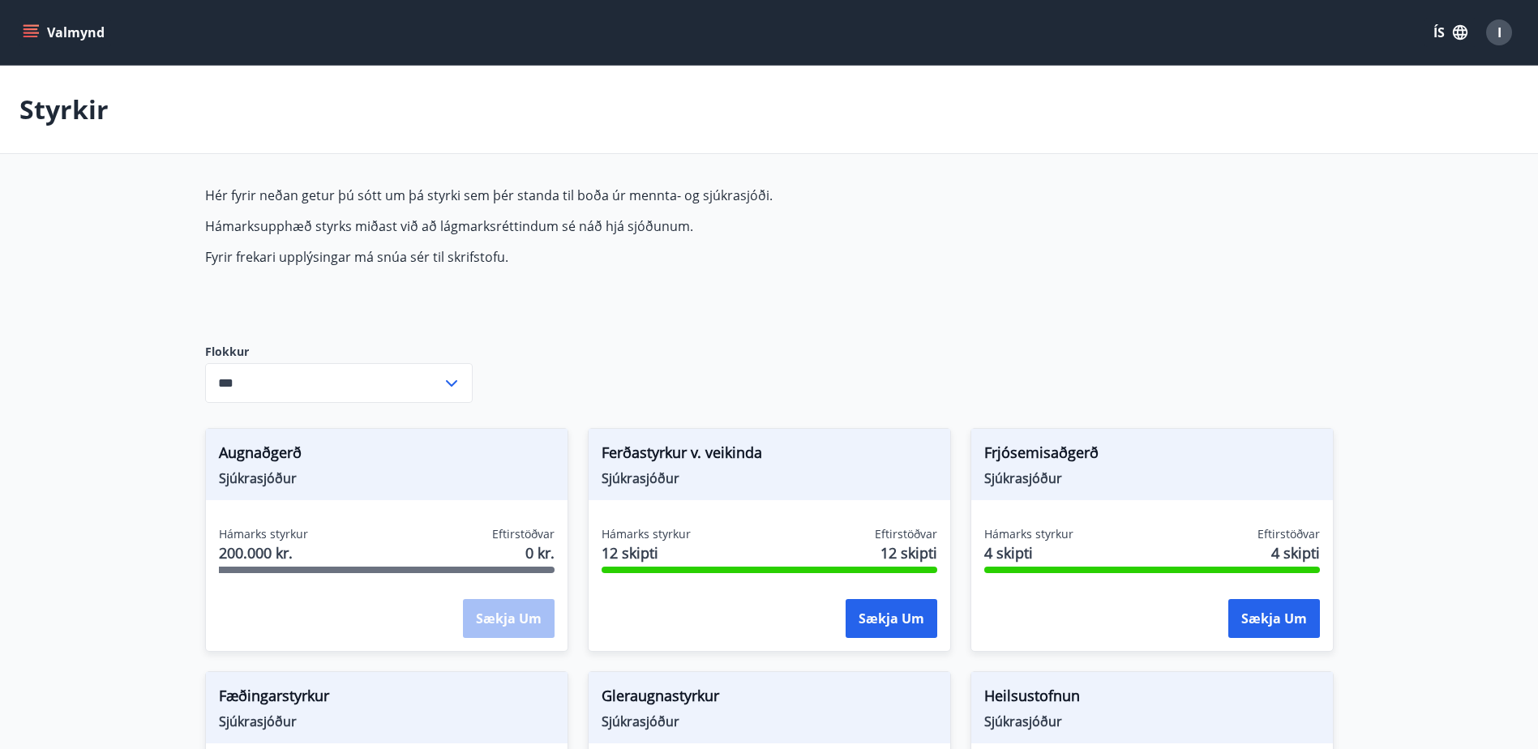
click at [31, 32] on icon "menu" at bounding box center [33, 33] width 18 height 2
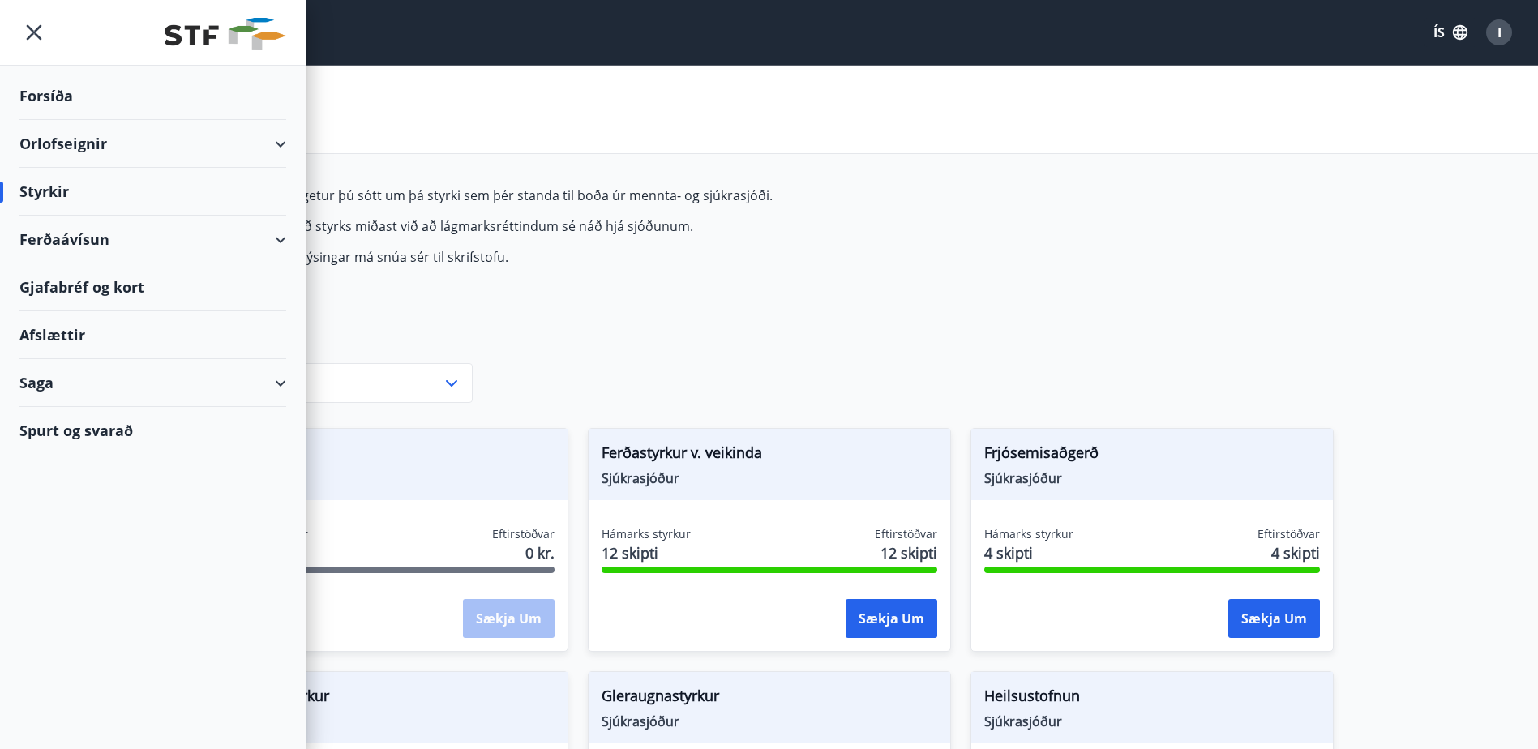
click at [275, 383] on div "Saga" at bounding box center [152, 383] width 267 height 48
click at [84, 597] on div "Styrkjasaga" at bounding box center [152, 594] width 241 height 34
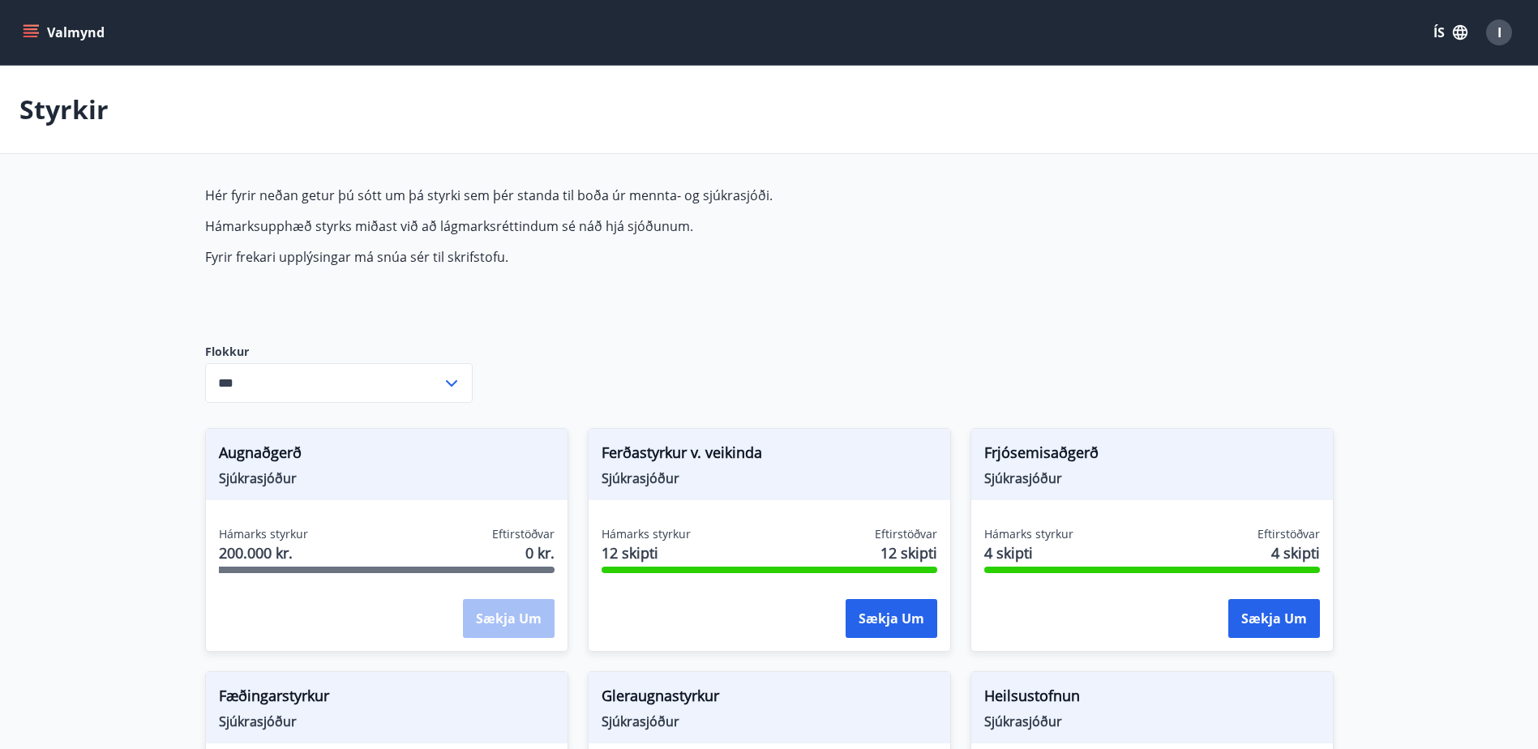
type input "***"
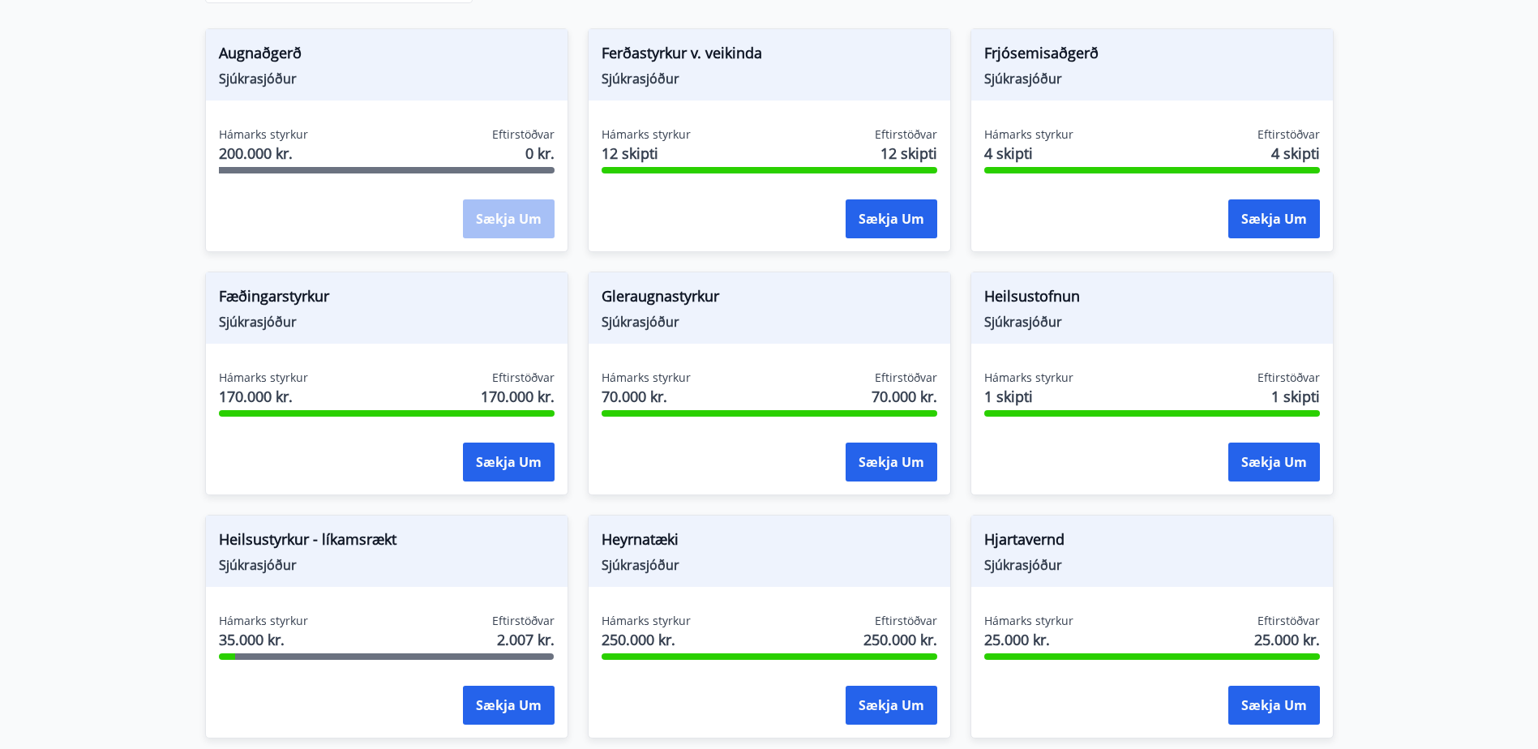
scroll to position [405, 0]
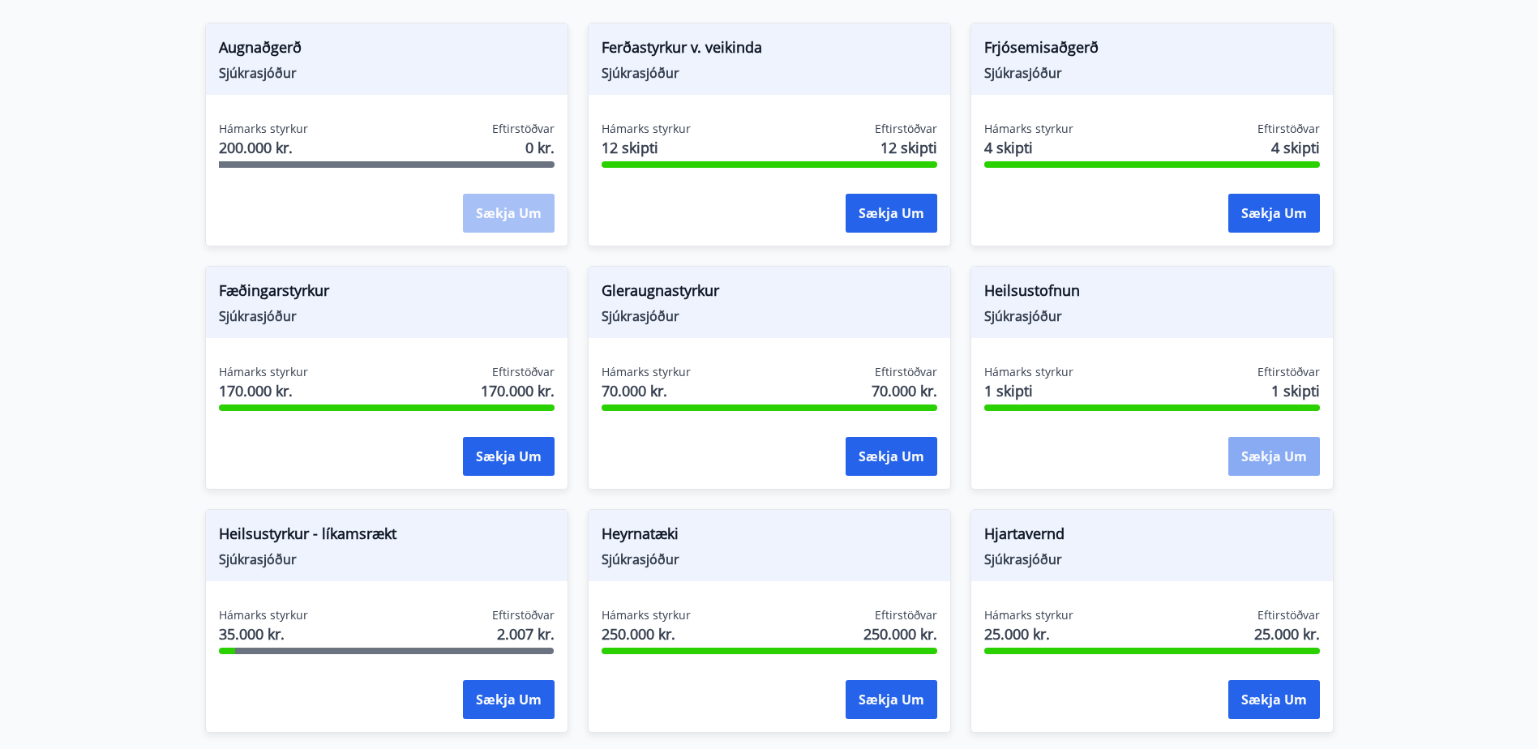
click at [1271, 452] on button "Sækja um" at bounding box center [1274, 456] width 92 height 39
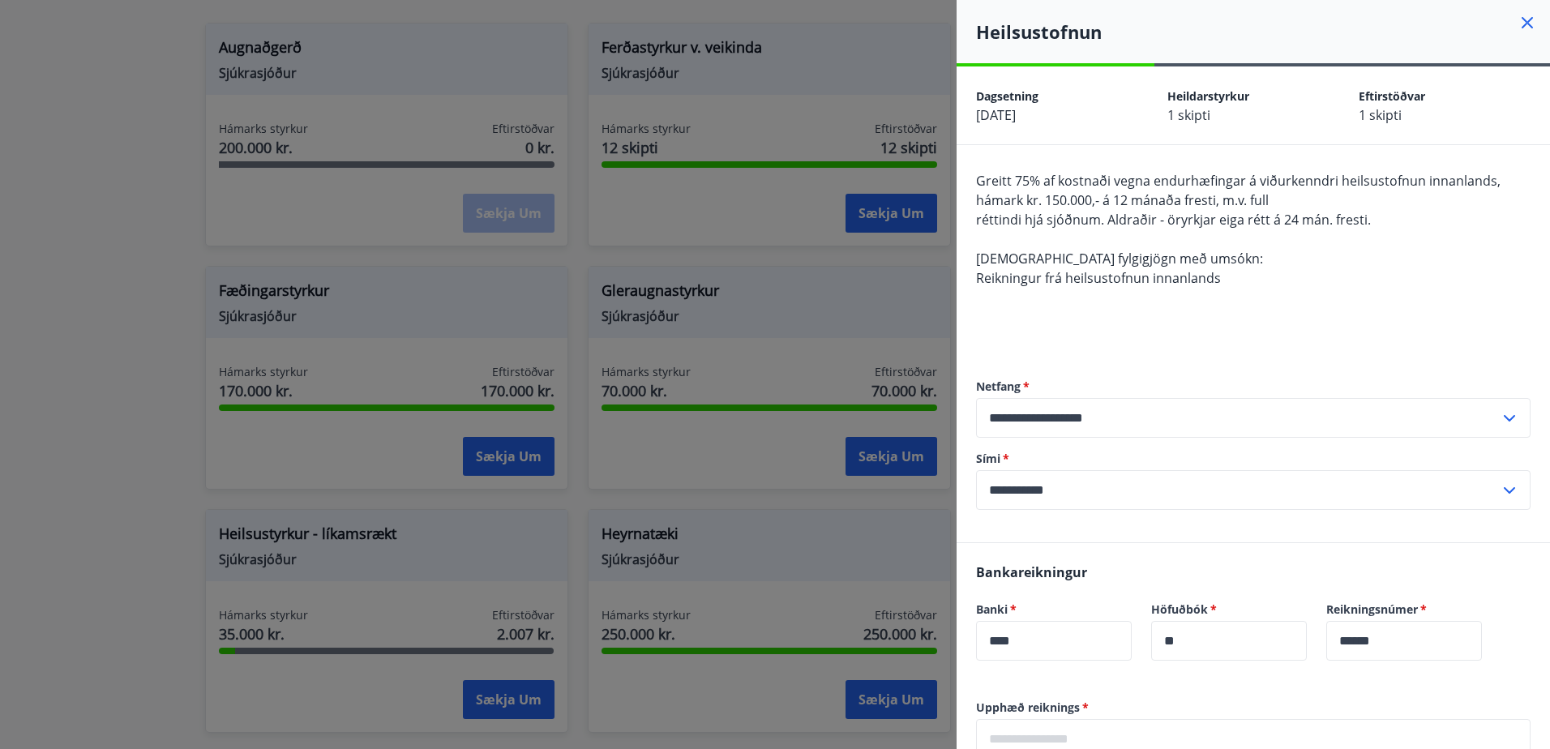
click at [1518, 19] on icon at bounding box center [1527, 22] width 19 height 19
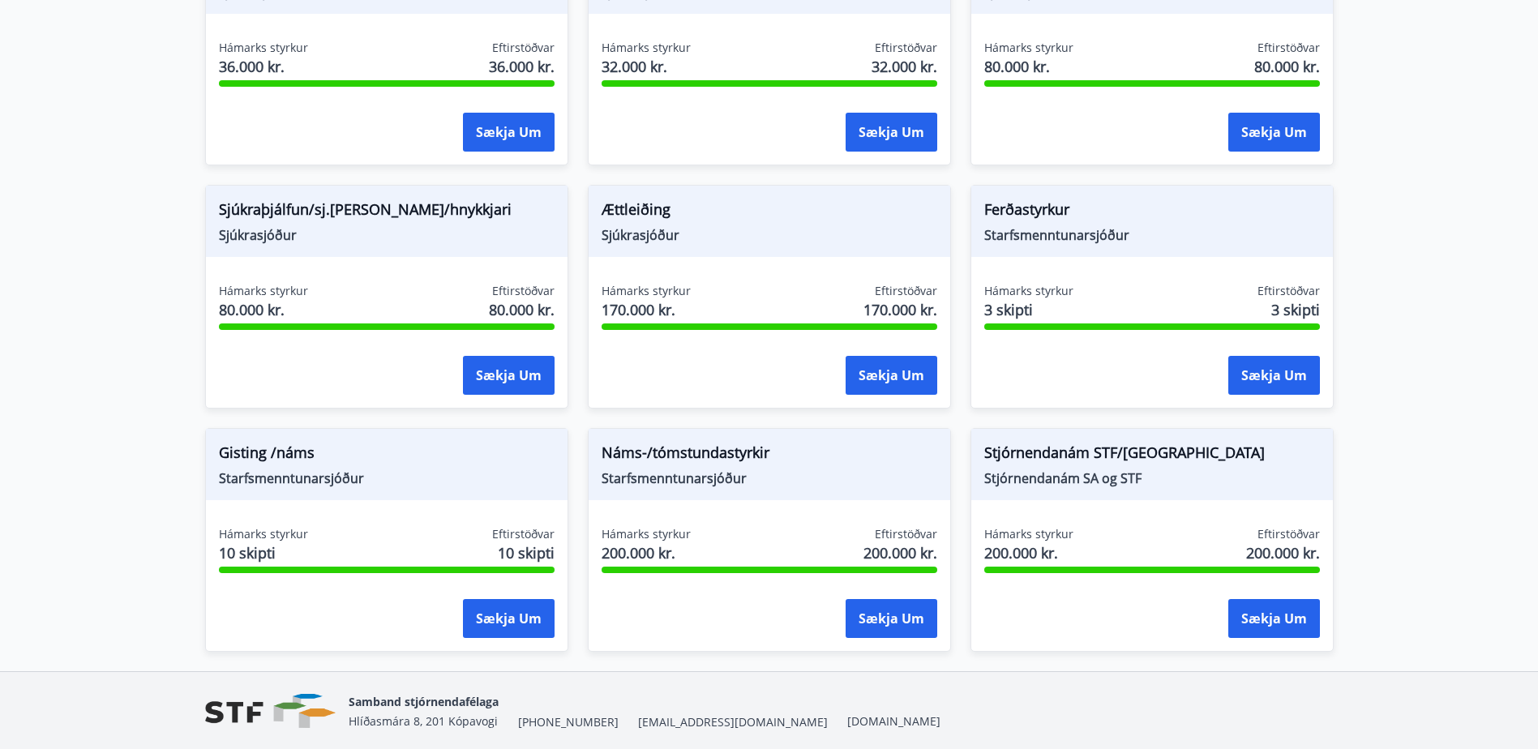
scroll to position [1275, 0]
